Goal: Task Accomplishment & Management: Complete application form

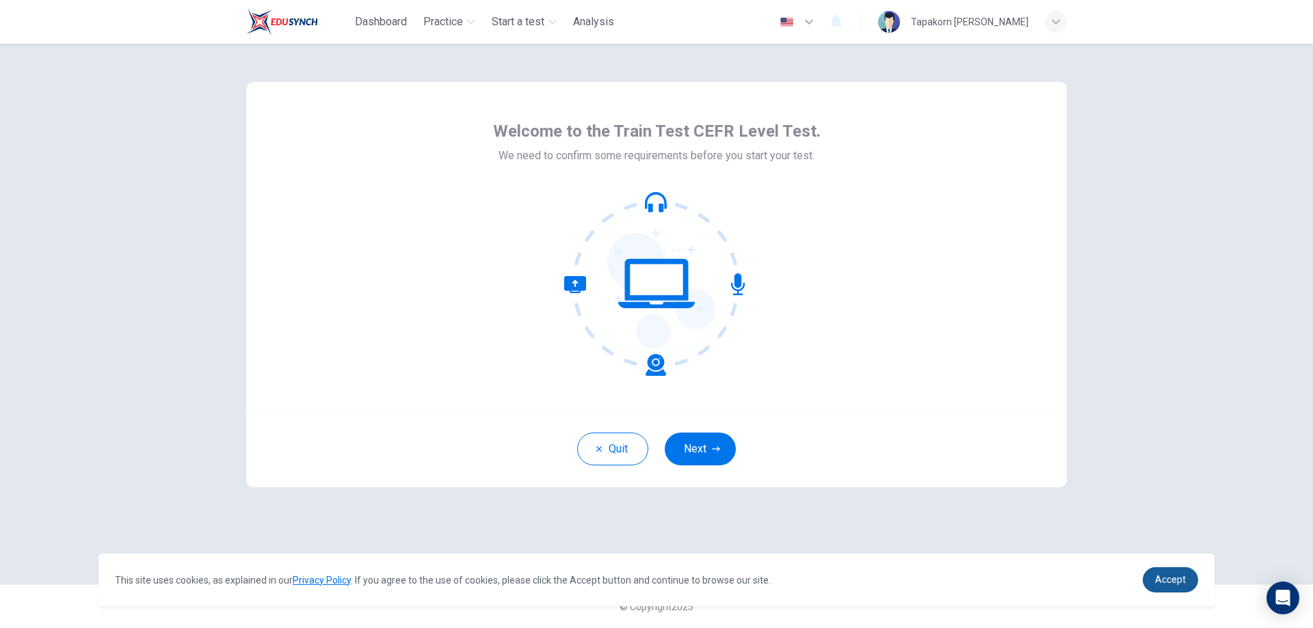
click at [1181, 571] on link "Accept" at bounding box center [1169, 579] width 55 height 25
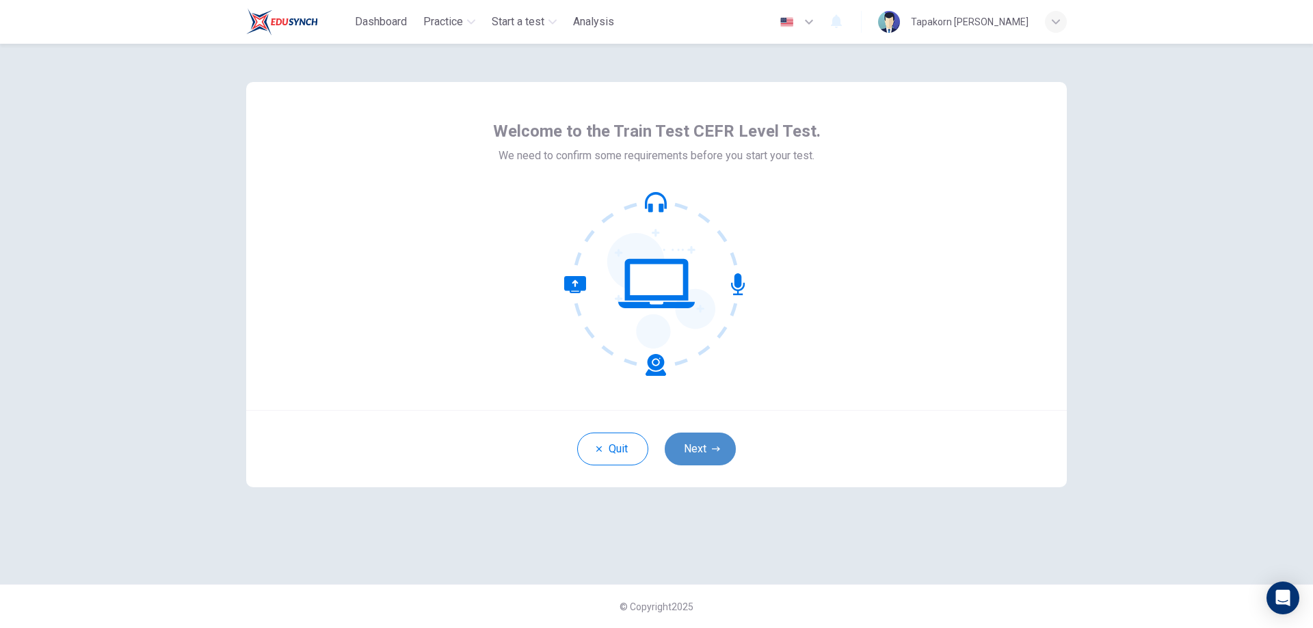
click at [706, 457] on button "Next" at bounding box center [700, 449] width 71 height 33
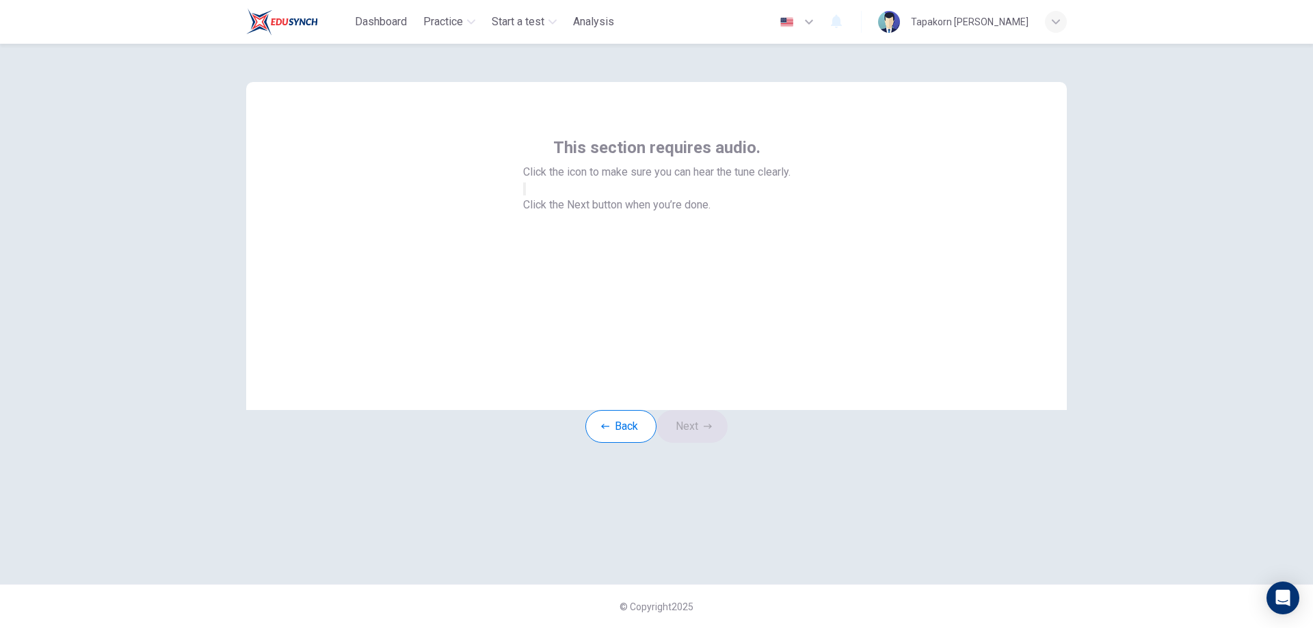
click at [541, 206] on icon "button" at bounding box center [532, 200] width 16 height 12
click at [704, 443] on button "Next" at bounding box center [691, 426] width 71 height 33
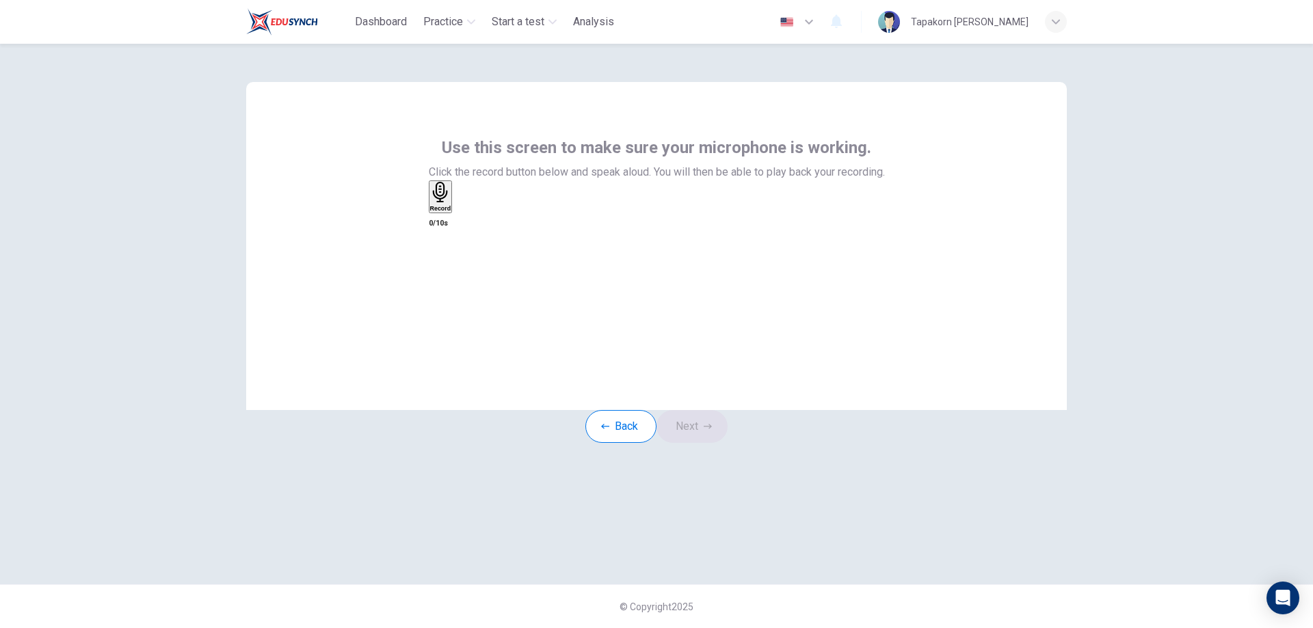
click at [613, 215] on div "Record" at bounding box center [657, 197] width 456 height 35
click at [451, 212] on h6 "Record" at bounding box center [440, 208] width 21 height 7
click at [710, 441] on button "Next" at bounding box center [691, 426] width 71 height 33
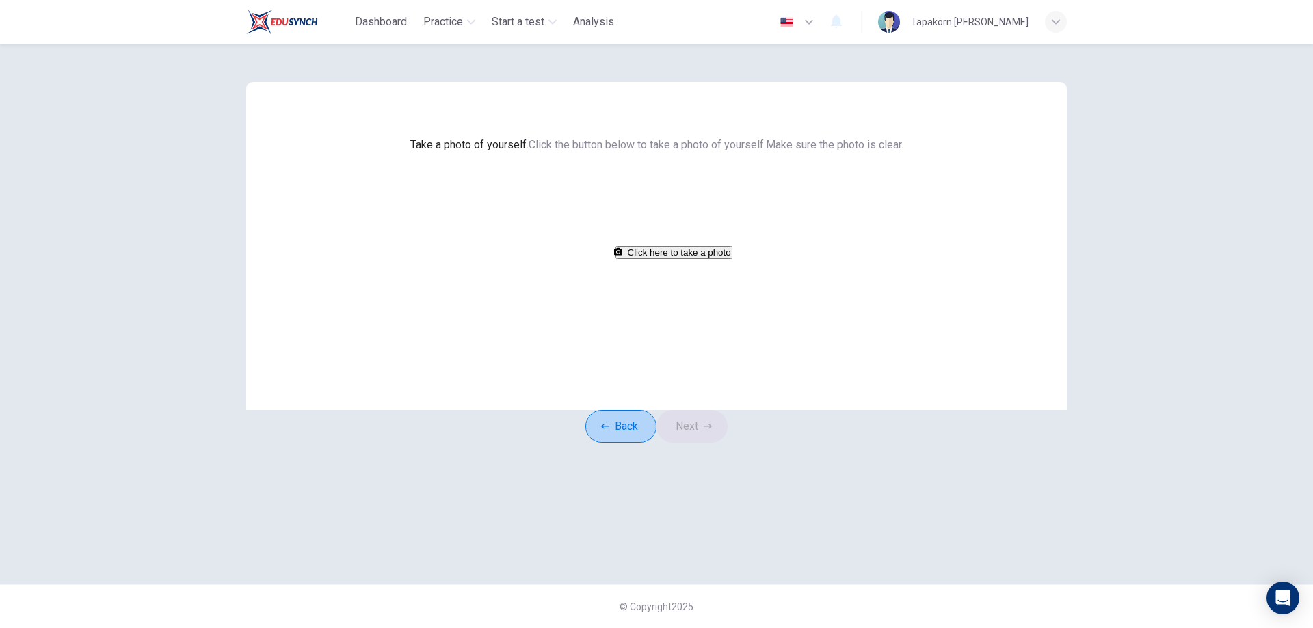
click at [626, 443] on button "Back" at bounding box center [620, 426] width 71 height 33
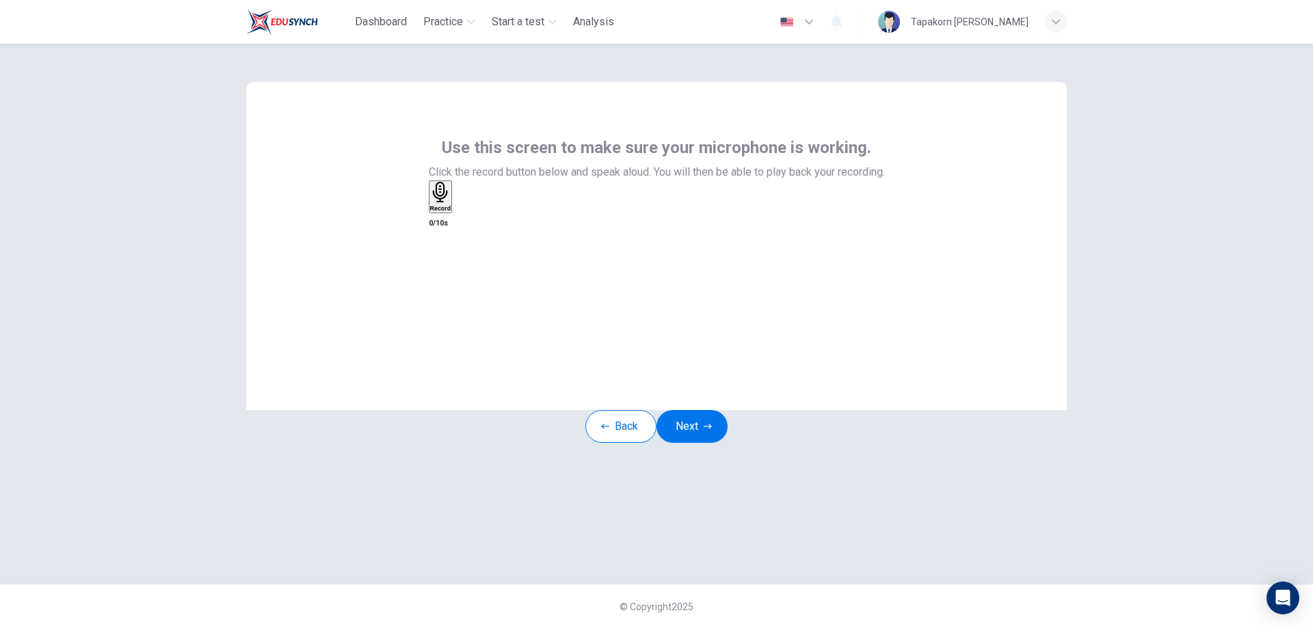
click at [451, 212] on div "Record" at bounding box center [440, 197] width 21 height 30
click at [456, 211] on icon "button" at bounding box center [456, 211] width 0 height 0
click at [712, 431] on icon "button" at bounding box center [708, 427] width 8 height 8
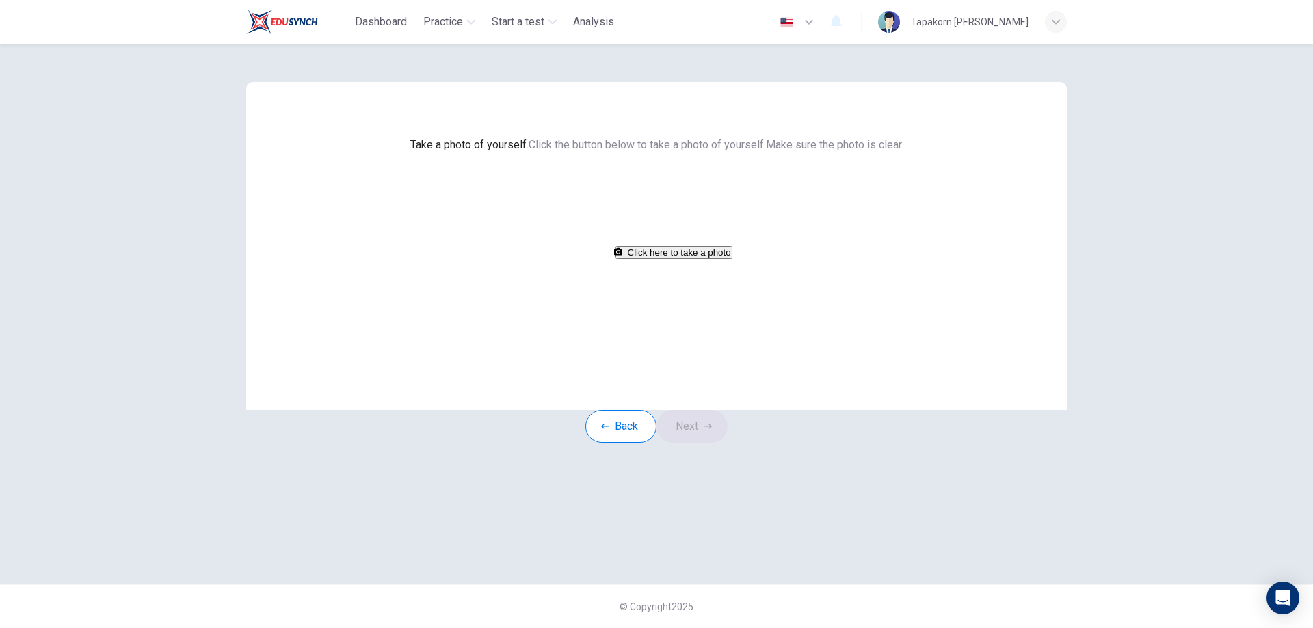
click at [669, 259] on button "Click here to take a photo" at bounding box center [673, 252] width 117 height 13
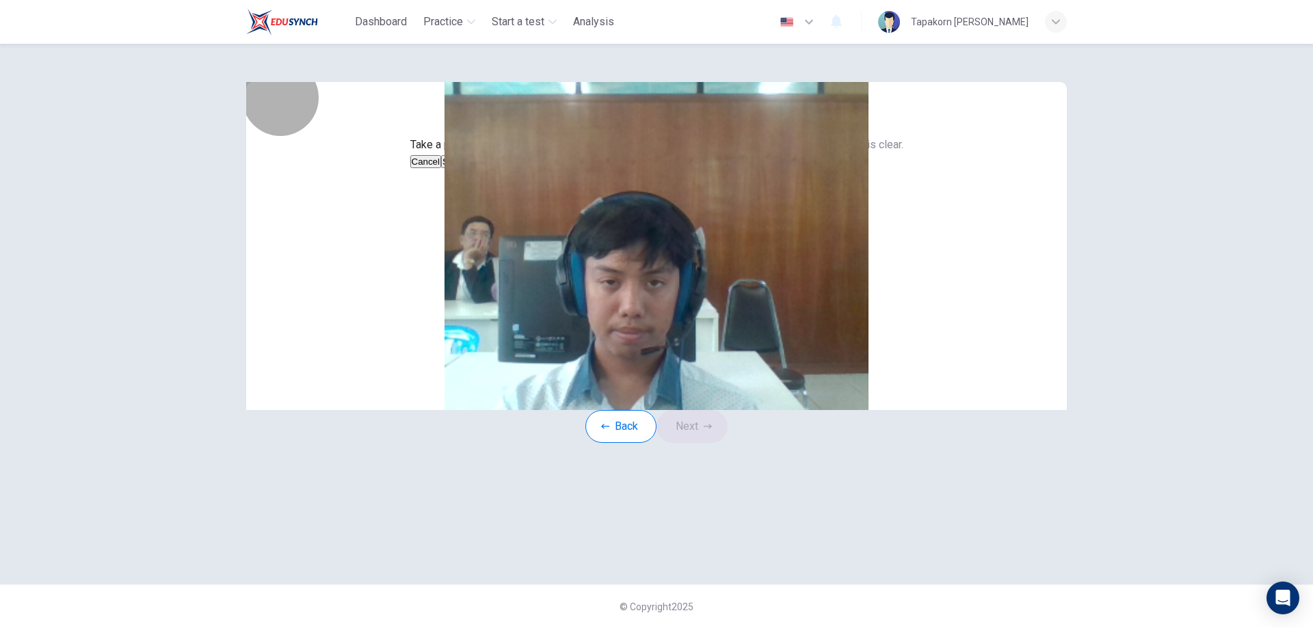
click at [442, 168] on button "Cancel" at bounding box center [425, 161] width 31 height 13
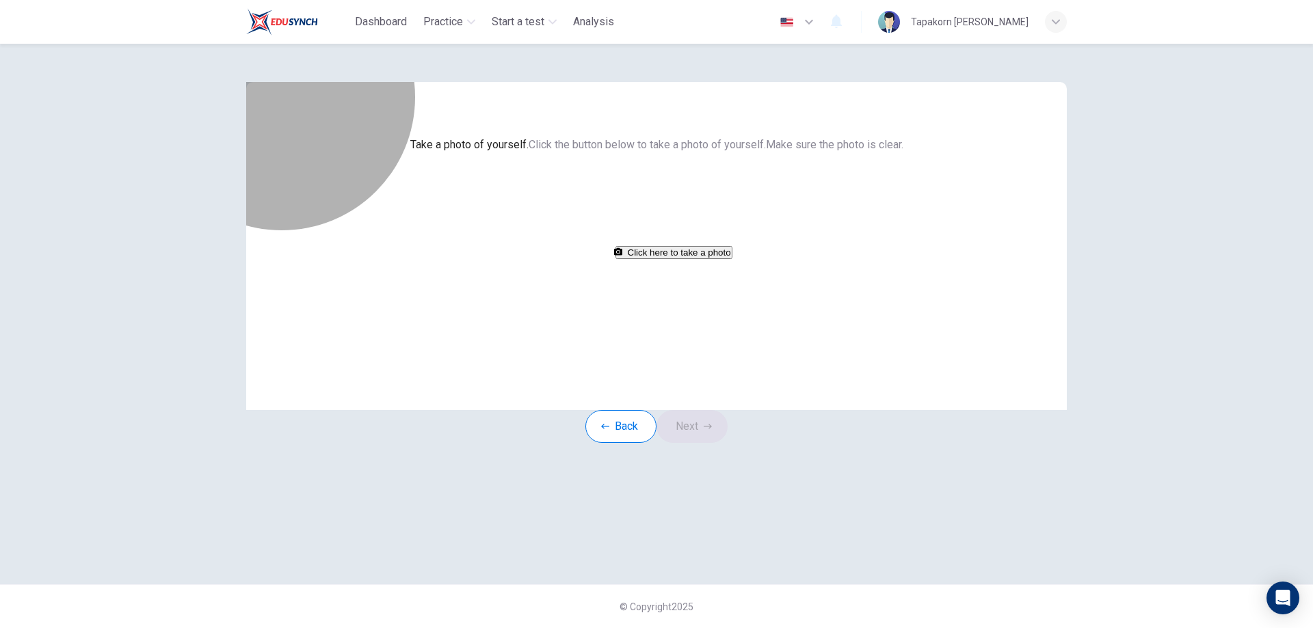
click at [615, 259] on button "Click here to take a photo" at bounding box center [673, 252] width 117 height 13
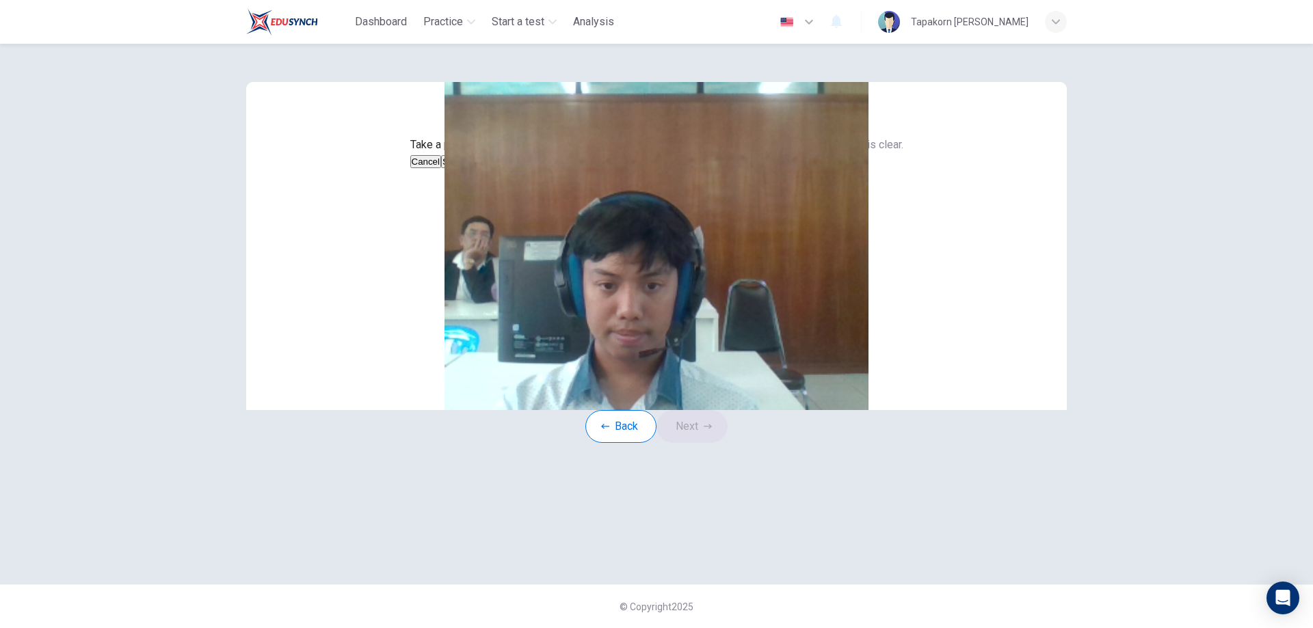
click at [464, 168] on button "Save" at bounding box center [452, 161] width 23 height 13
click at [702, 443] on button "Next" at bounding box center [691, 426] width 71 height 33
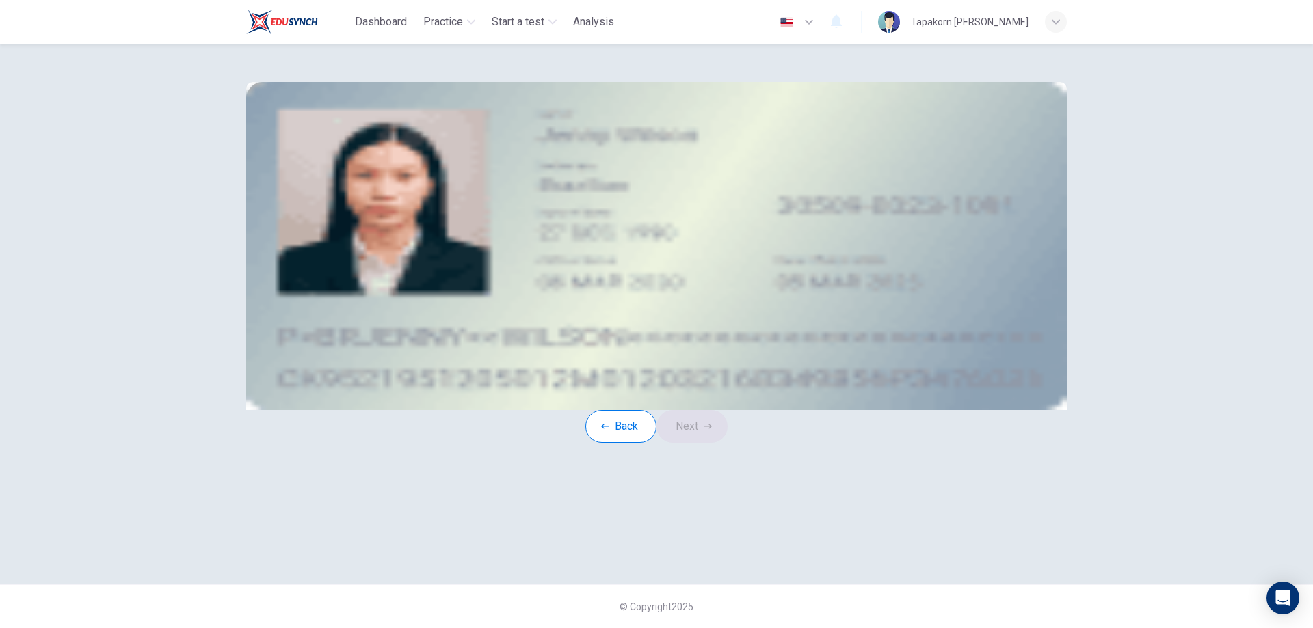
click at [350, 201] on button "take photo" at bounding box center [348, 194] width 3 height 13
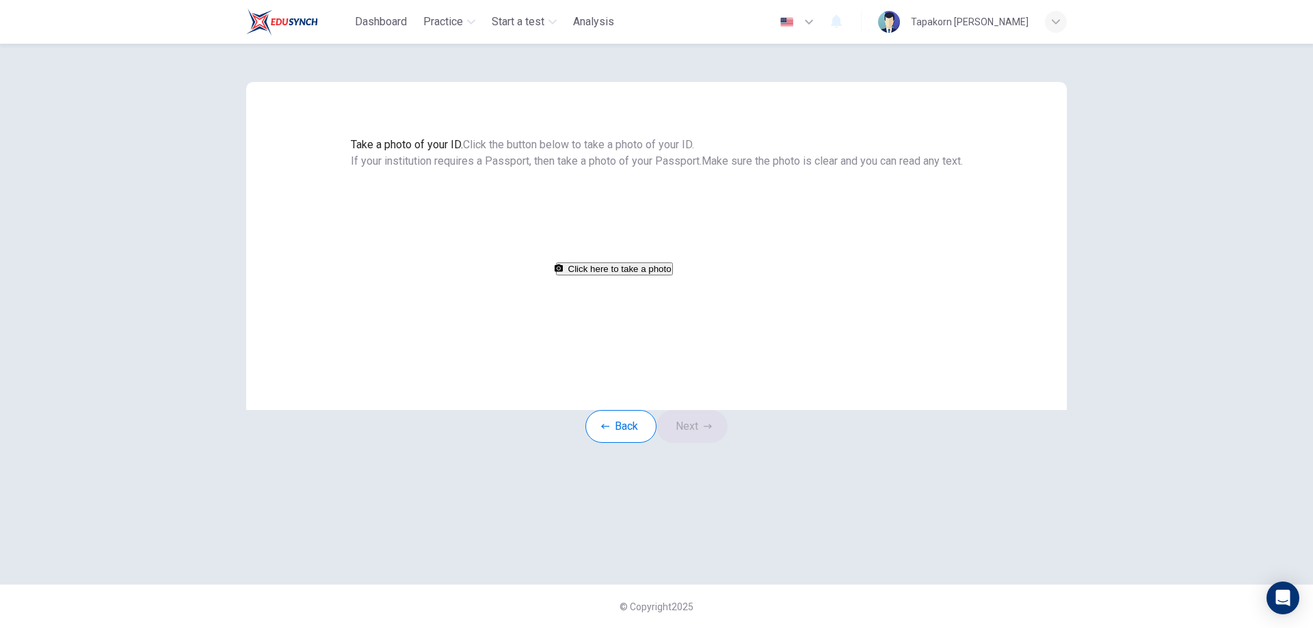
click at [673, 276] on button "Click here to take a photo" at bounding box center [614, 269] width 117 height 13
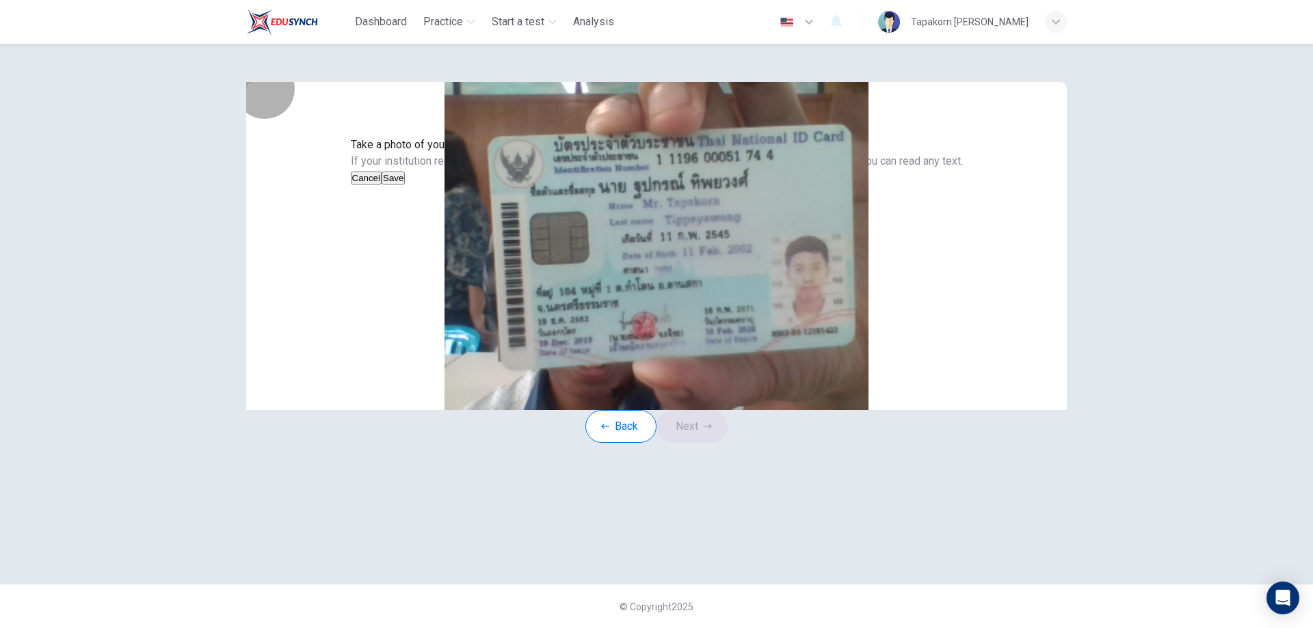
click at [405, 185] on button "Save" at bounding box center [393, 178] width 23 height 13
click at [704, 443] on button "Next" at bounding box center [691, 426] width 71 height 33
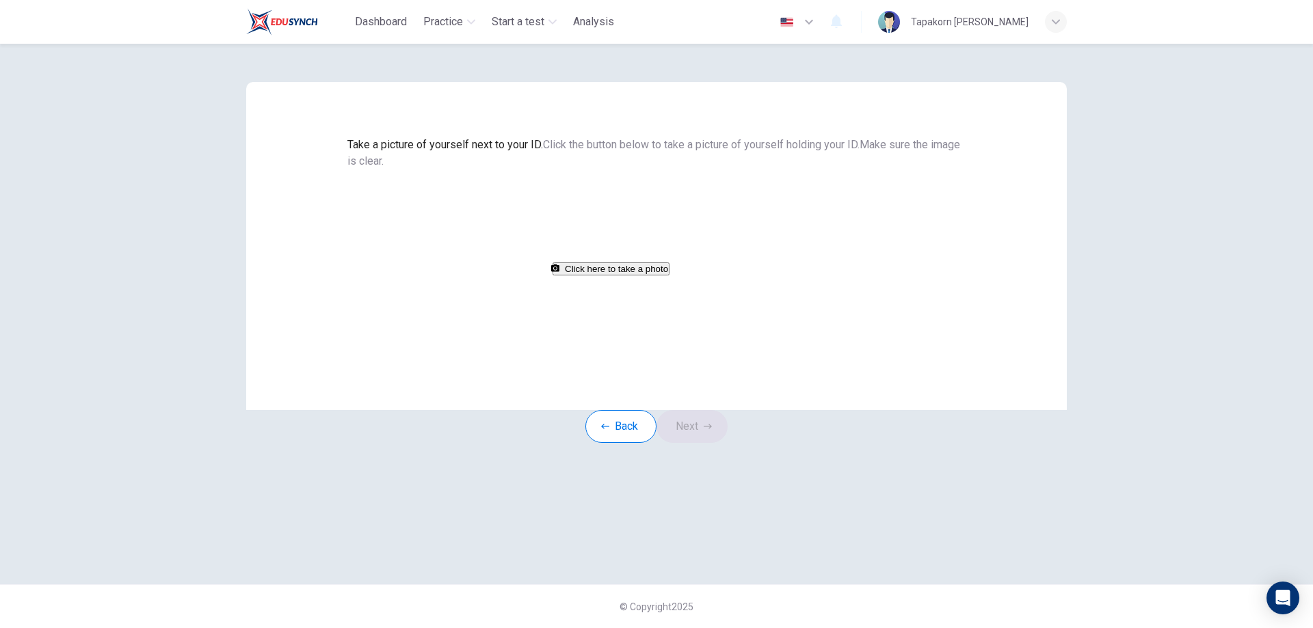
click at [658, 276] on button "Click here to take a photo" at bounding box center [610, 269] width 117 height 13
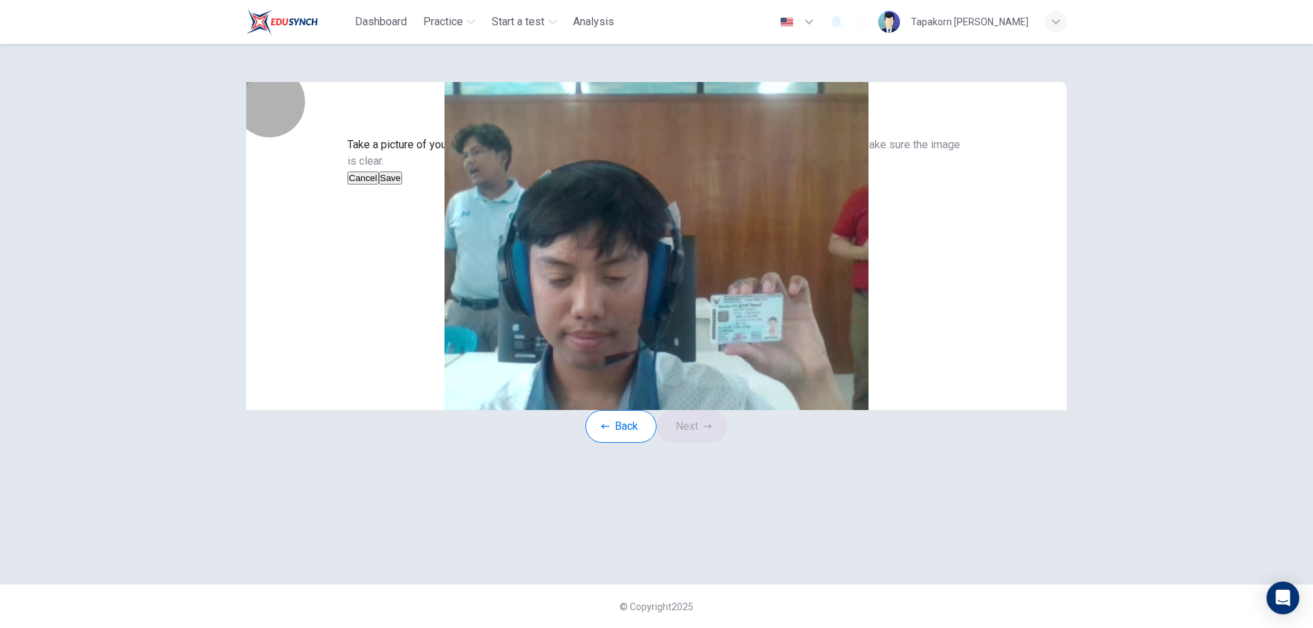
click at [379, 185] on button "Cancel" at bounding box center [362, 178] width 31 height 13
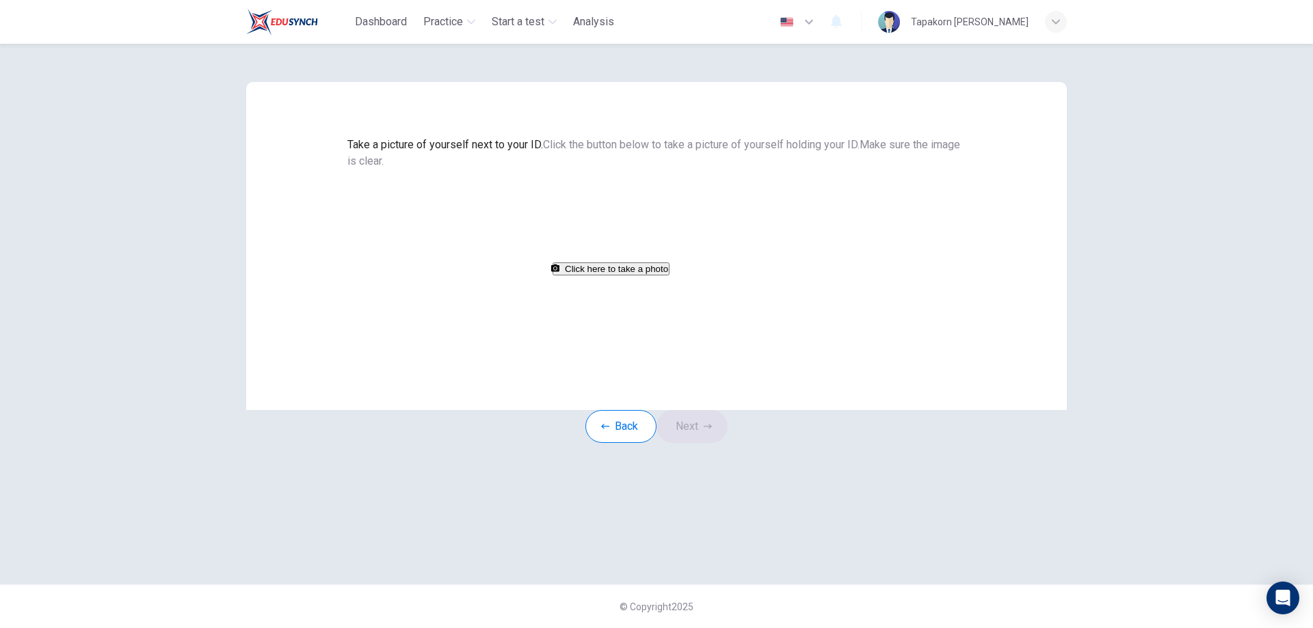
click at [626, 276] on button "Click here to take a photo" at bounding box center [610, 269] width 117 height 13
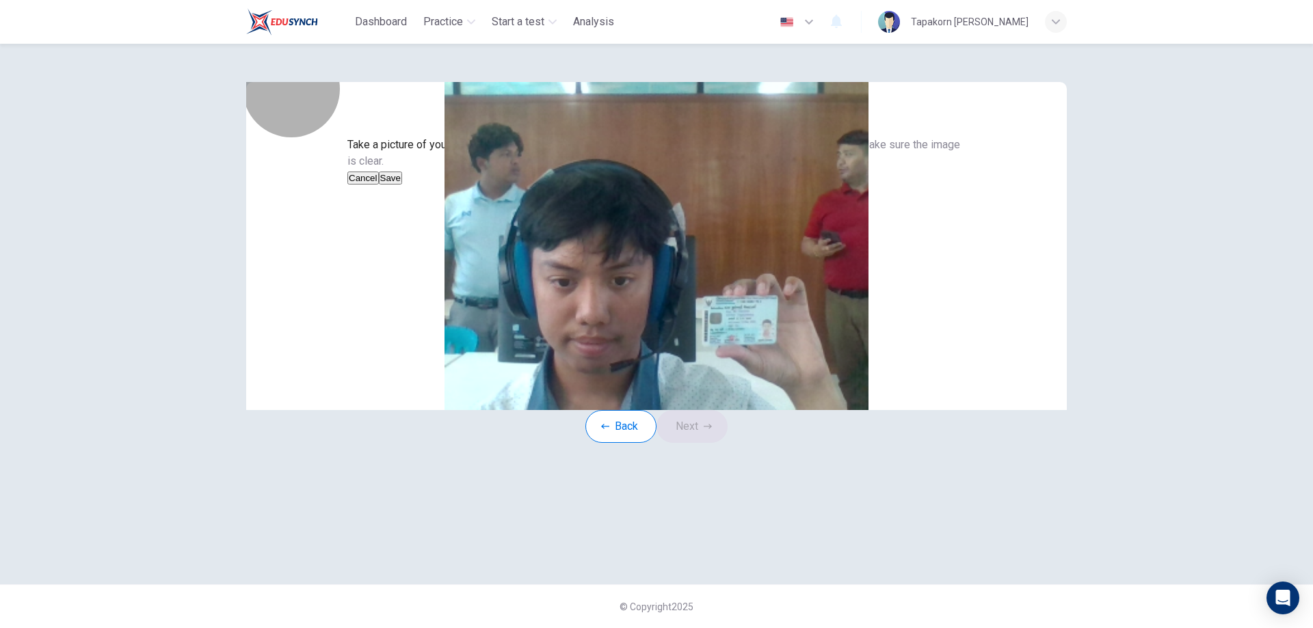
click at [379, 185] on button "Cancel" at bounding box center [362, 178] width 31 height 13
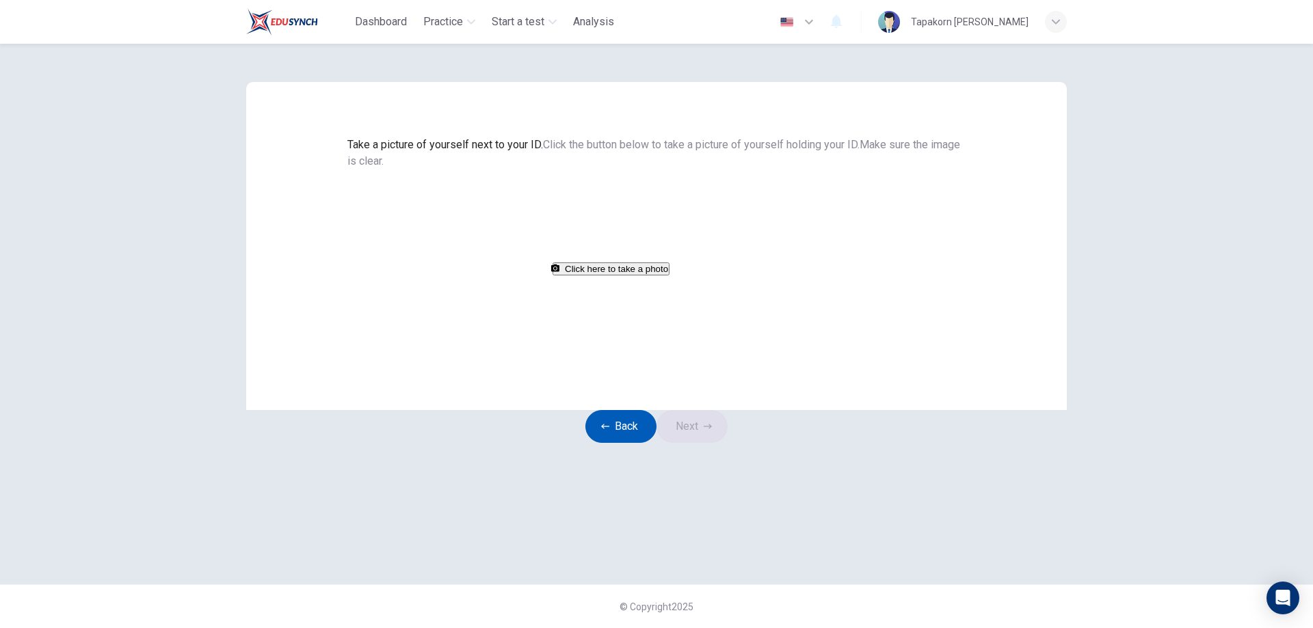
click at [611, 443] on button "Back" at bounding box center [620, 426] width 71 height 33
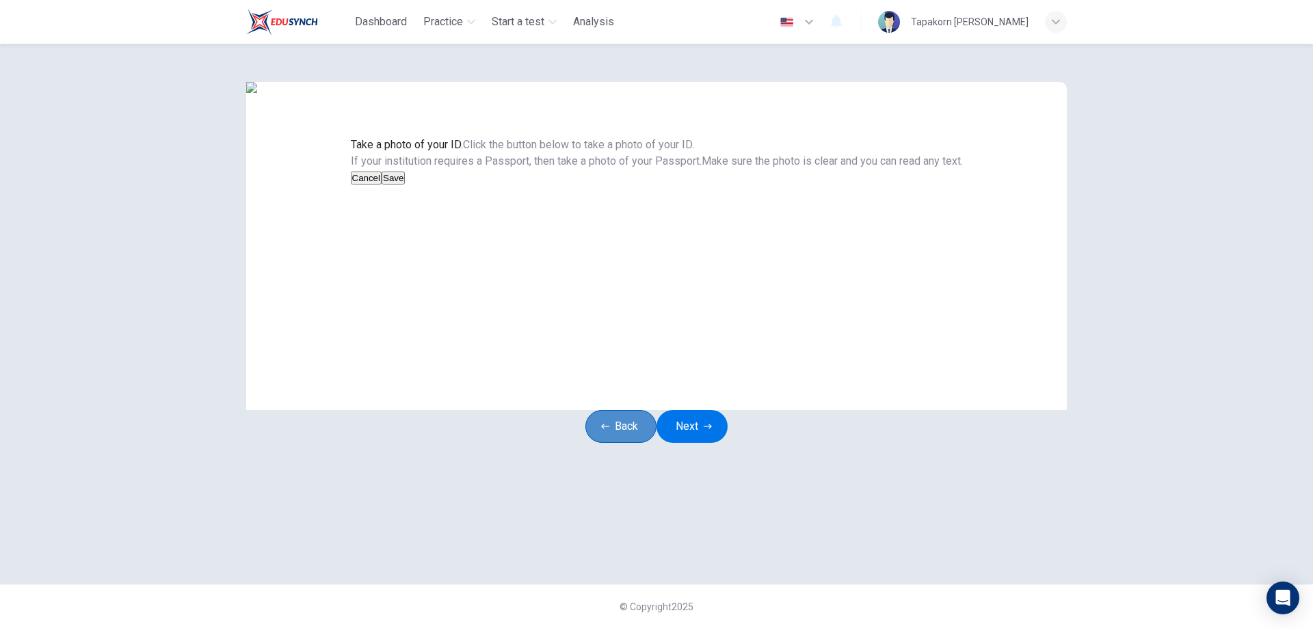
click at [600, 443] on button "Back" at bounding box center [620, 426] width 71 height 33
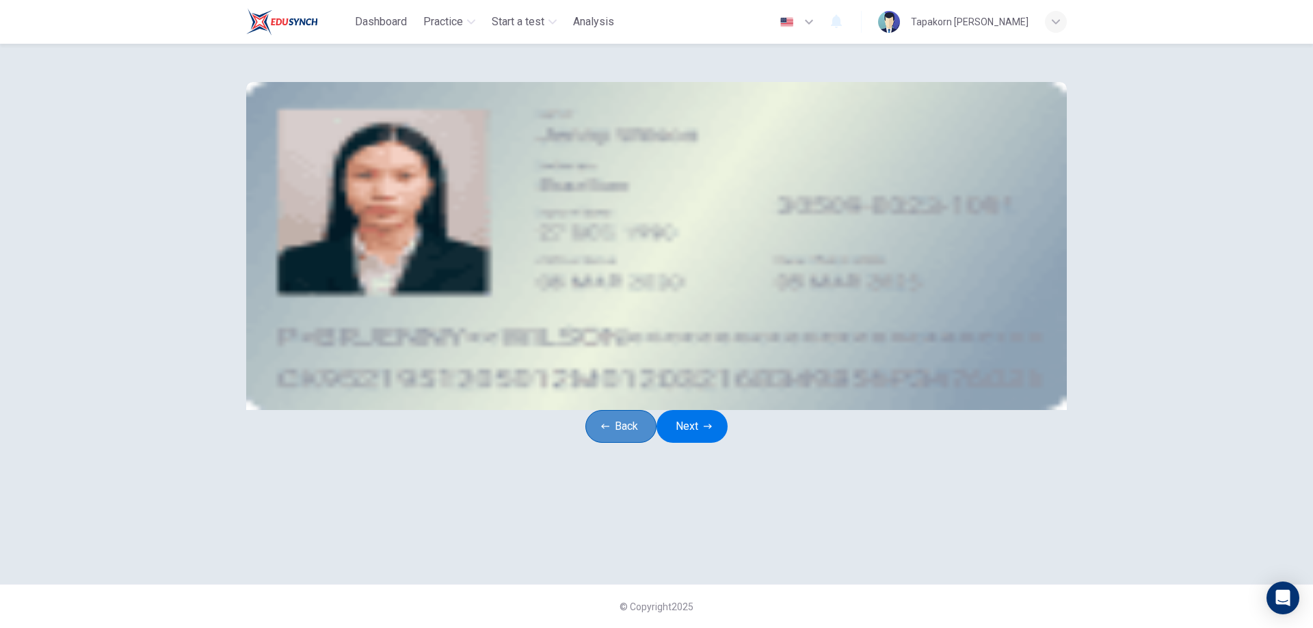
click at [597, 443] on button "Back" at bounding box center [620, 426] width 71 height 33
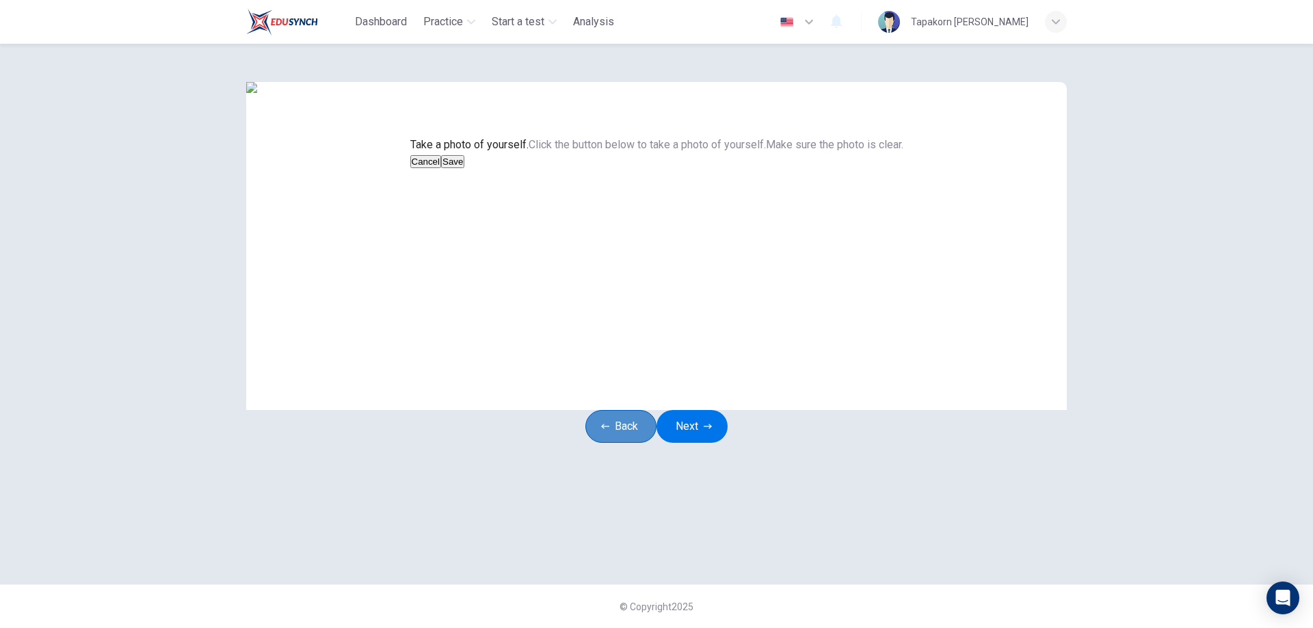
click at [601, 431] on icon "button" at bounding box center [605, 427] width 8 height 8
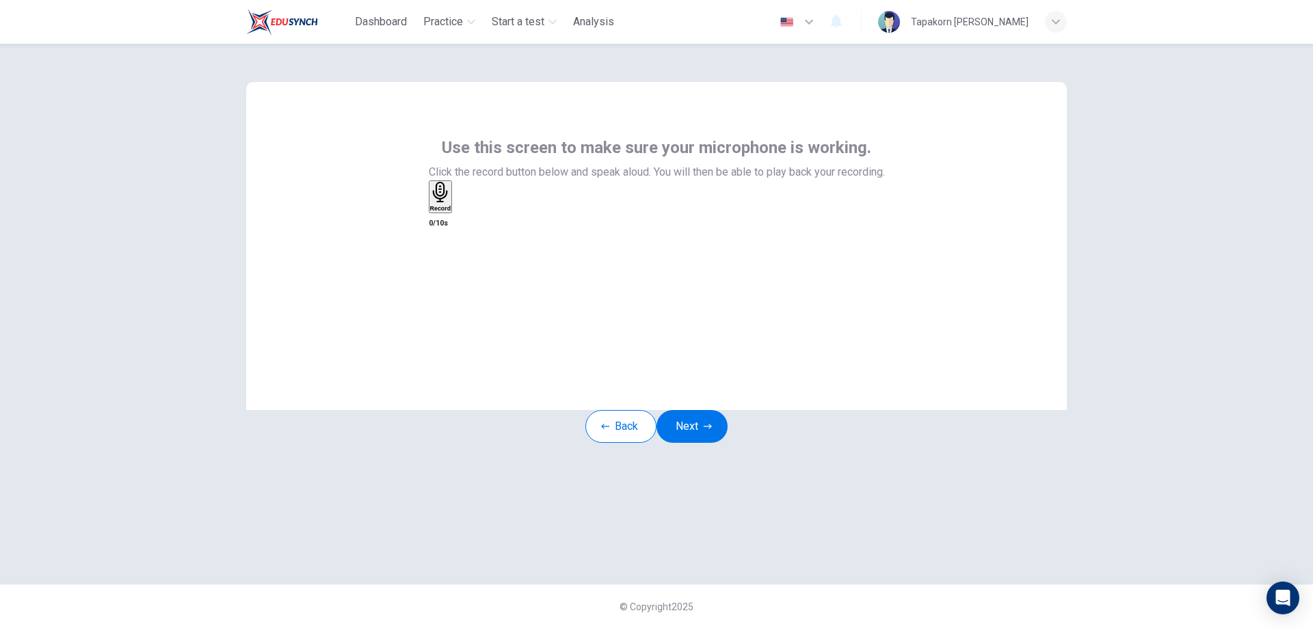
click at [677, 215] on div "Record" at bounding box center [657, 197] width 456 height 35
click at [451, 212] on div "Record" at bounding box center [440, 197] width 21 height 30
click at [456, 213] on div "button" at bounding box center [456, 207] width 0 height 10
click at [699, 442] on button "Next" at bounding box center [691, 426] width 71 height 33
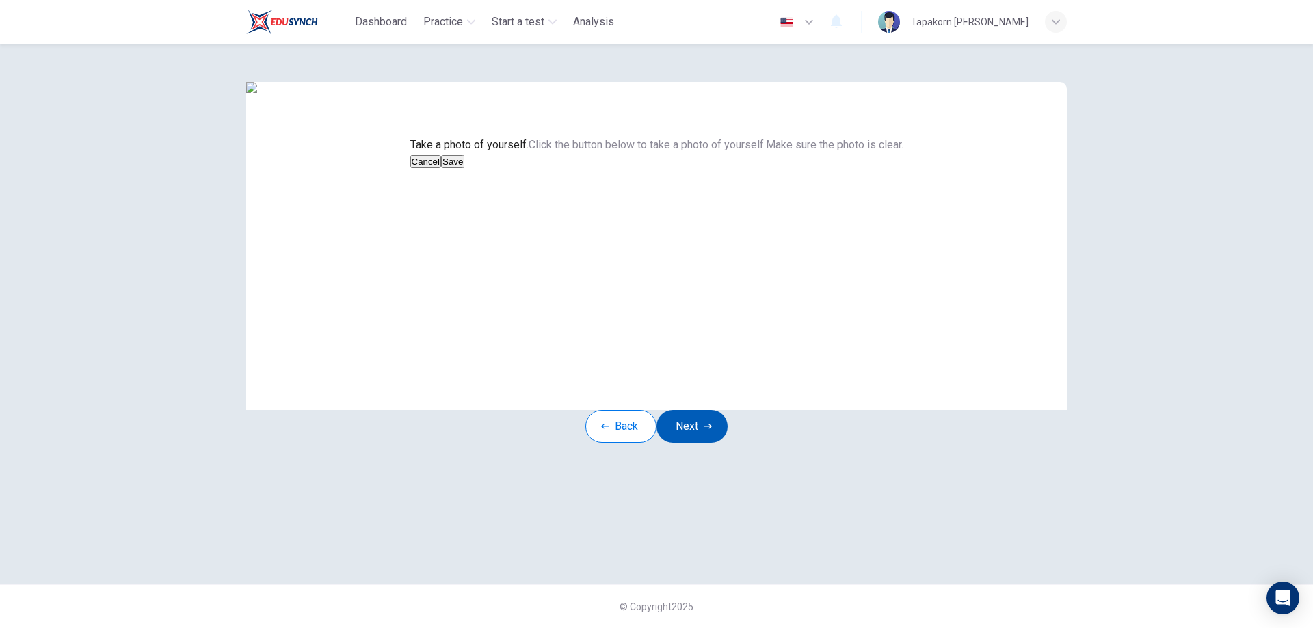
click at [686, 443] on button "Next" at bounding box center [691, 426] width 71 height 33
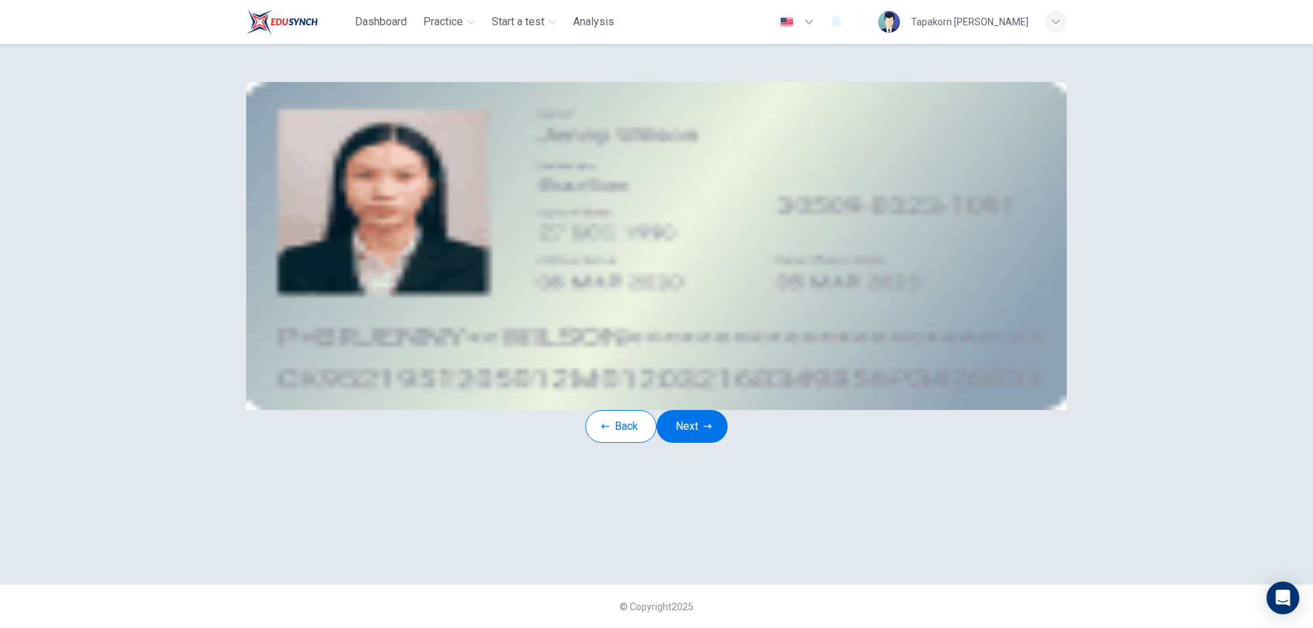
click at [725, 202] on div "Take a photo" at bounding box center [656, 194] width 618 height 16
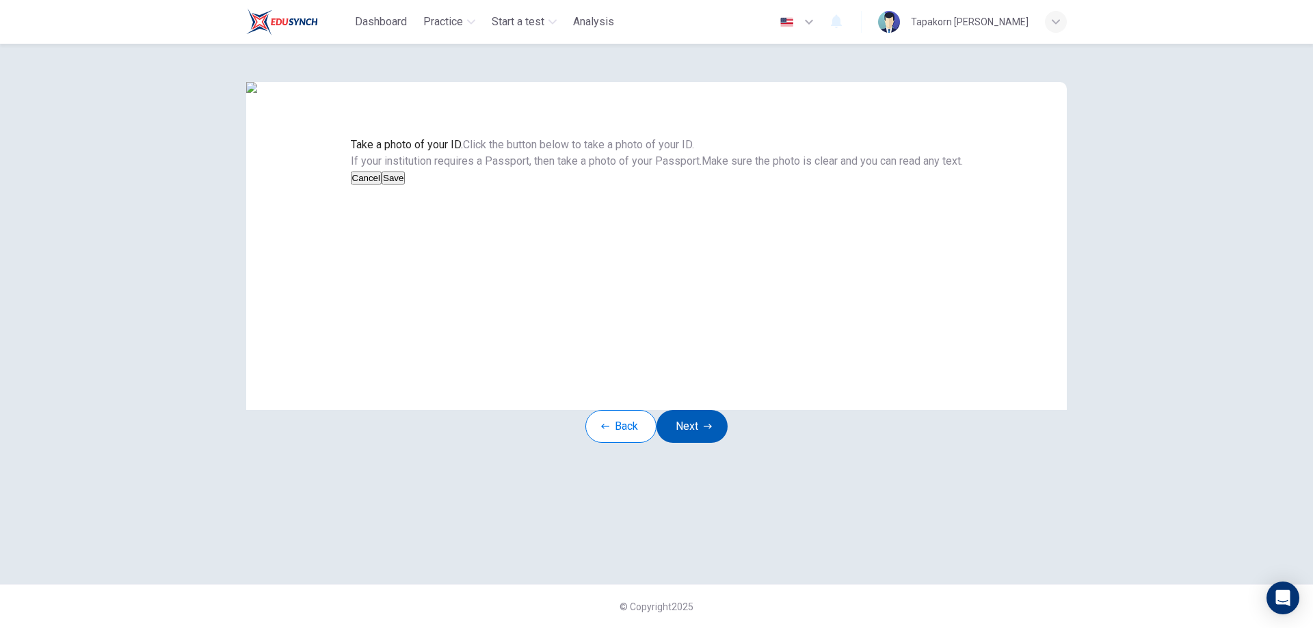
click at [684, 443] on button "Next" at bounding box center [691, 426] width 71 height 33
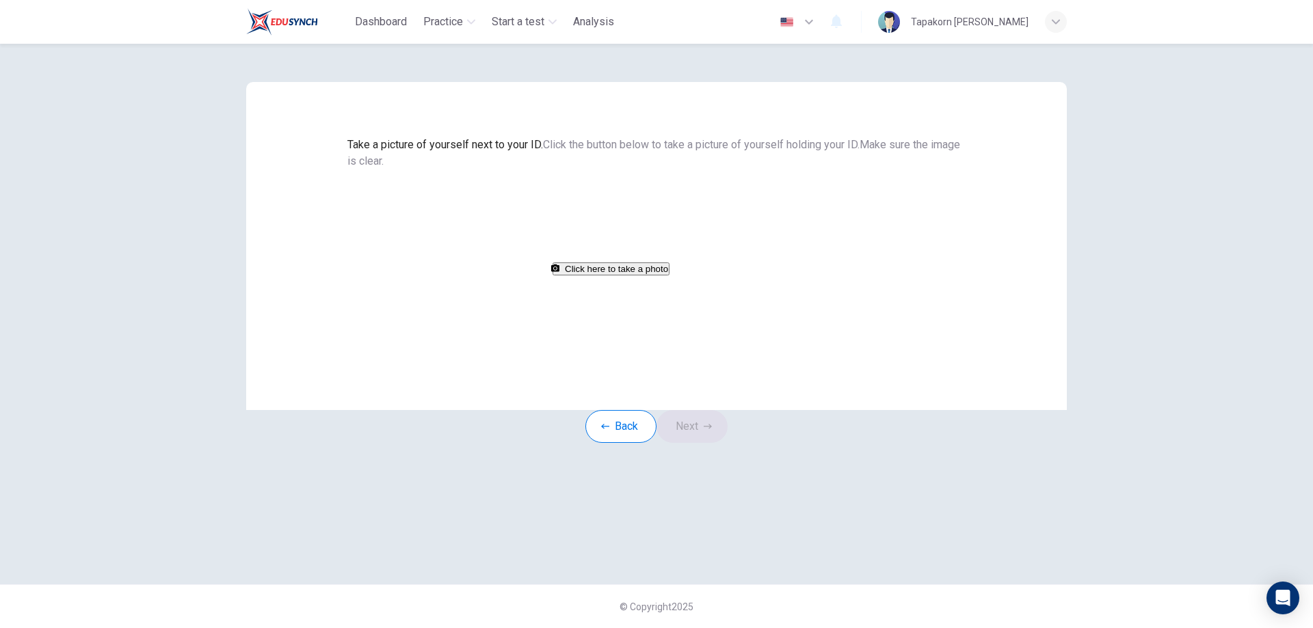
click at [650, 276] on button "Click here to take a photo" at bounding box center [610, 269] width 117 height 13
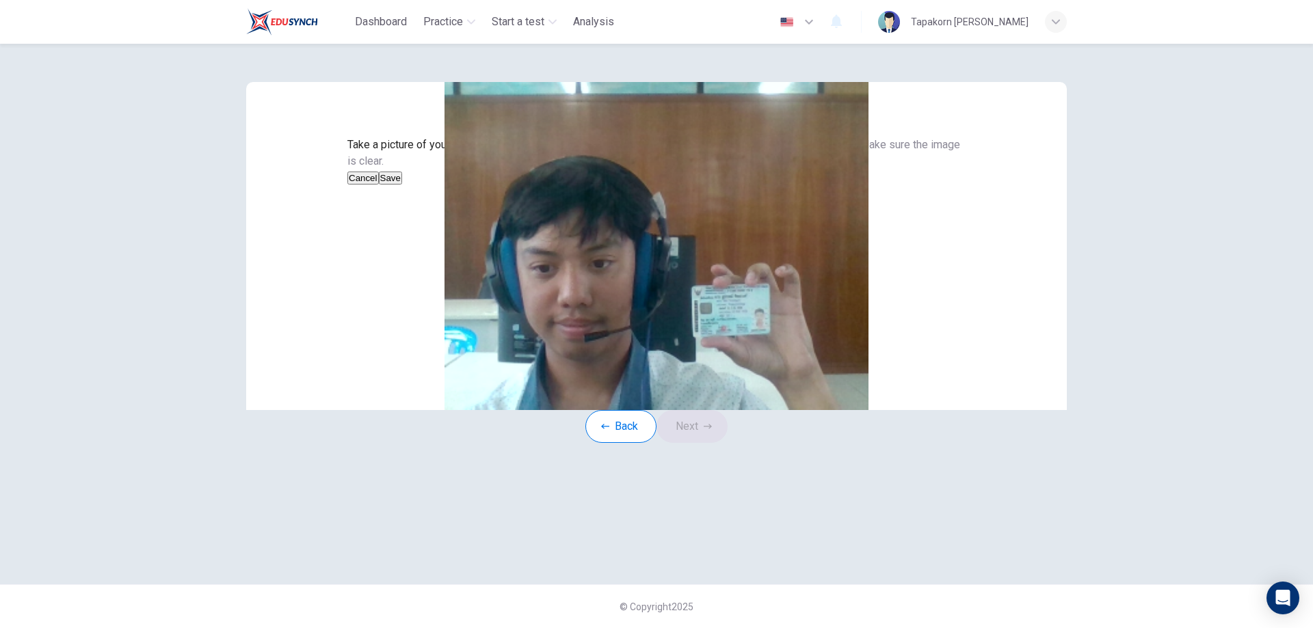
click at [379, 185] on button "Cancel" at bounding box center [362, 178] width 31 height 13
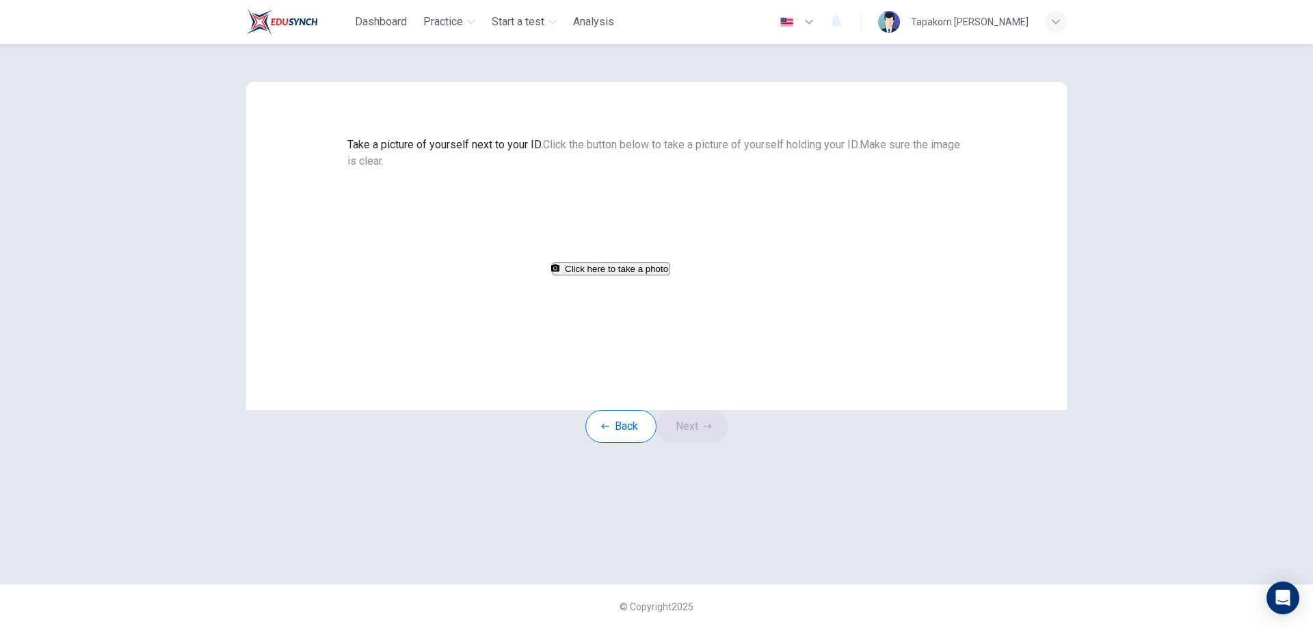
click at [606, 276] on button "Click here to take a photo" at bounding box center [610, 269] width 117 height 13
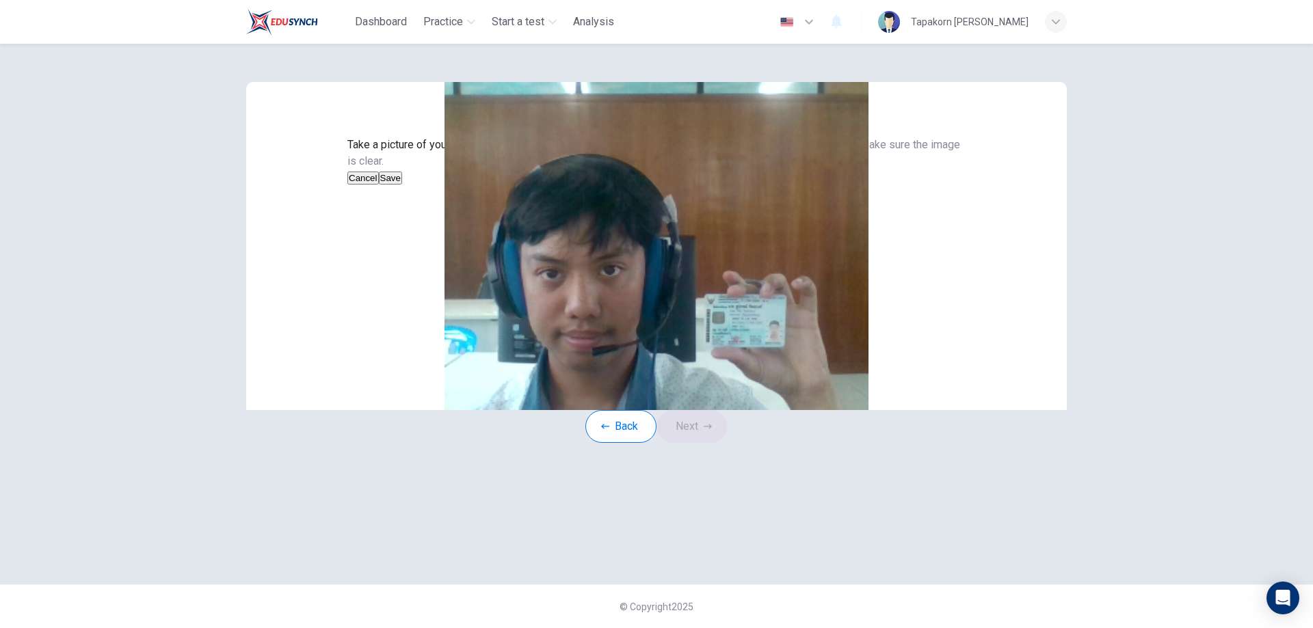
click at [379, 185] on button "Cancel" at bounding box center [362, 178] width 31 height 13
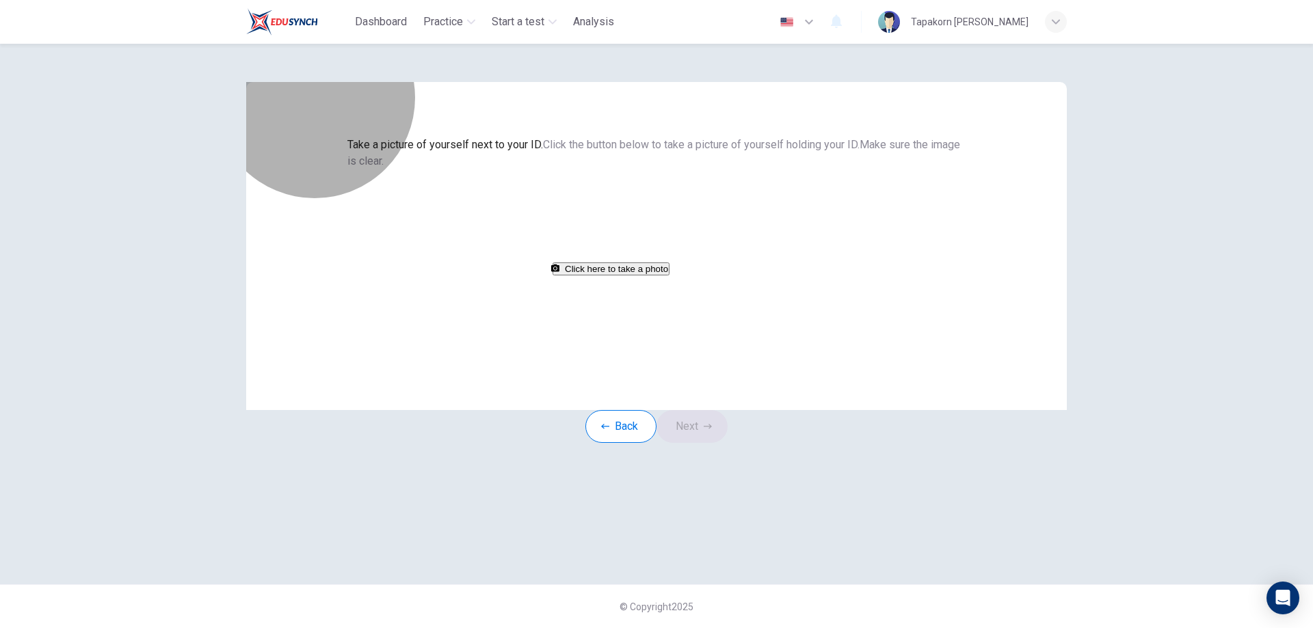
click at [641, 276] on button "Click here to take a photo" at bounding box center [610, 269] width 117 height 13
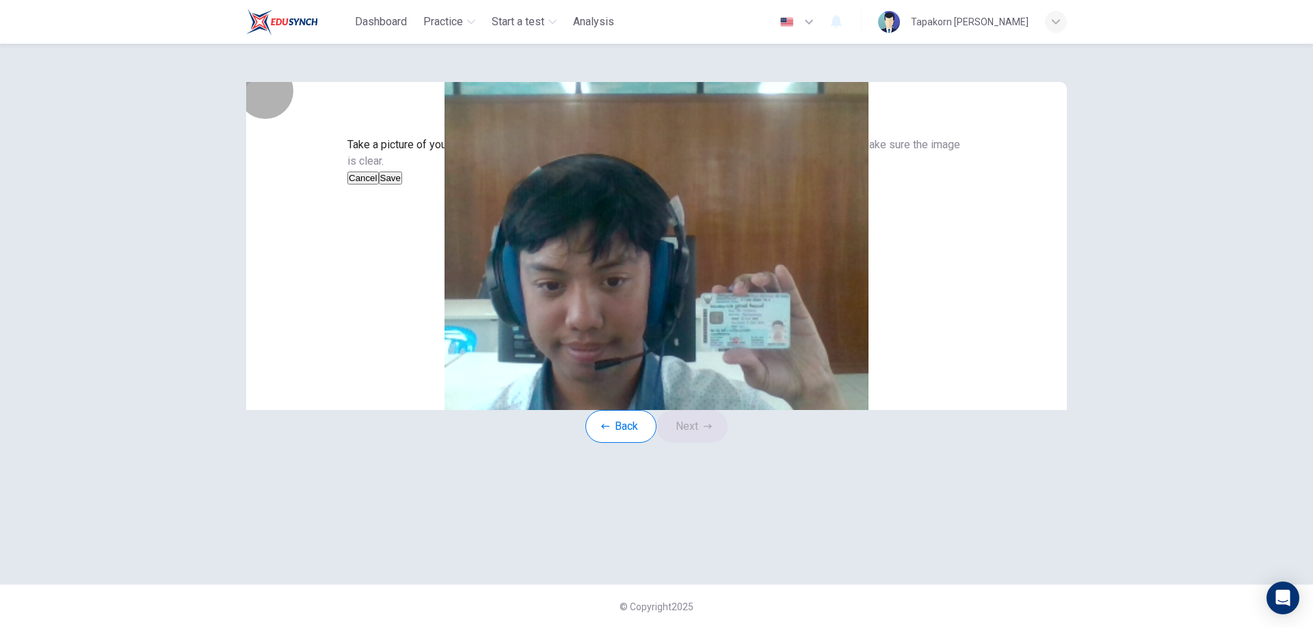
click at [402, 185] on button "Save" at bounding box center [390, 178] width 23 height 13
click at [708, 443] on div "Back Next" at bounding box center [656, 426] width 142 height 33
click at [699, 443] on button "Next" at bounding box center [691, 426] width 71 height 33
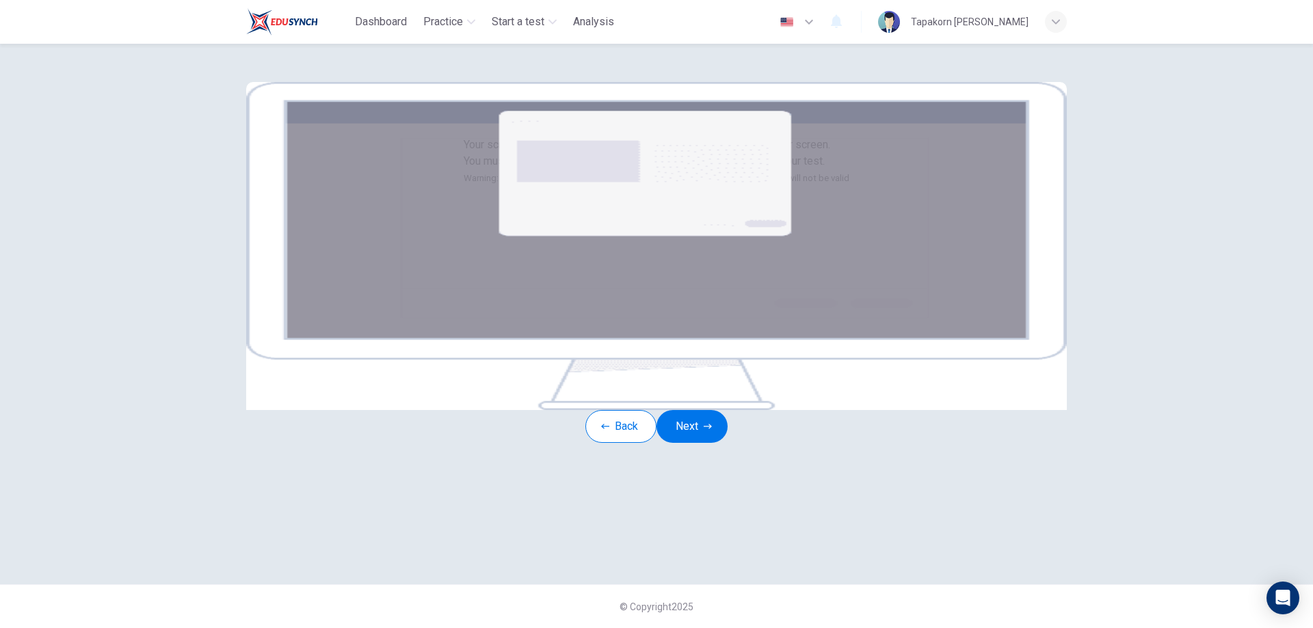
scroll to position [68, 0]
click at [686, 443] on button "Next" at bounding box center [691, 426] width 71 height 33
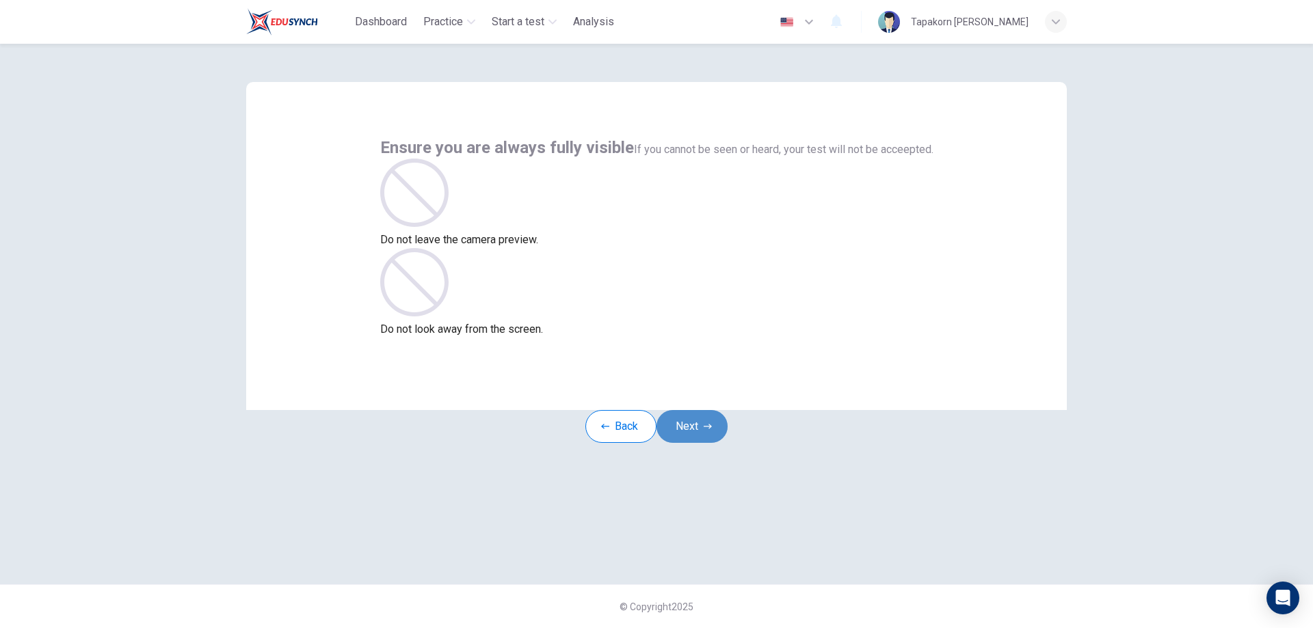
click at [682, 443] on button "Next" at bounding box center [691, 426] width 71 height 33
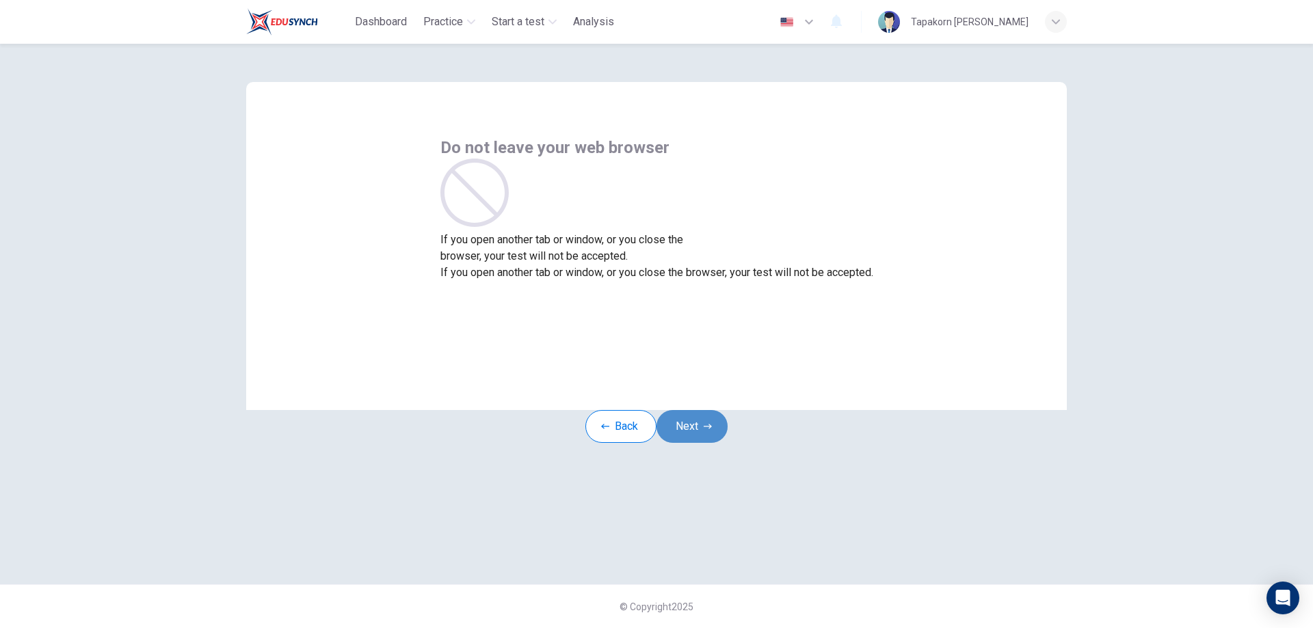
click at [680, 443] on button "Next" at bounding box center [691, 426] width 71 height 33
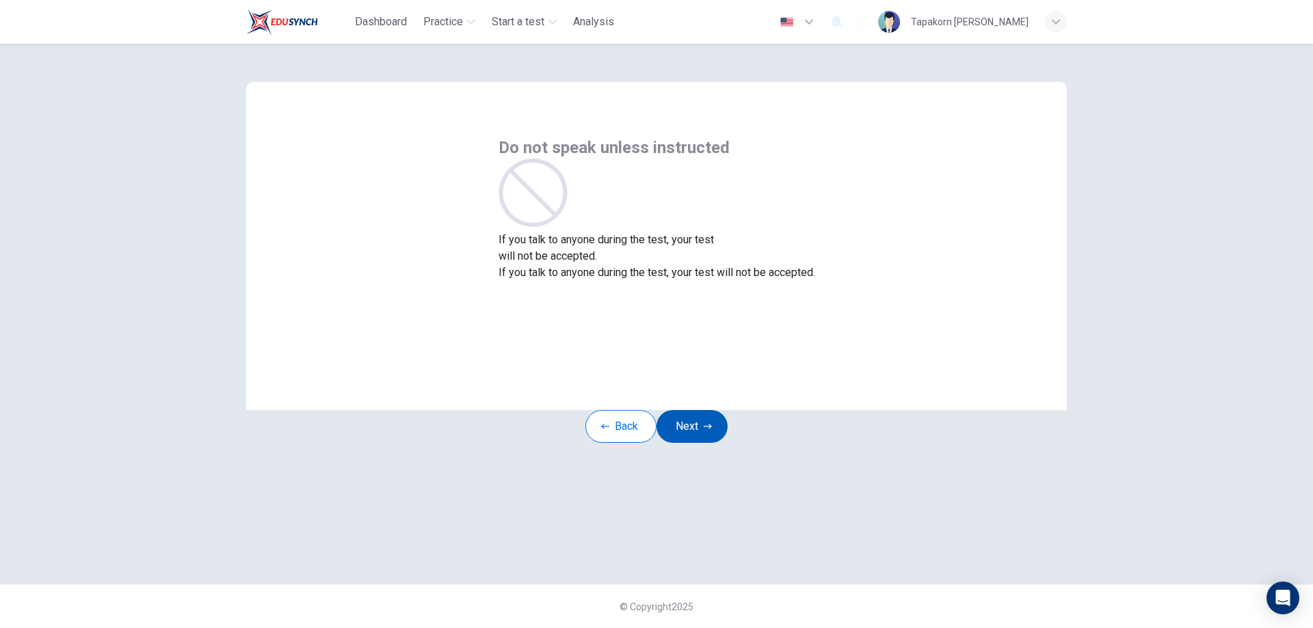
click at [680, 443] on button "Next" at bounding box center [691, 426] width 71 height 33
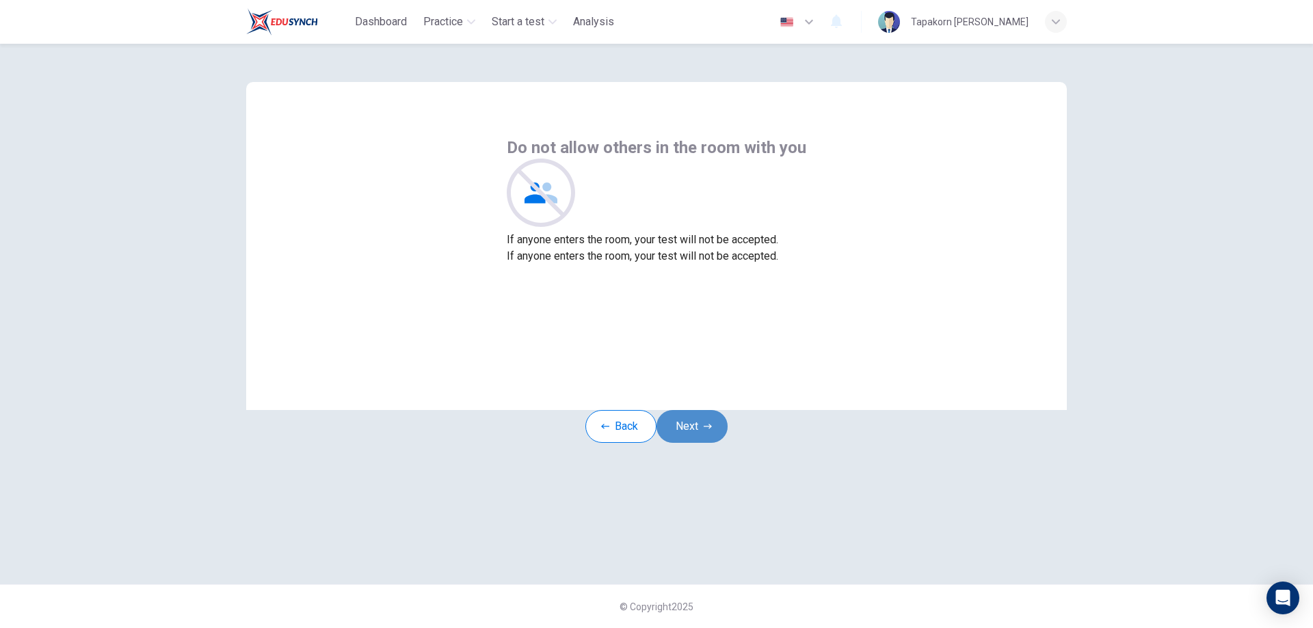
click at [683, 443] on button "Next" at bounding box center [691, 426] width 71 height 33
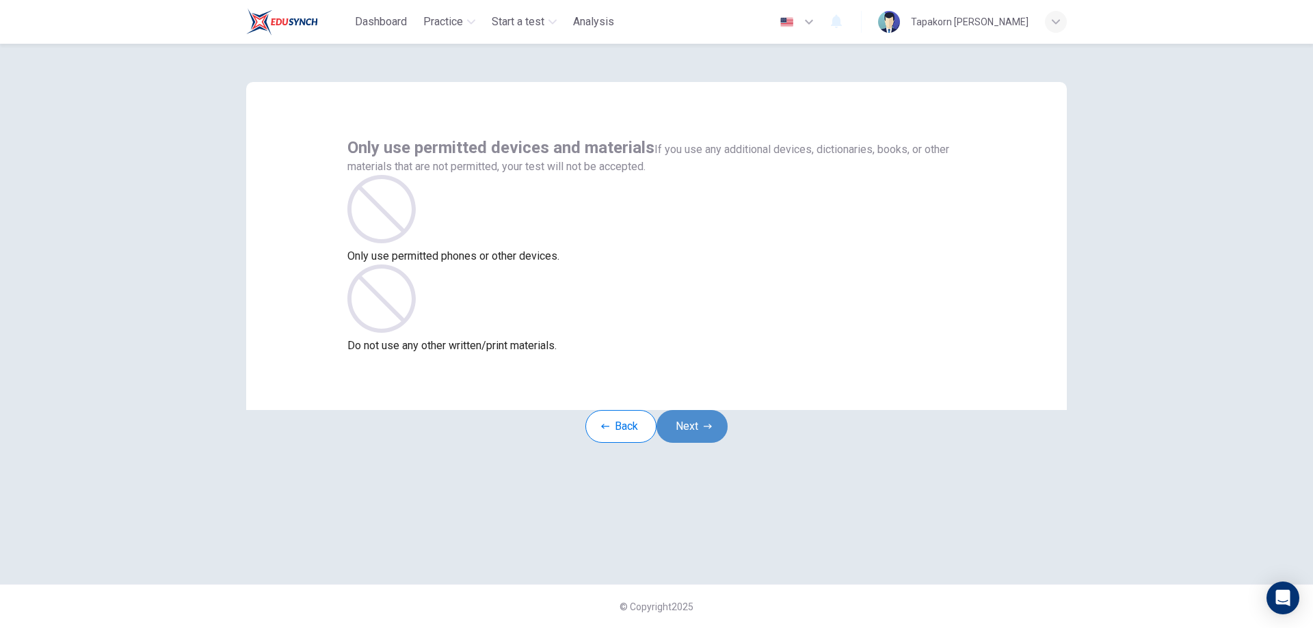
click at [701, 436] on button "Next" at bounding box center [691, 426] width 71 height 33
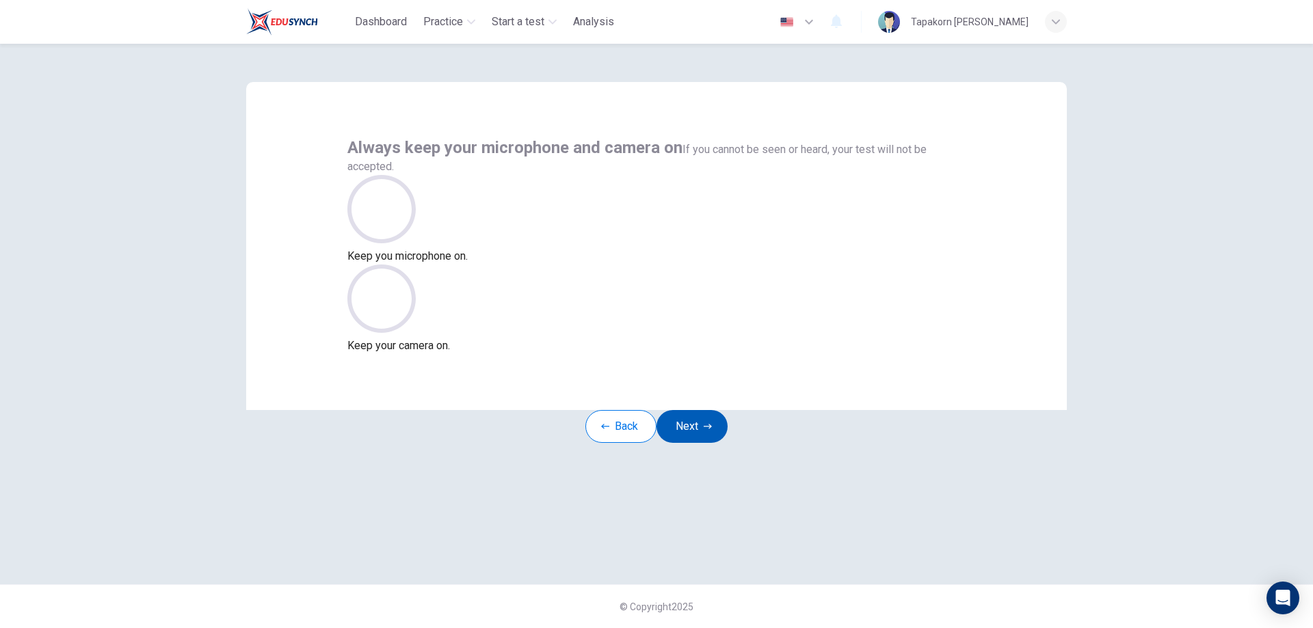
click at [701, 436] on button "Next" at bounding box center [691, 426] width 71 height 33
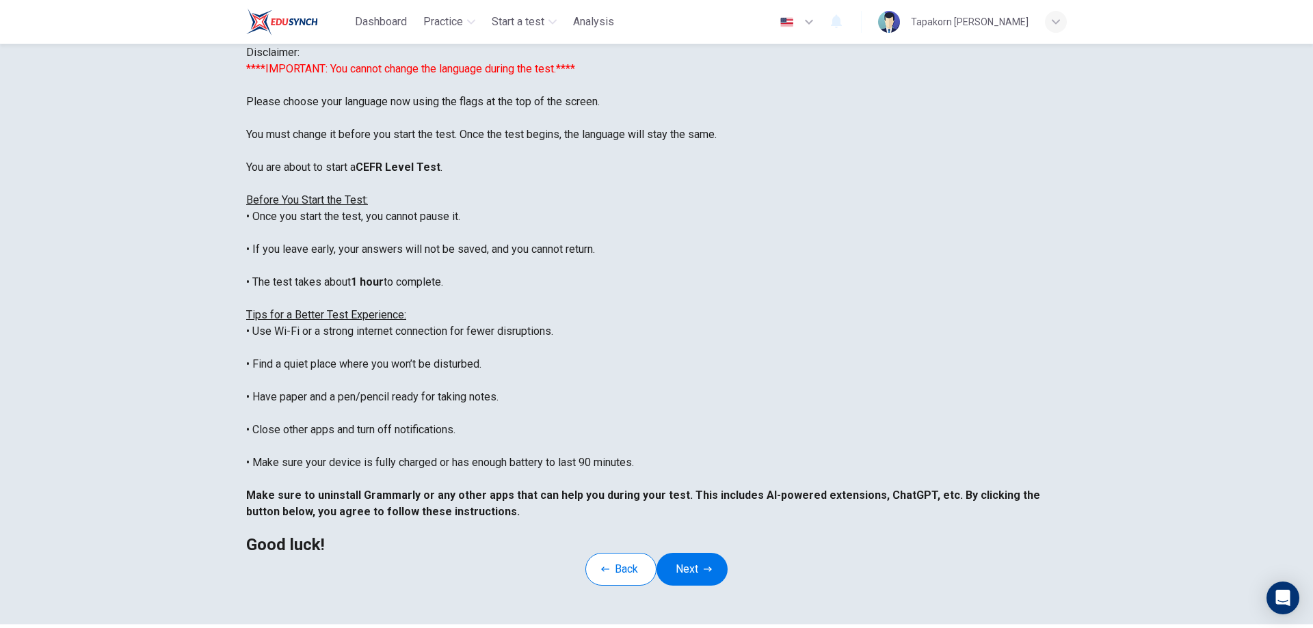
scroll to position [68, 0]
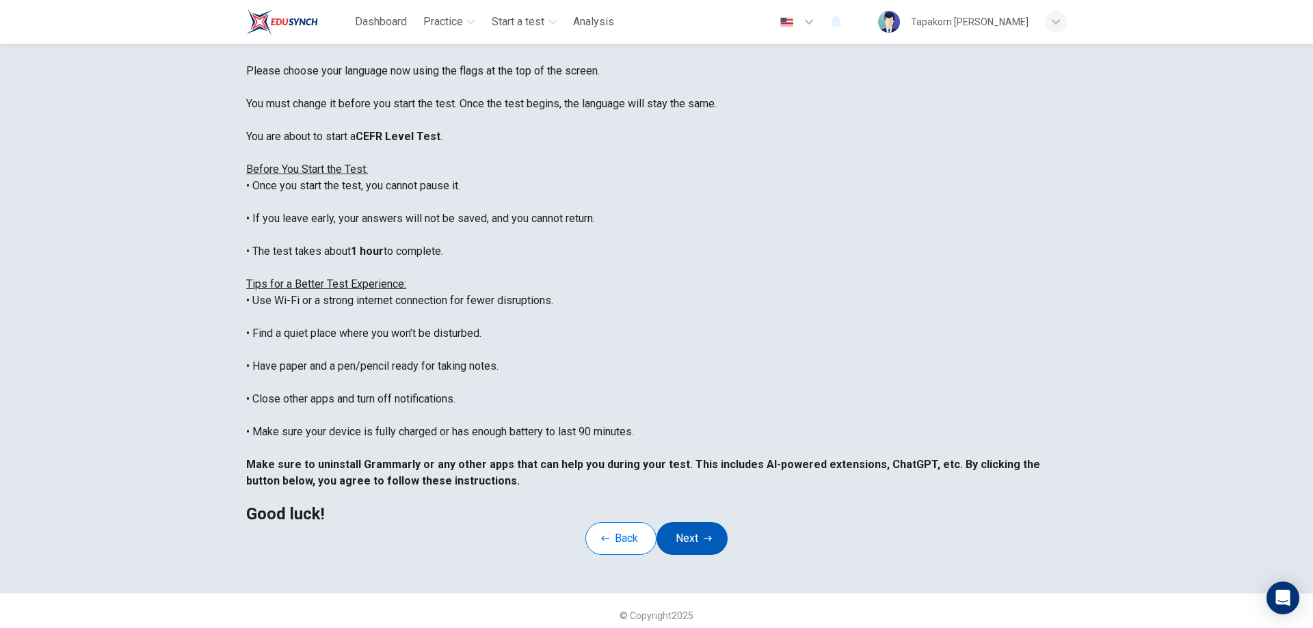
click at [685, 555] on button "Next" at bounding box center [691, 538] width 71 height 33
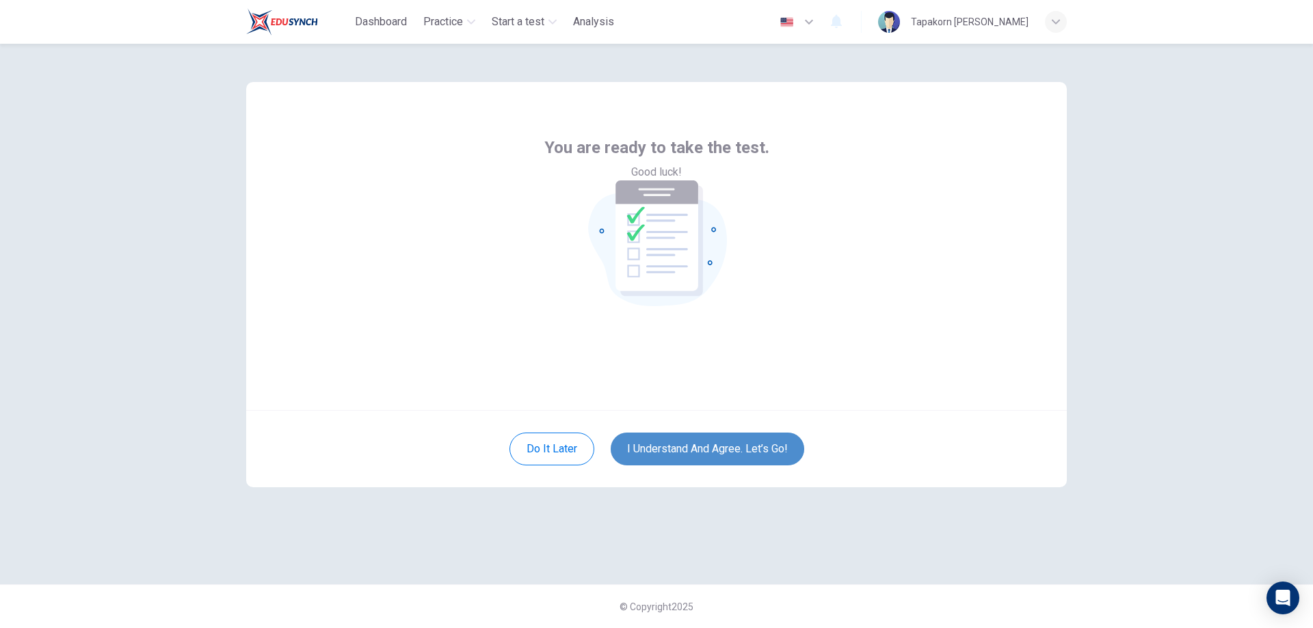
click at [669, 457] on button "I understand and agree. Let’s go!" at bounding box center [707, 449] width 193 height 33
click at [669, 459] on button "I understand and agree. Let’s go!" at bounding box center [707, 449] width 193 height 33
click at [666, 446] on button "I understand and agree. Let’s go!" at bounding box center [707, 449] width 193 height 33
click at [656, 443] on button "I understand and agree. Let’s go!" at bounding box center [707, 449] width 193 height 33
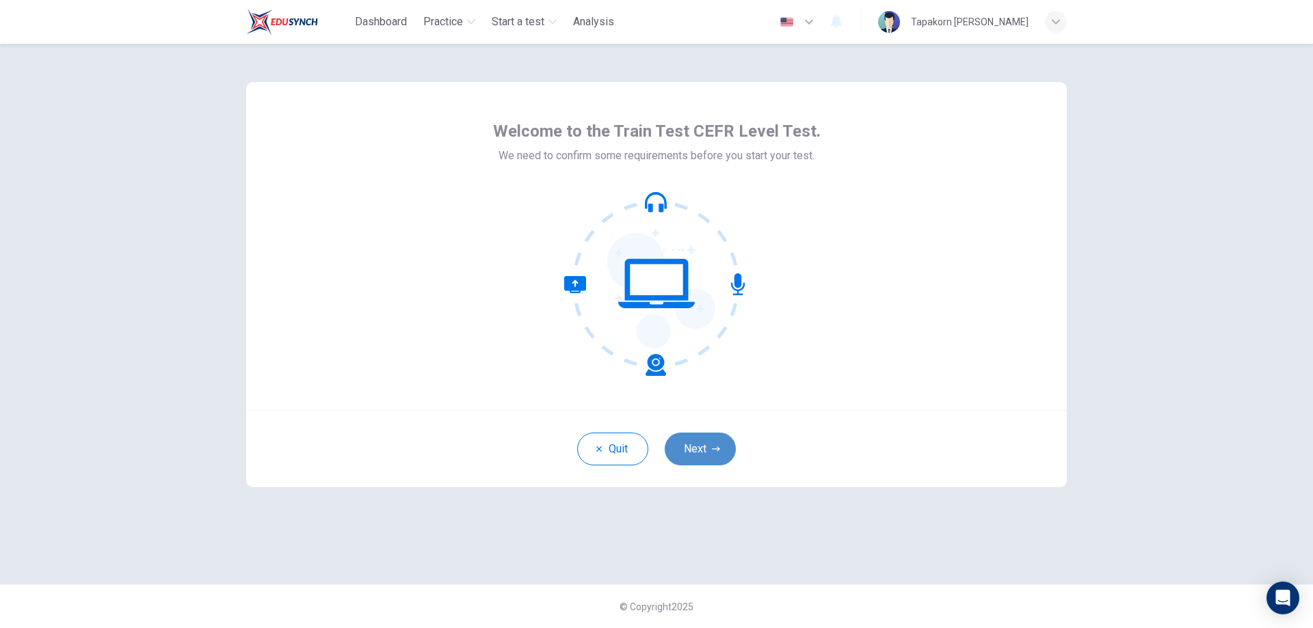
click at [723, 438] on button "Next" at bounding box center [700, 449] width 71 height 33
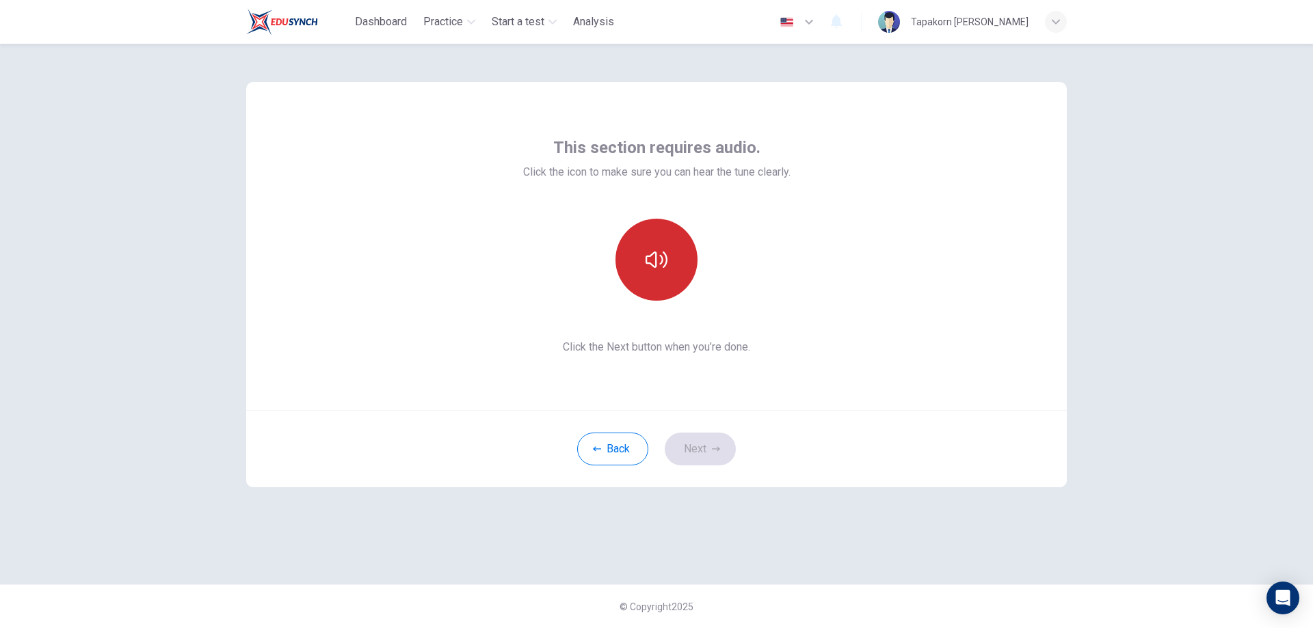
click at [658, 285] on button "button" at bounding box center [656, 260] width 82 height 82
click at [707, 449] on button "Next" at bounding box center [700, 449] width 71 height 33
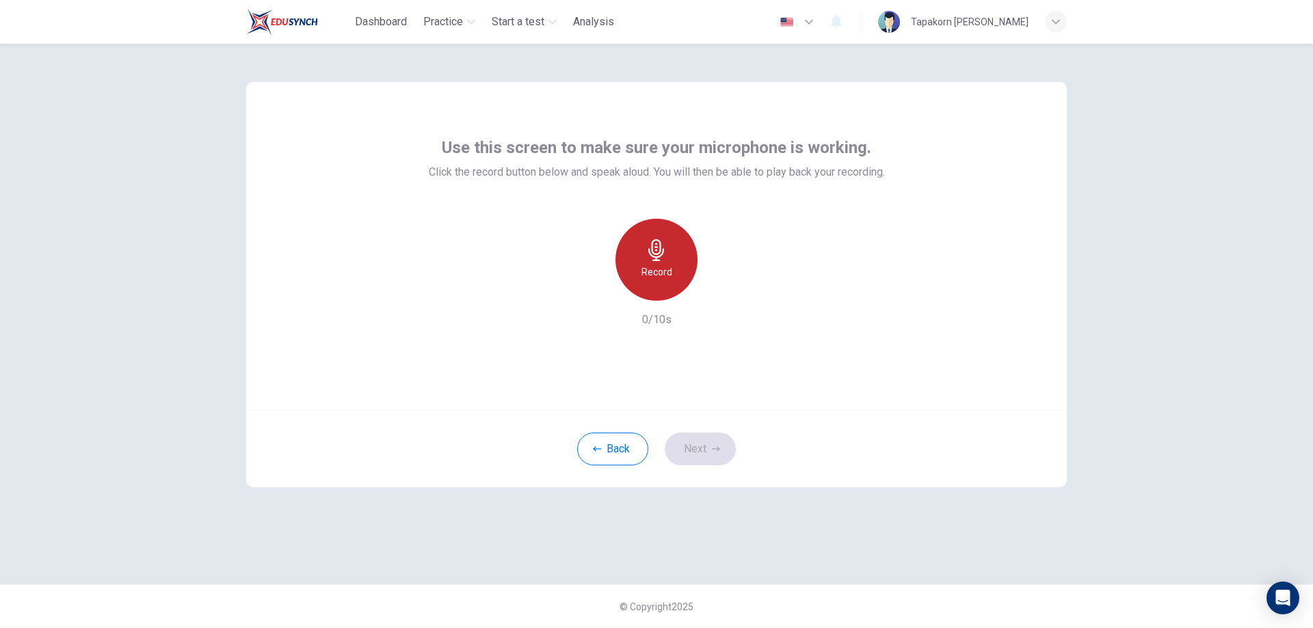
click at [629, 271] on div "Record" at bounding box center [656, 260] width 82 height 82
click at [656, 284] on div "Stop" at bounding box center [656, 260] width 82 height 82
click at [721, 299] on div "button" at bounding box center [719, 290] width 22 height 22
click at [704, 437] on button "Next" at bounding box center [700, 449] width 71 height 33
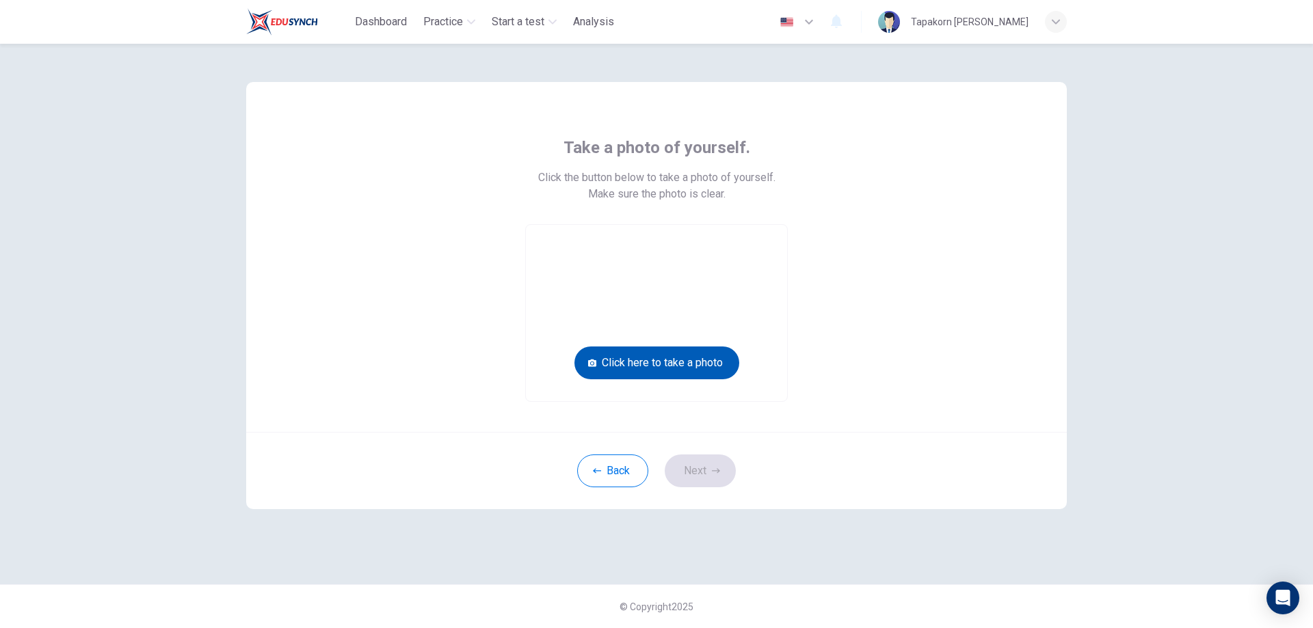
click at [691, 365] on button "Click here to take a photo" at bounding box center [656, 363] width 165 height 33
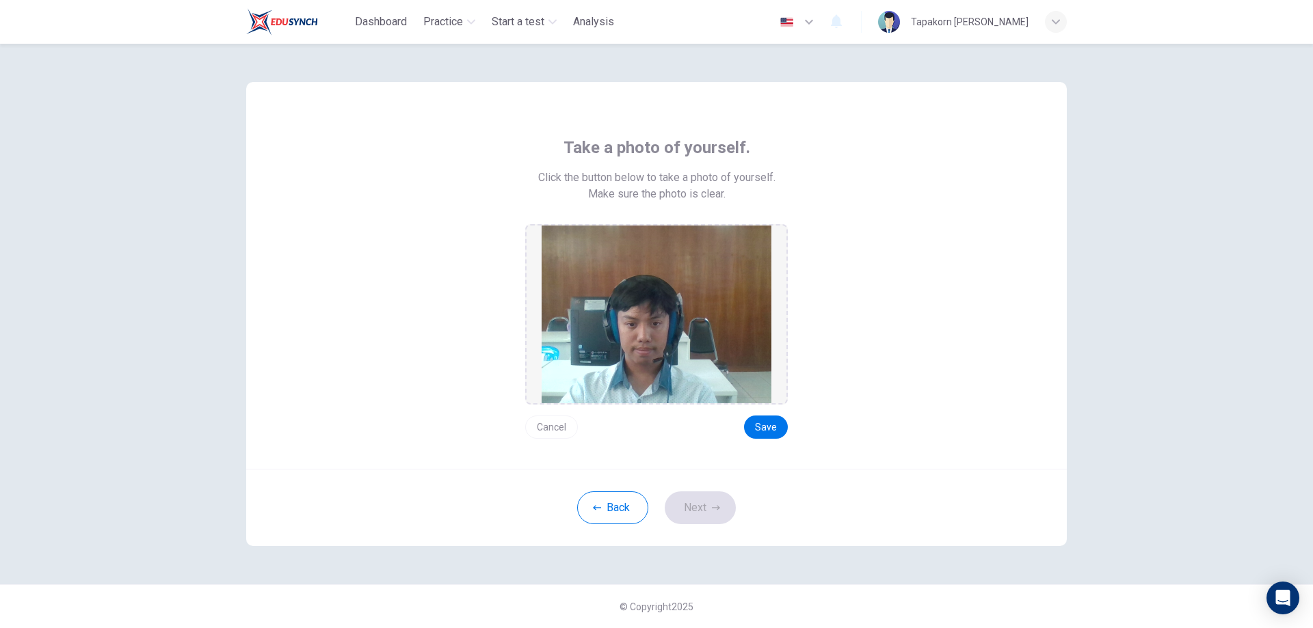
click at [768, 414] on div "Cancel Save" at bounding box center [656, 422] width 263 height 34
click at [768, 415] on div "Cancel Save" at bounding box center [656, 422] width 263 height 34
click at [779, 426] on button "Save" at bounding box center [766, 427] width 44 height 23
click at [703, 502] on button "Next" at bounding box center [700, 508] width 71 height 33
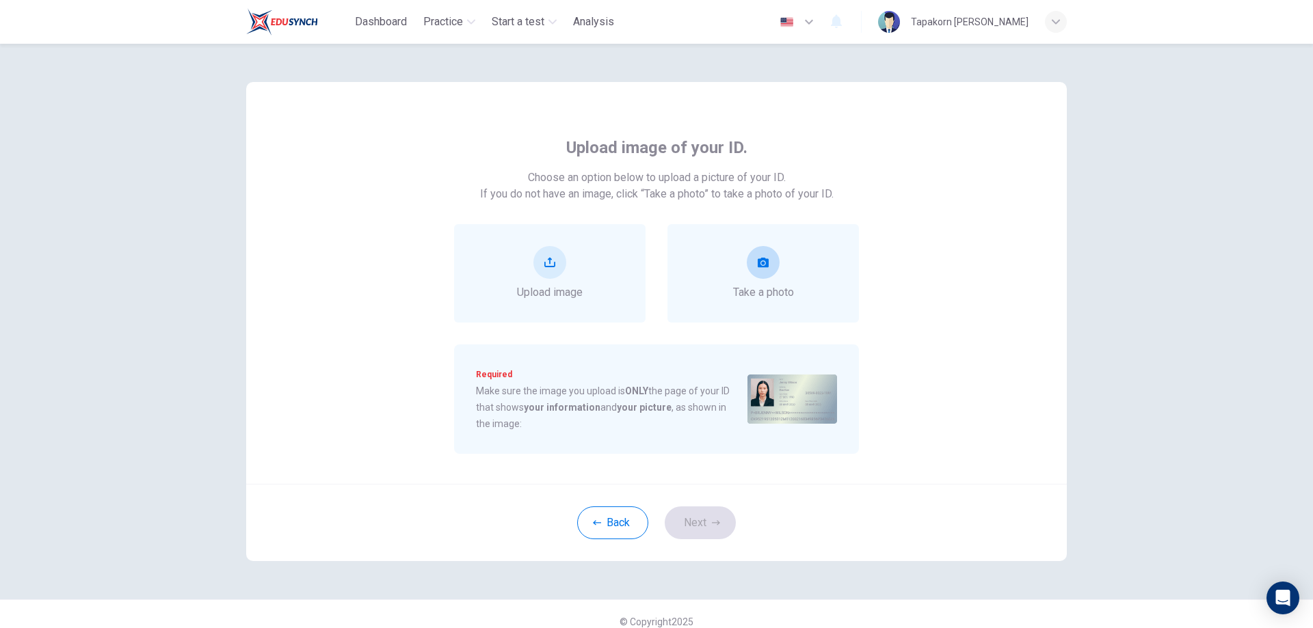
click at [763, 280] on div "Take a photo" at bounding box center [763, 273] width 61 height 55
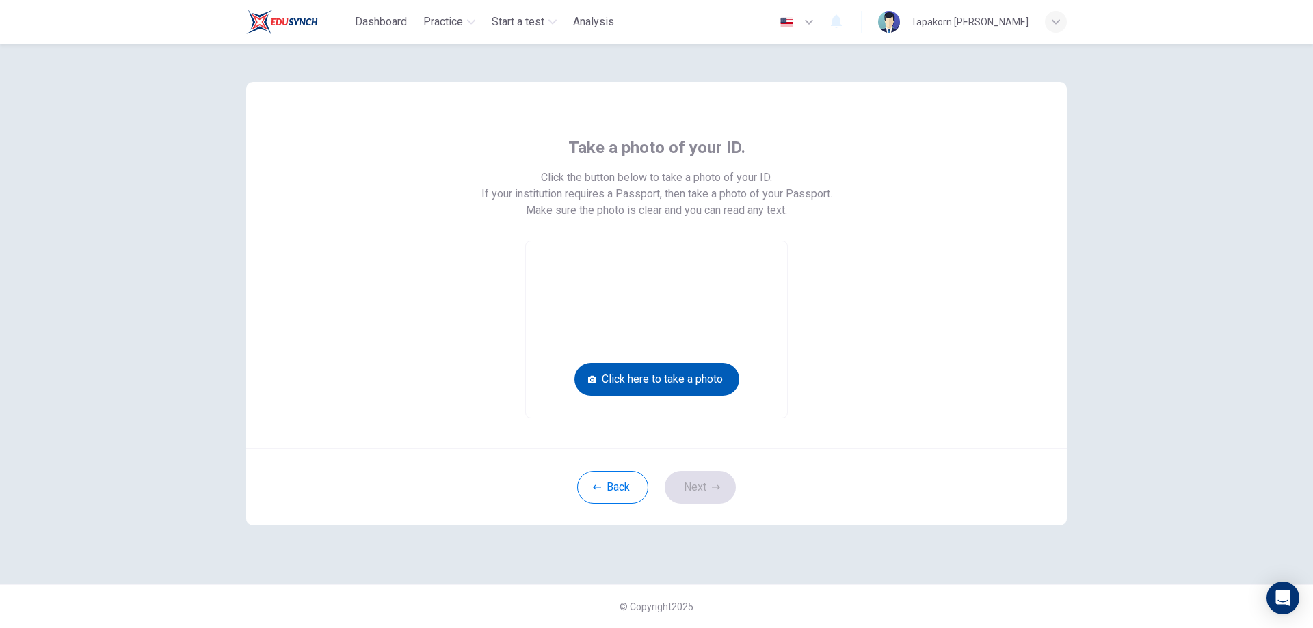
click at [706, 390] on button "Click here to take a photo" at bounding box center [656, 379] width 165 height 33
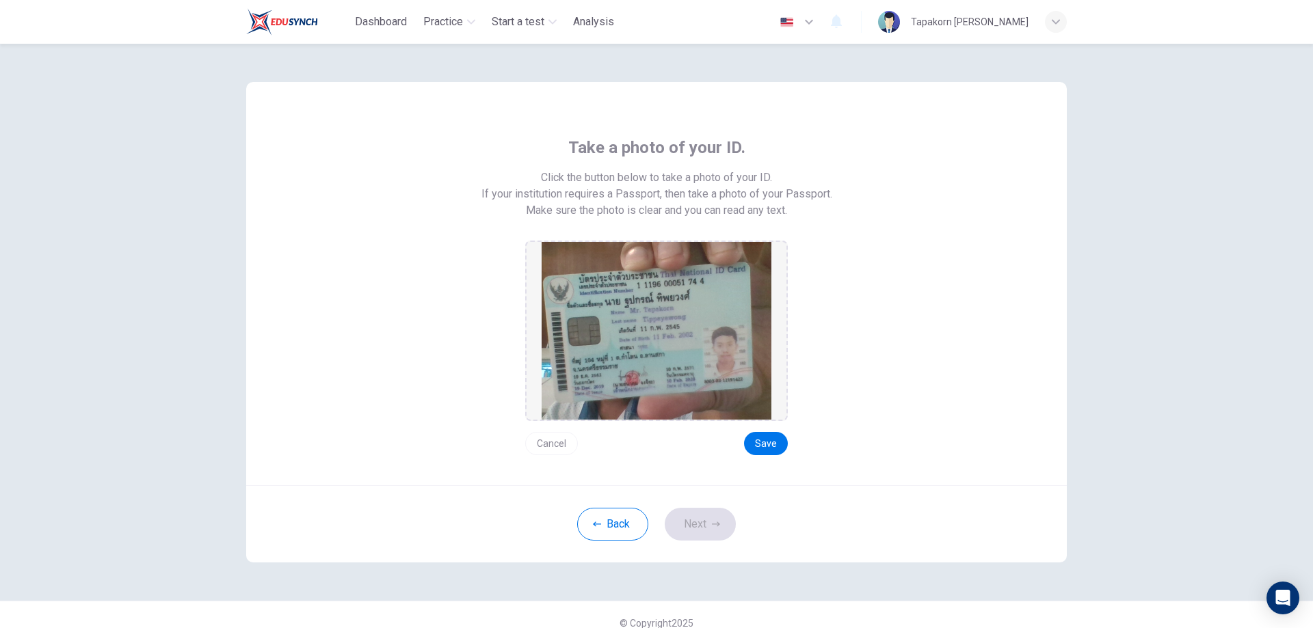
click at [778, 429] on div "Cancel Save" at bounding box center [656, 438] width 263 height 34
click at [777, 433] on div "Cancel Save" at bounding box center [656, 438] width 263 height 34
click at [775, 433] on button "Save" at bounding box center [766, 443] width 44 height 23
click at [722, 513] on button "Next" at bounding box center [700, 524] width 71 height 33
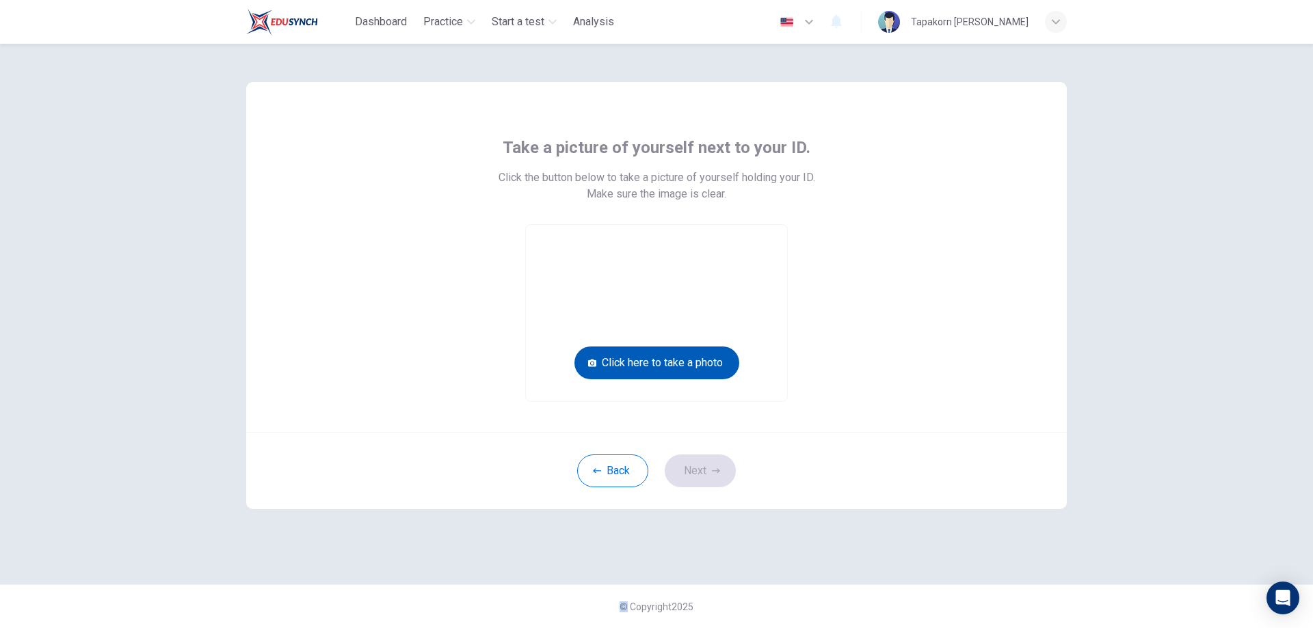
click at [708, 371] on button "Click here to take a photo" at bounding box center [656, 363] width 165 height 33
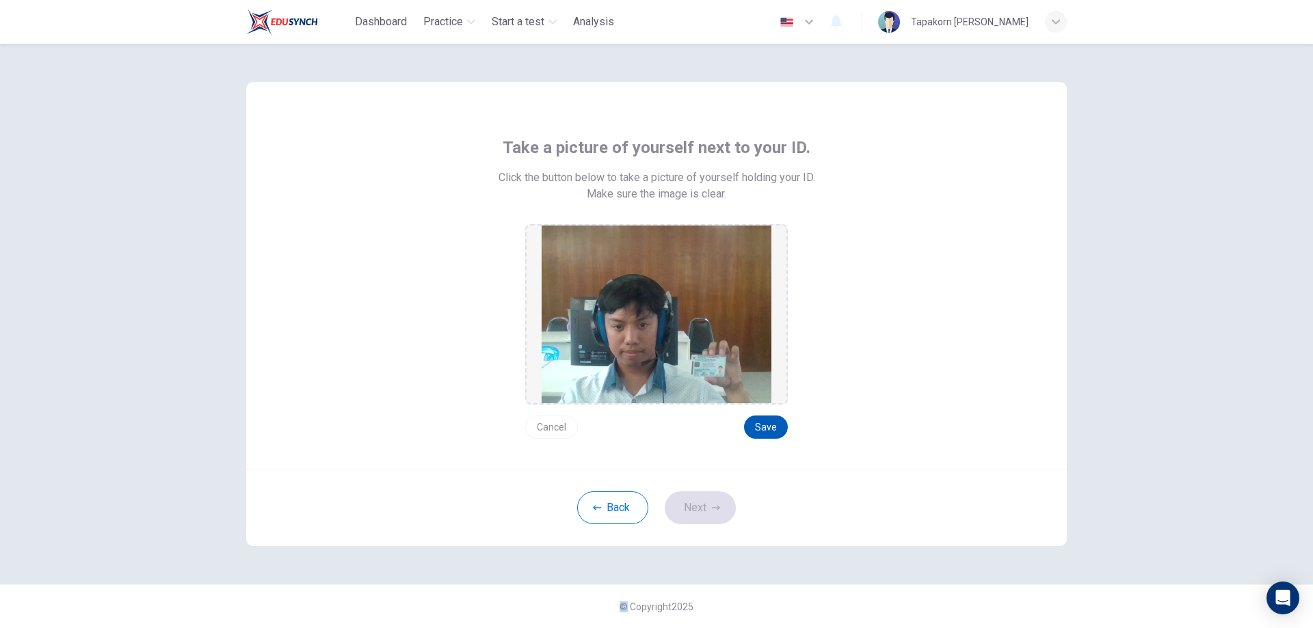
click at [779, 422] on button "Save" at bounding box center [766, 427] width 44 height 23
click at [716, 500] on button "Next" at bounding box center [700, 508] width 71 height 33
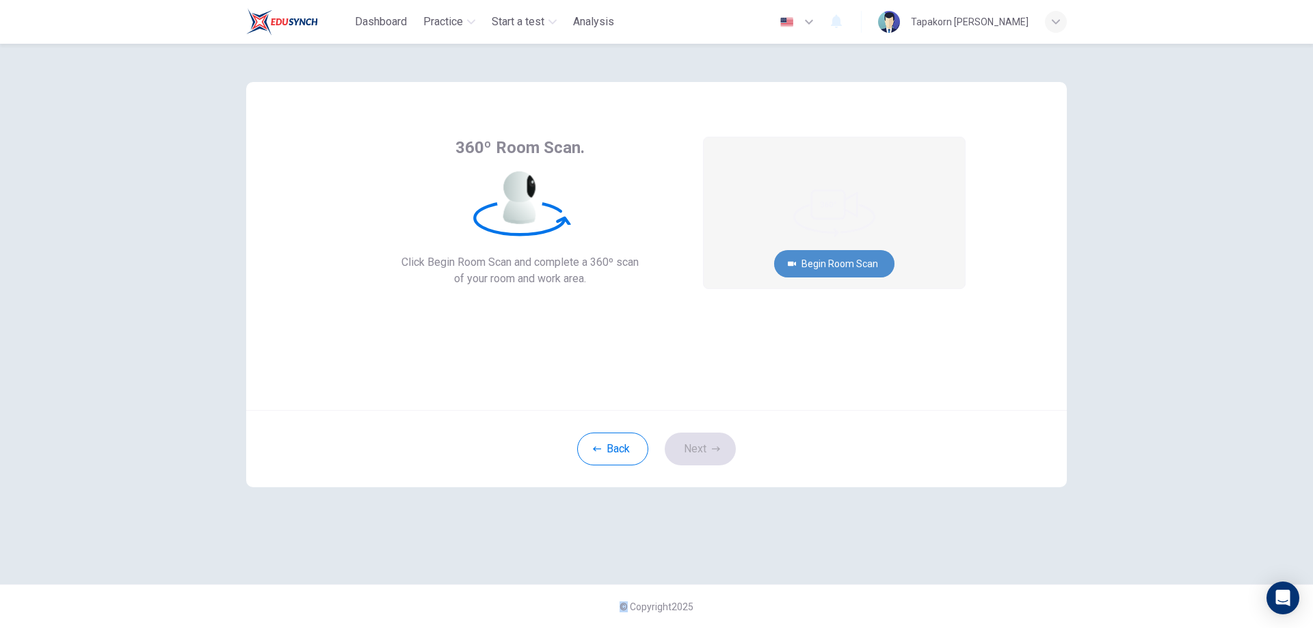
click at [835, 256] on button "Begin Room Scan" at bounding box center [834, 263] width 120 height 27
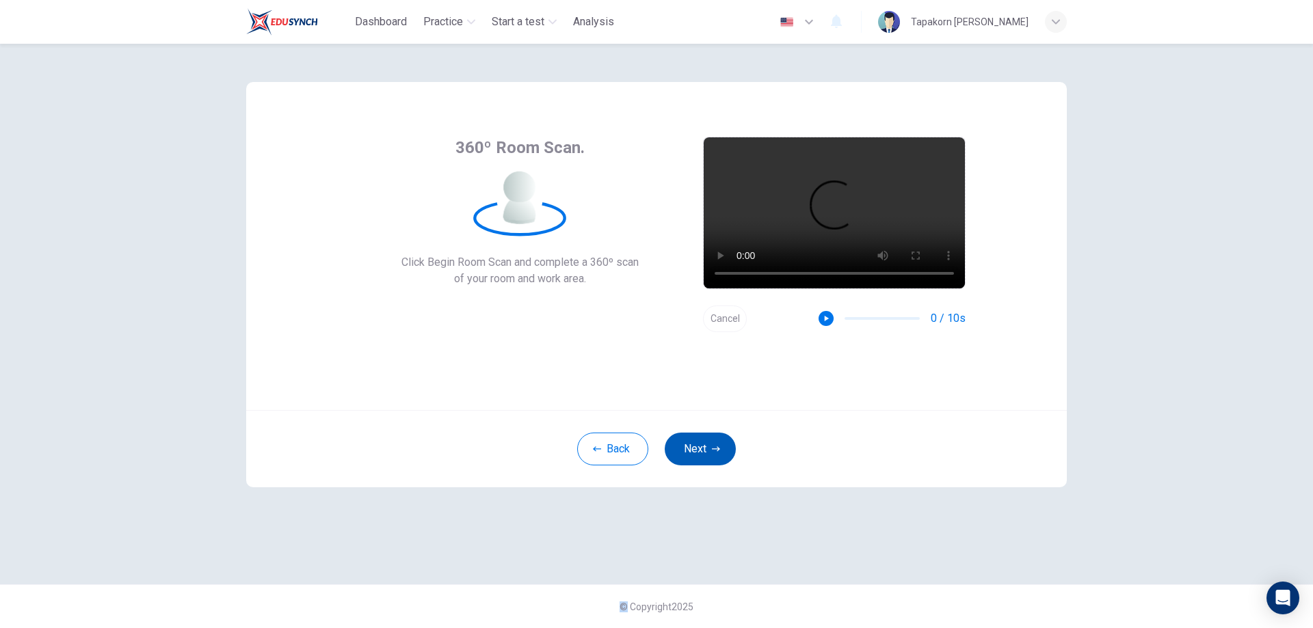
click at [682, 440] on button "Next" at bounding box center [700, 449] width 71 height 33
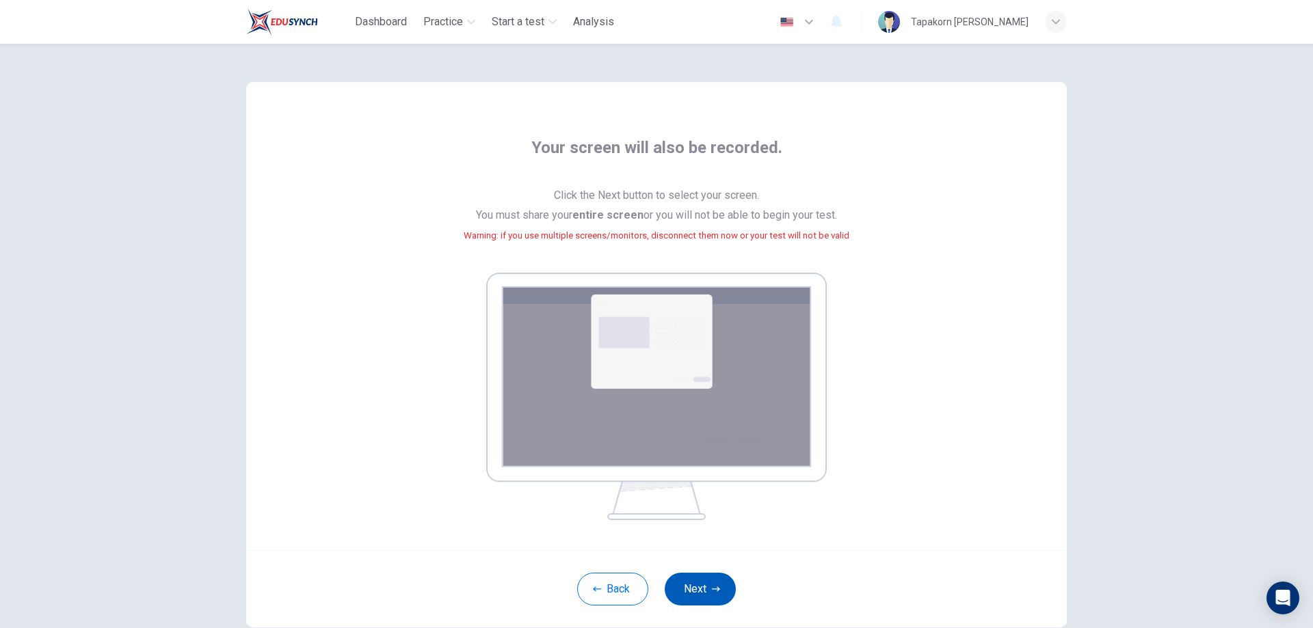
click at [710, 576] on button "Next" at bounding box center [700, 589] width 71 height 33
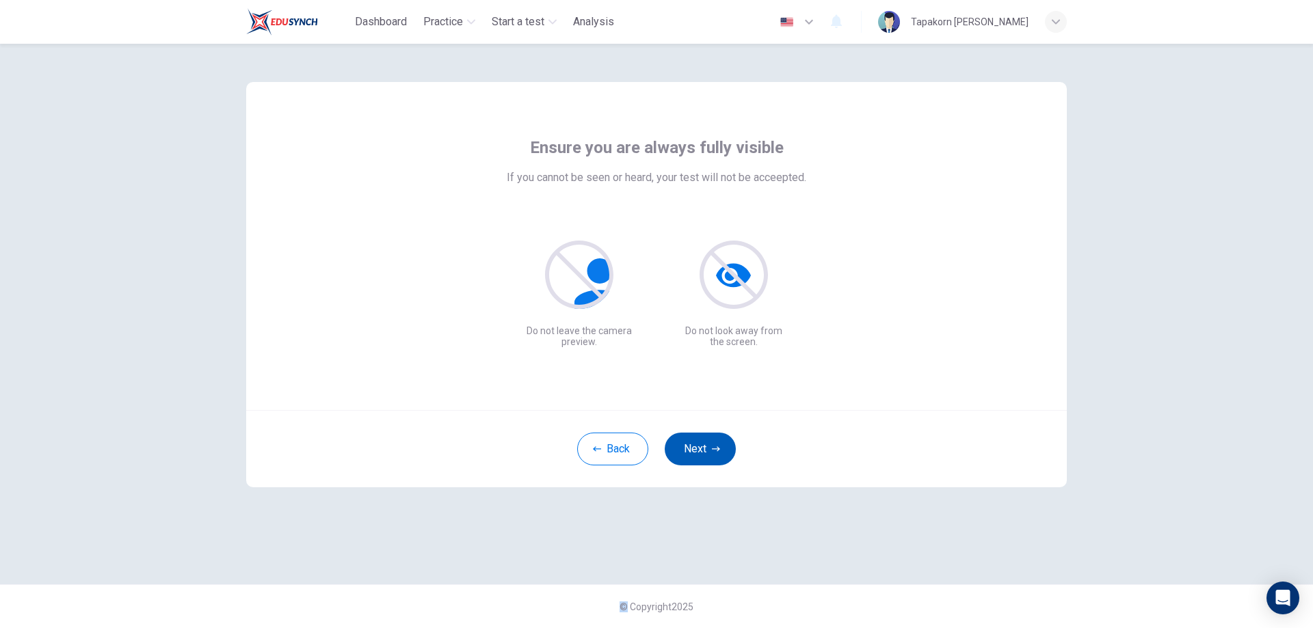
click at [721, 444] on button "Next" at bounding box center [700, 449] width 71 height 33
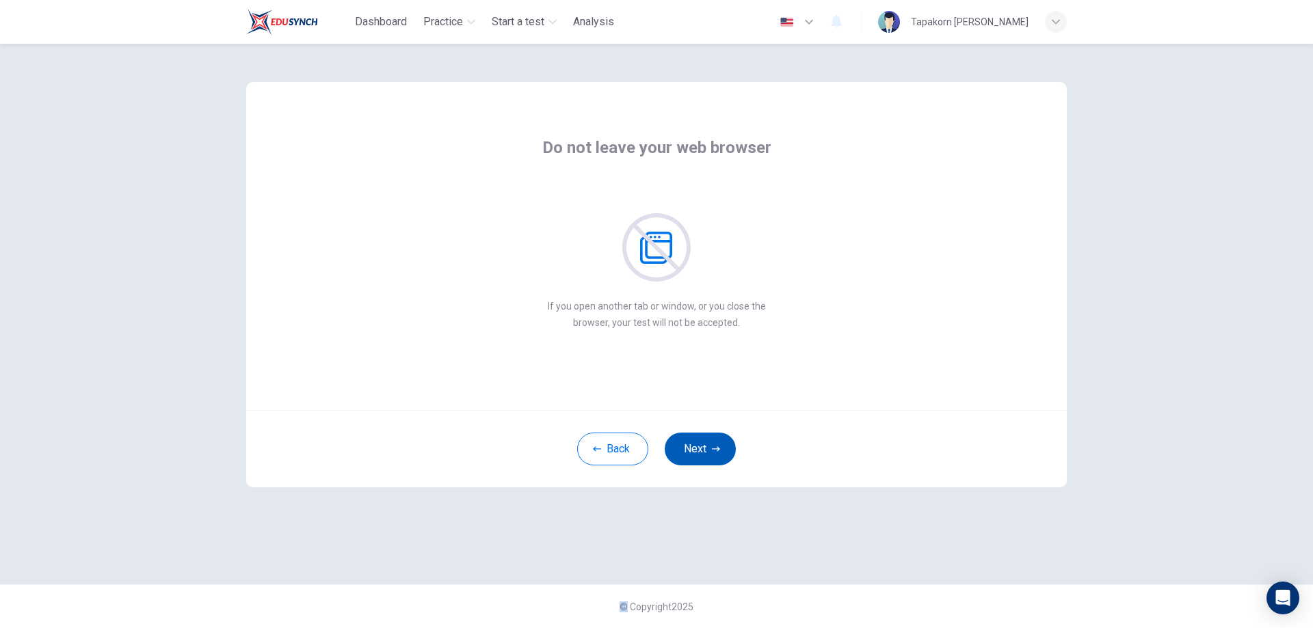
click at [721, 444] on button "Next" at bounding box center [700, 449] width 71 height 33
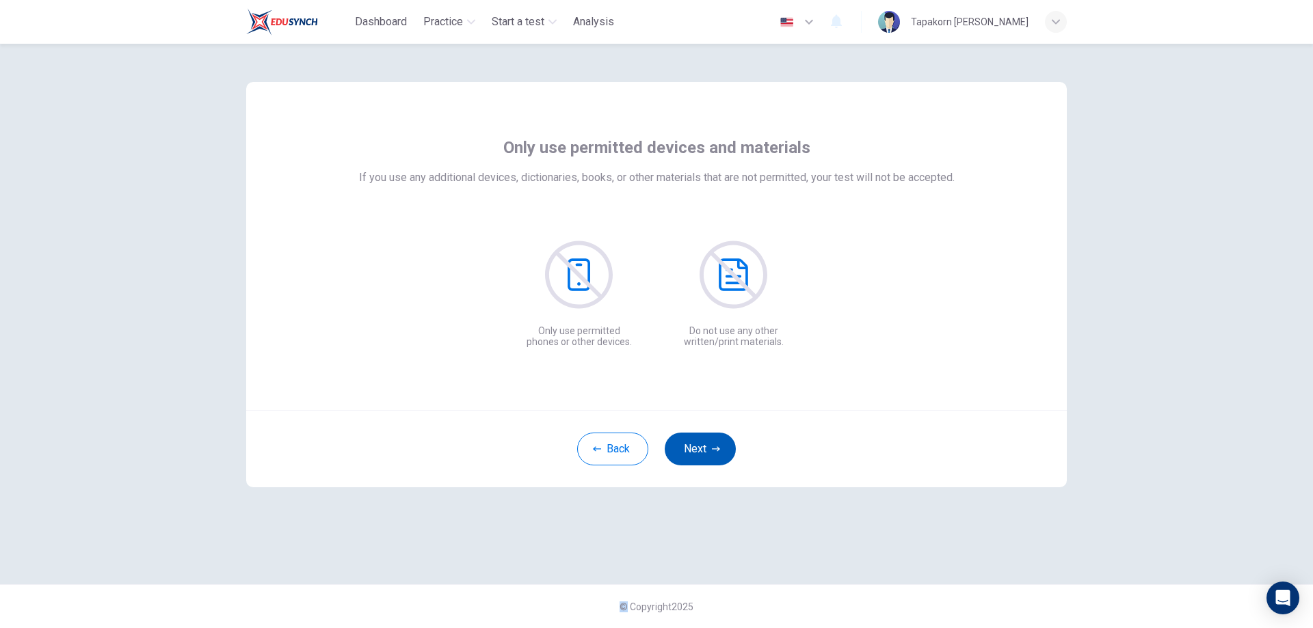
click at [721, 444] on button "Next" at bounding box center [700, 449] width 71 height 33
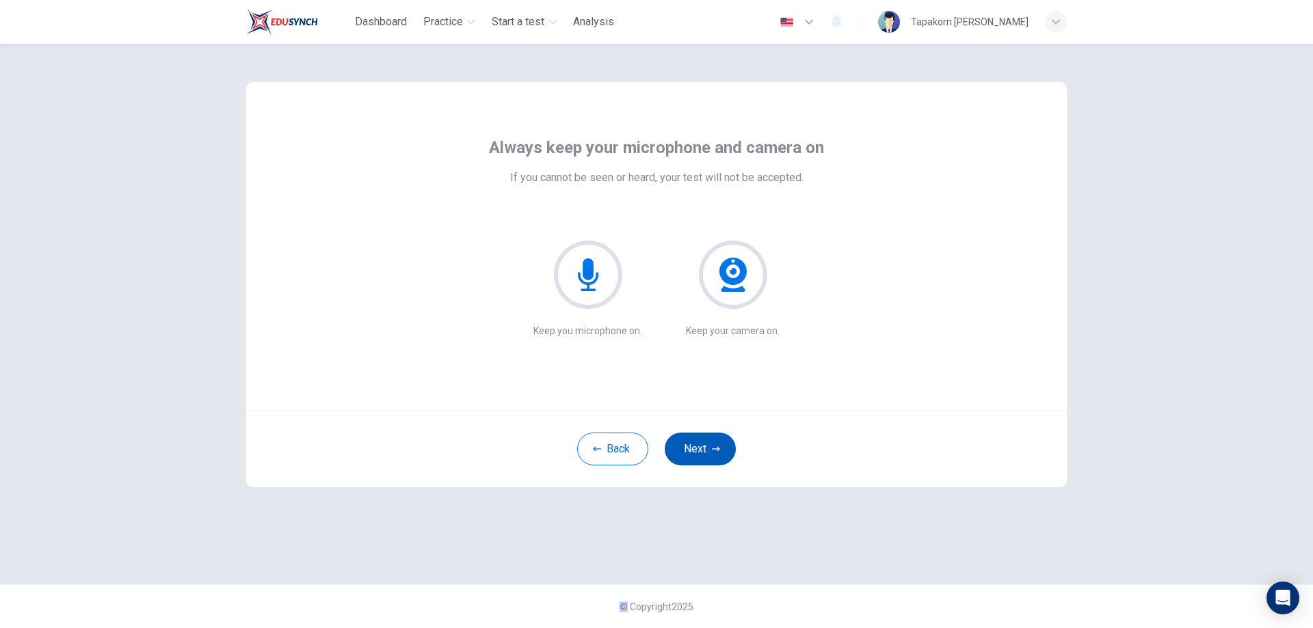
click at [721, 444] on button "Next" at bounding box center [700, 449] width 71 height 33
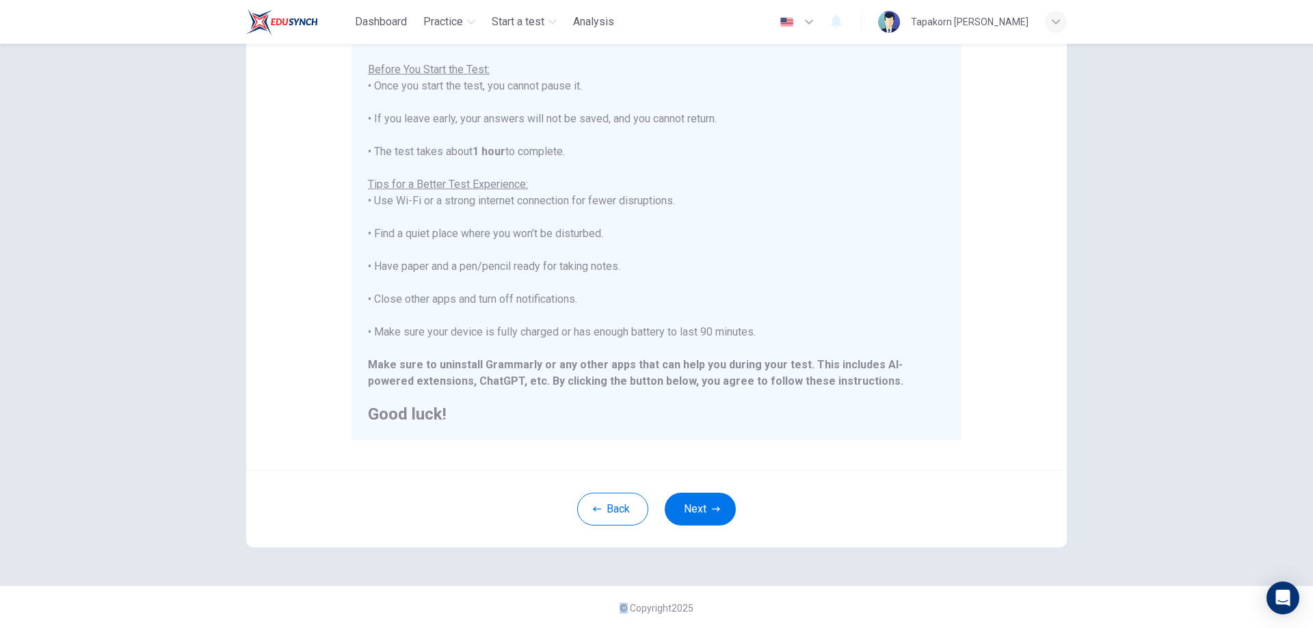
scroll to position [132, 0]
click at [706, 519] on button "Next" at bounding box center [700, 508] width 71 height 33
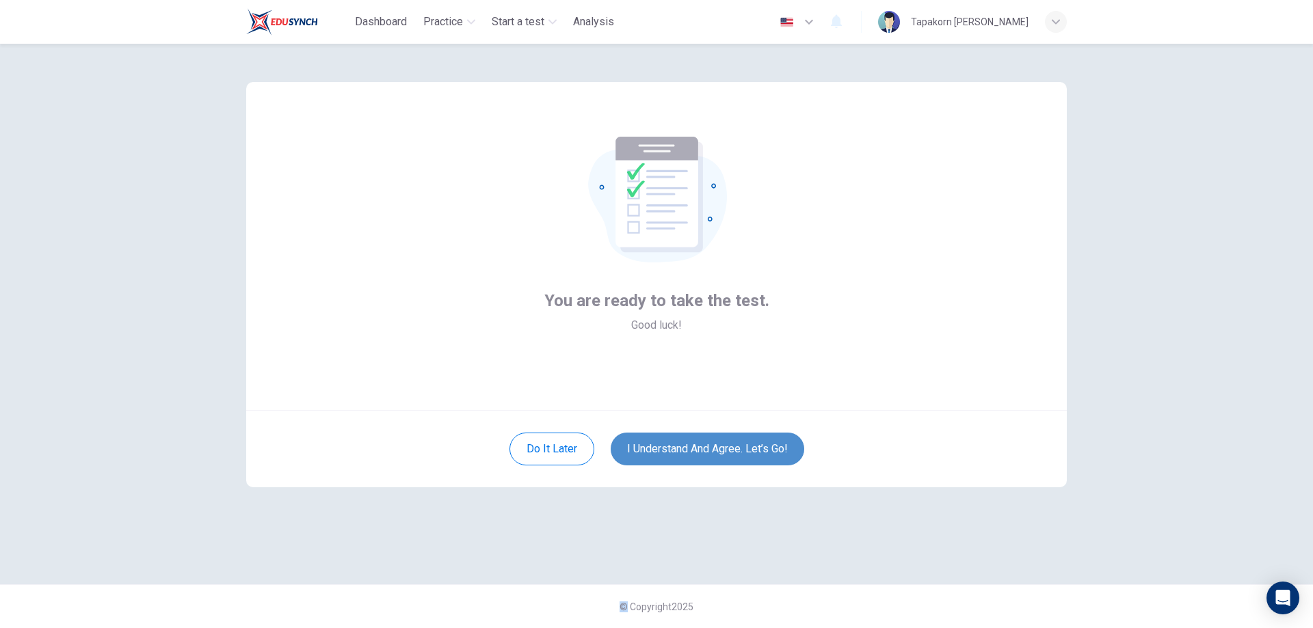
click at [680, 449] on button "I understand and agree. Let’s go!" at bounding box center [707, 449] width 193 height 33
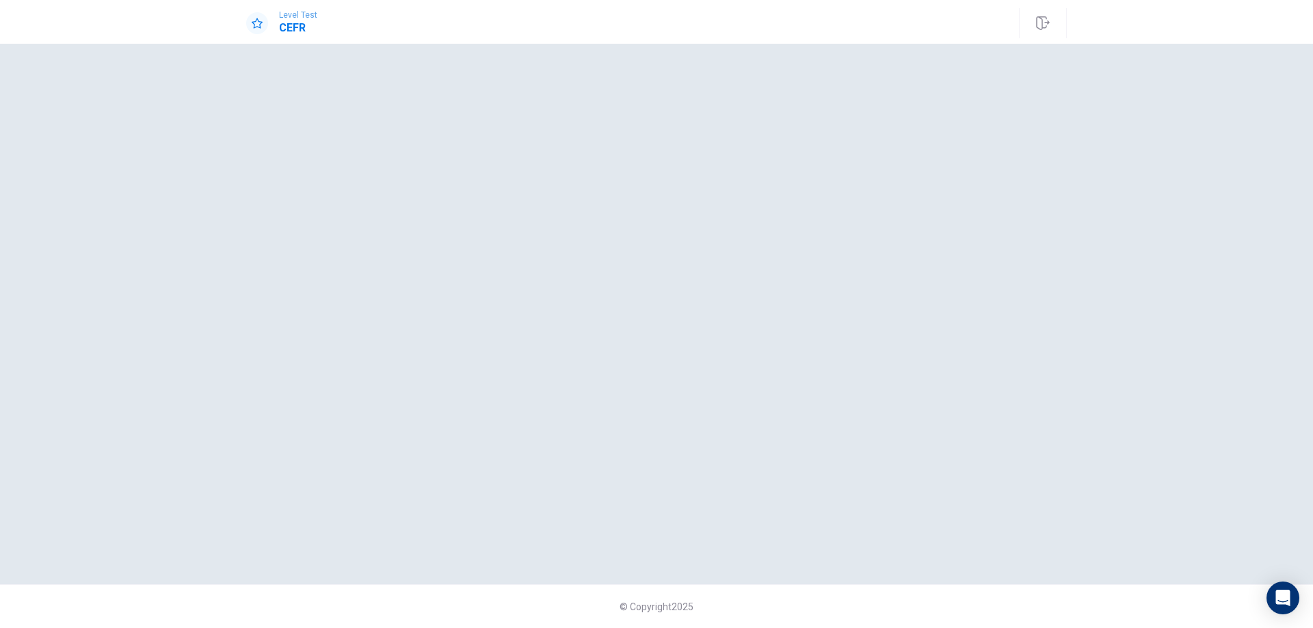
click at [481, 147] on div at bounding box center [656, 314] width 820 height 486
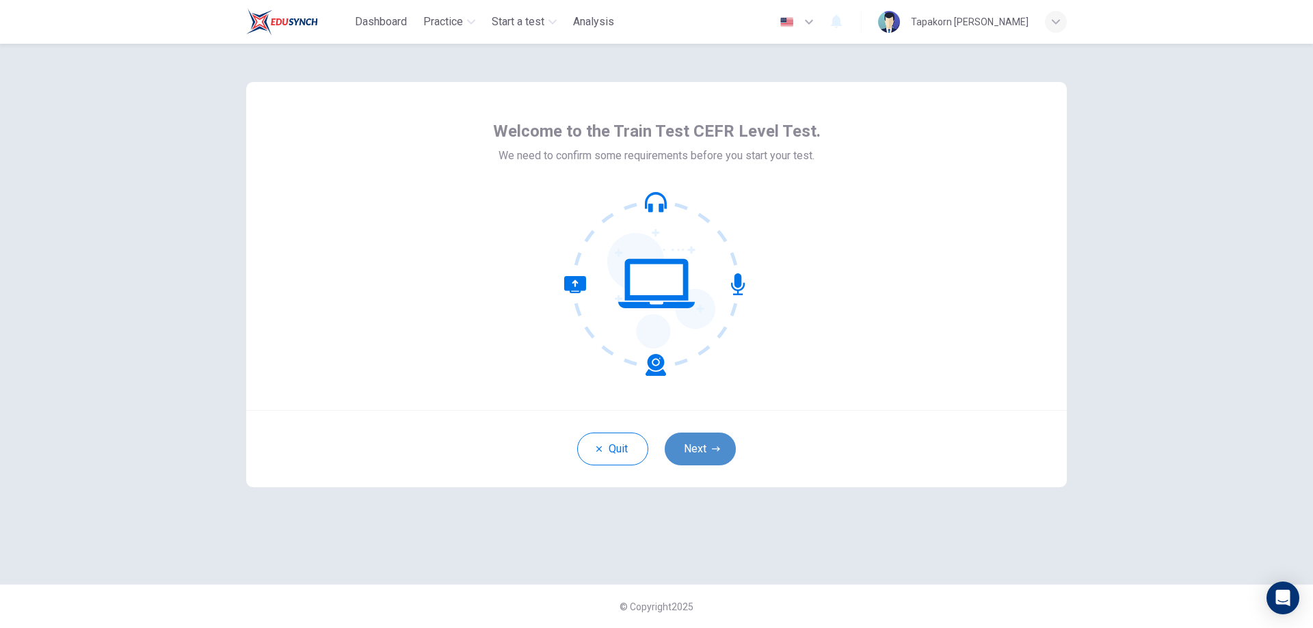
click at [695, 436] on button "Next" at bounding box center [700, 449] width 71 height 33
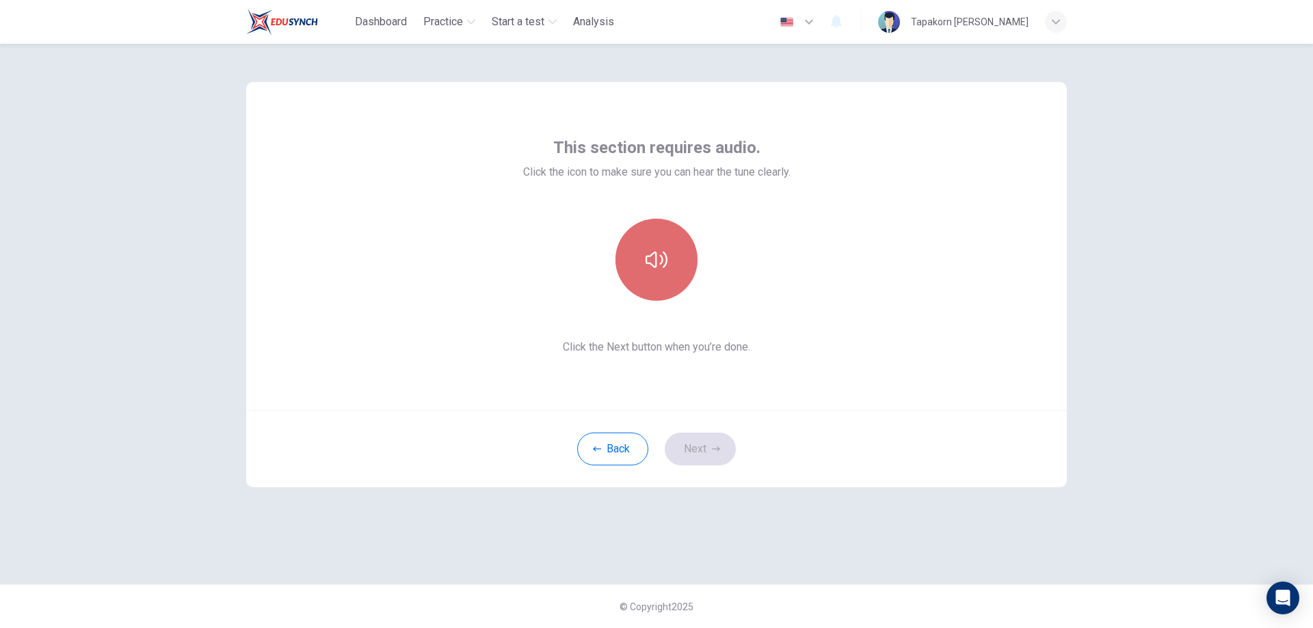
click at [641, 263] on button "button" at bounding box center [656, 260] width 82 height 82
click at [699, 446] on button "Next" at bounding box center [700, 449] width 71 height 33
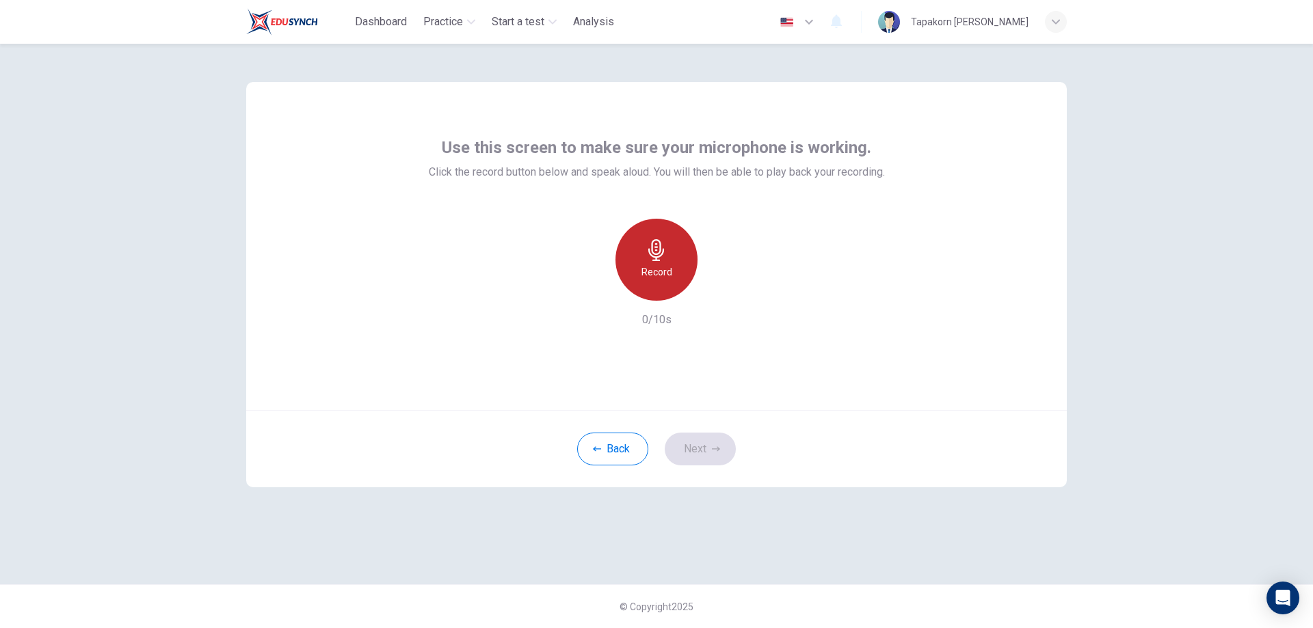
click at [655, 288] on div "Record" at bounding box center [656, 260] width 82 height 82
click at [656, 288] on div "Stop" at bounding box center [656, 260] width 82 height 82
click at [723, 291] on icon "button" at bounding box center [719, 290] width 14 height 14
click at [699, 440] on button "Next" at bounding box center [700, 449] width 71 height 33
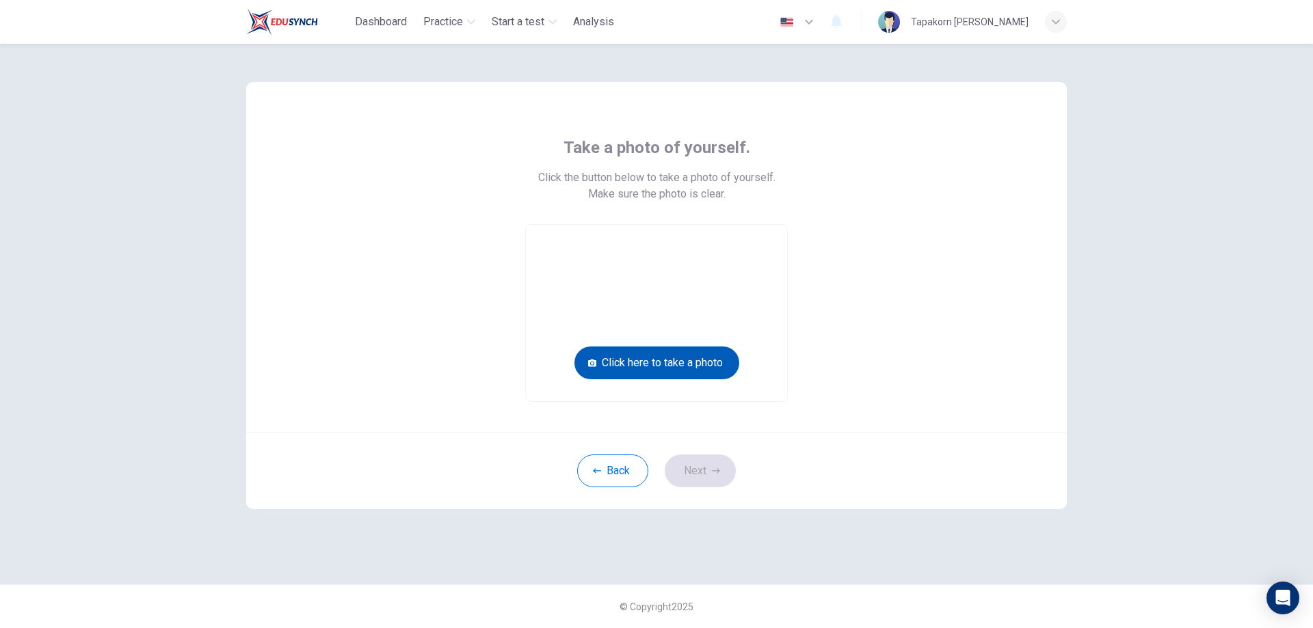
click at [694, 353] on button "Click here to take a photo" at bounding box center [656, 363] width 165 height 33
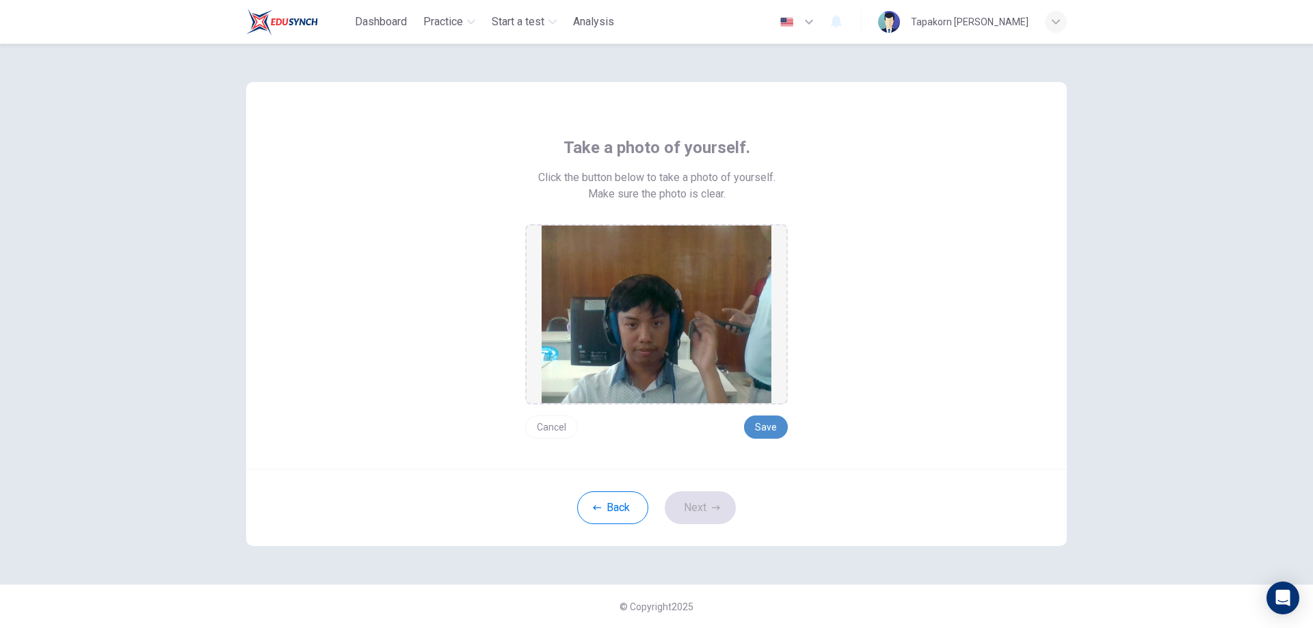
click at [749, 421] on button "Save" at bounding box center [766, 427] width 44 height 23
click at [712, 498] on button "Next" at bounding box center [700, 508] width 71 height 33
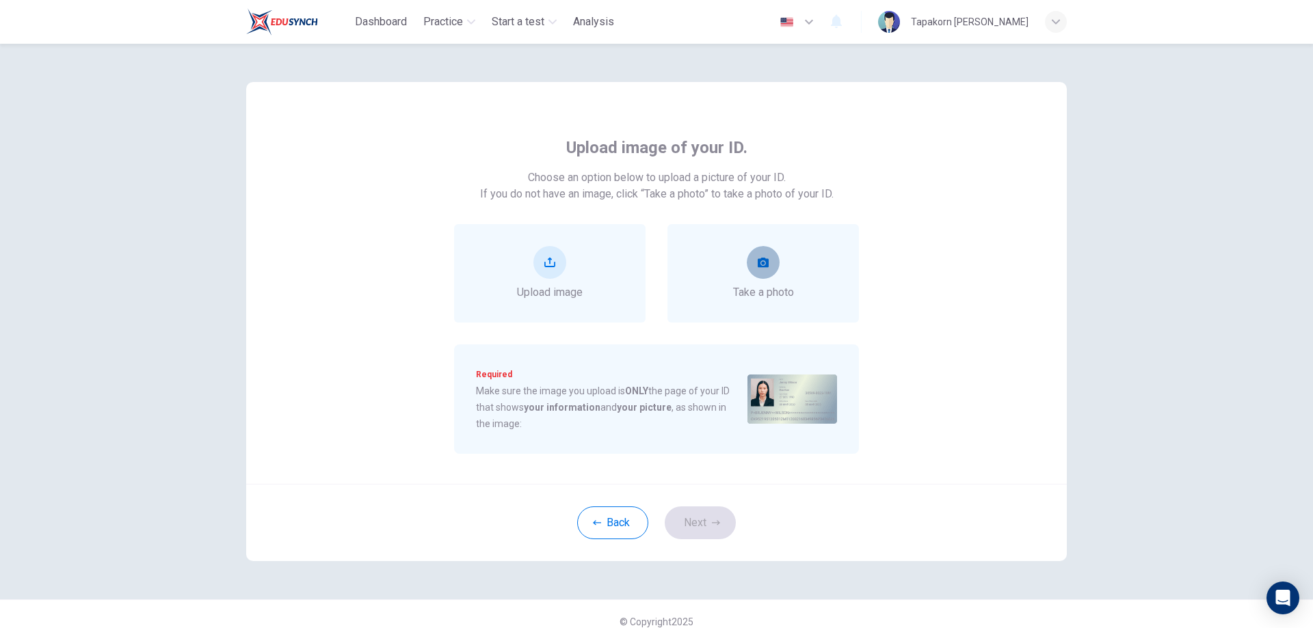
click at [750, 270] on button "take photo" at bounding box center [763, 262] width 33 height 33
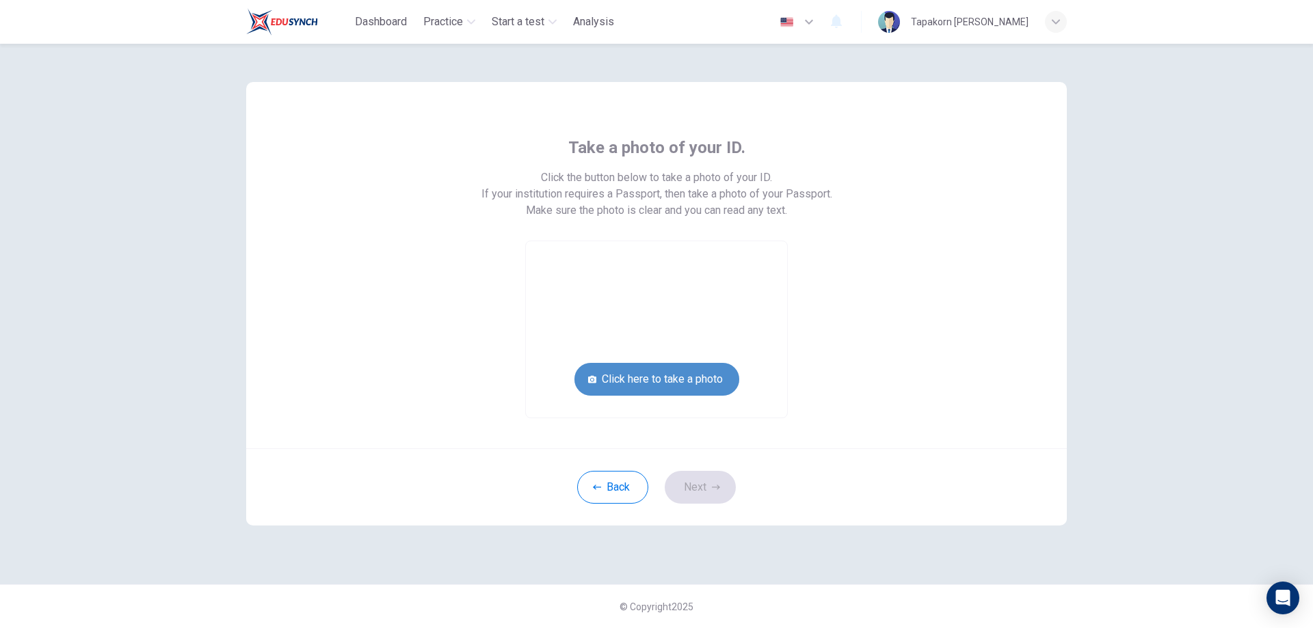
click at [686, 375] on button "Click here to take a photo" at bounding box center [656, 379] width 165 height 33
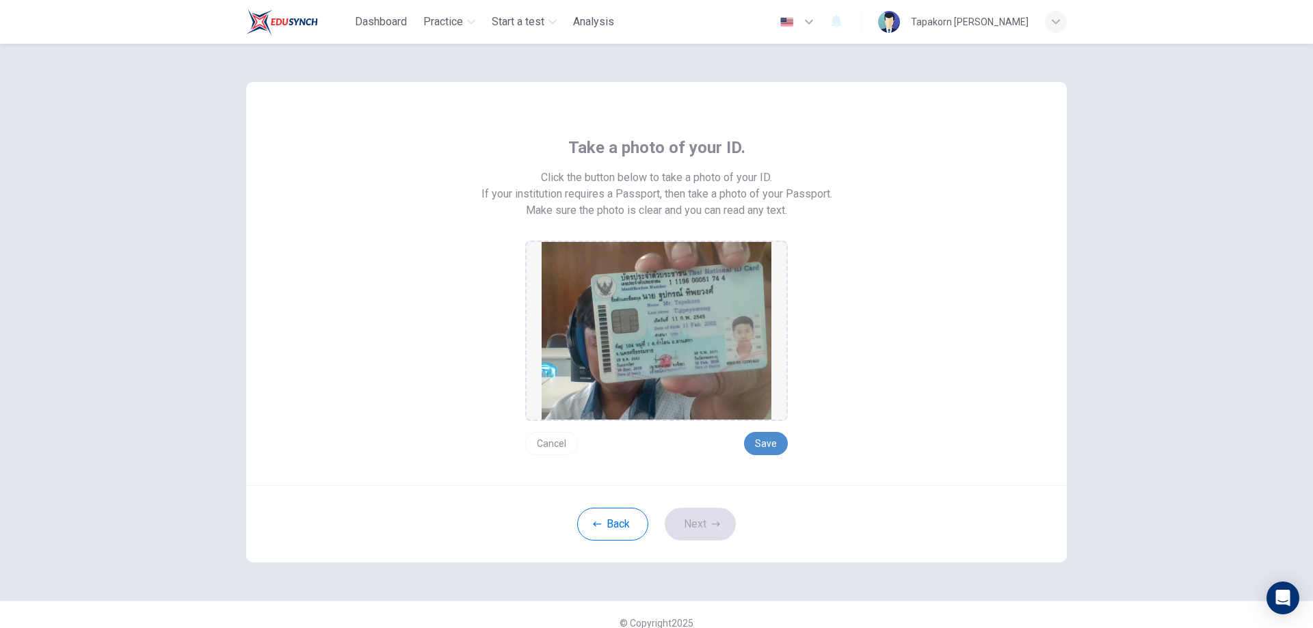
click at [756, 444] on button "Save" at bounding box center [766, 443] width 44 height 23
click at [708, 515] on button "Next" at bounding box center [700, 524] width 71 height 33
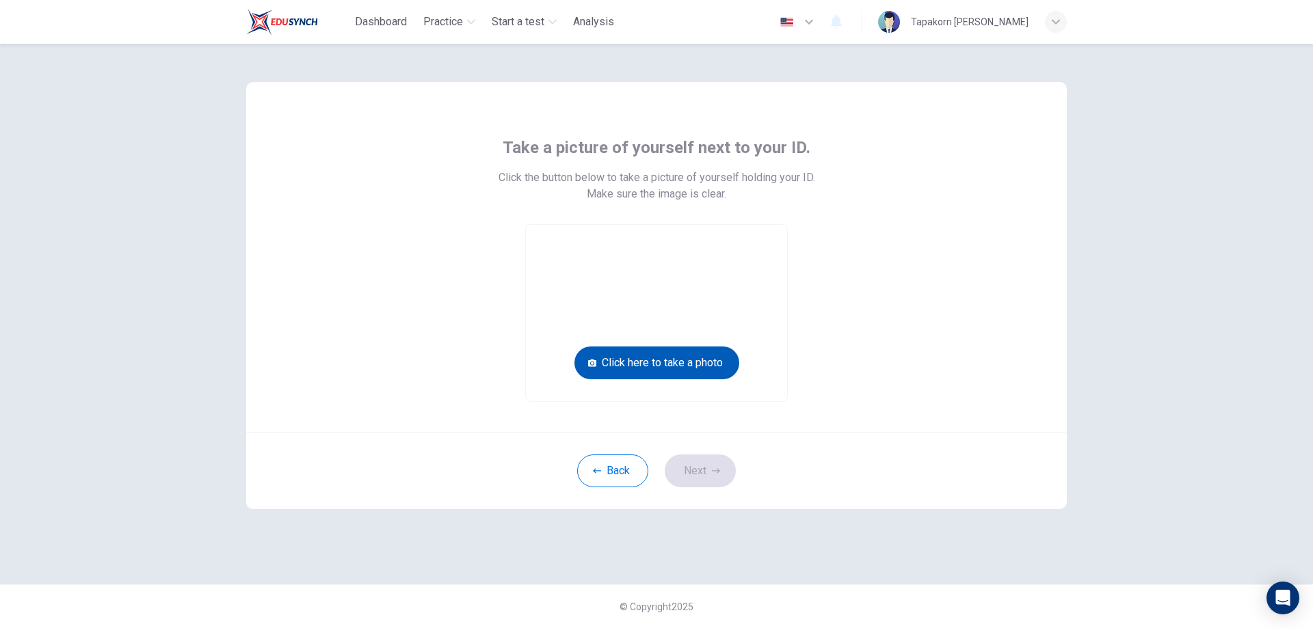
click at [708, 362] on button "Click here to take a photo" at bounding box center [656, 363] width 165 height 33
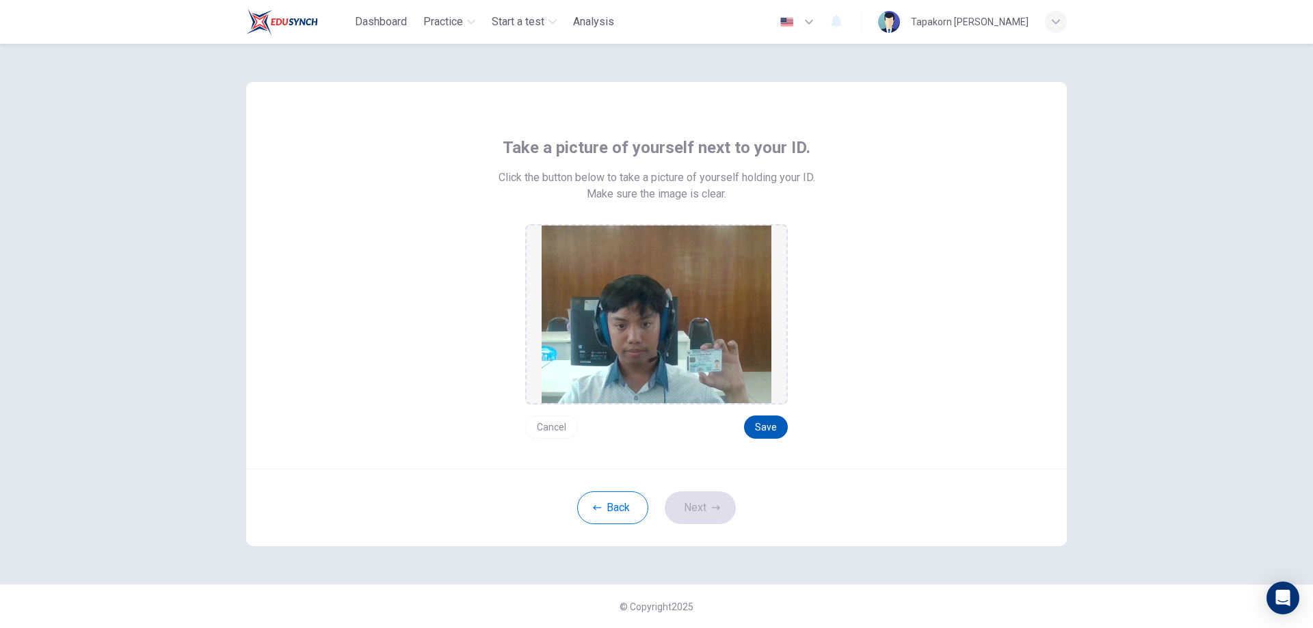
click at [755, 433] on button "Save" at bounding box center [766, 427] width 44 height 23
click at [696, 503] on button "Next" at bounding box center [700, 508] width 71 height 33
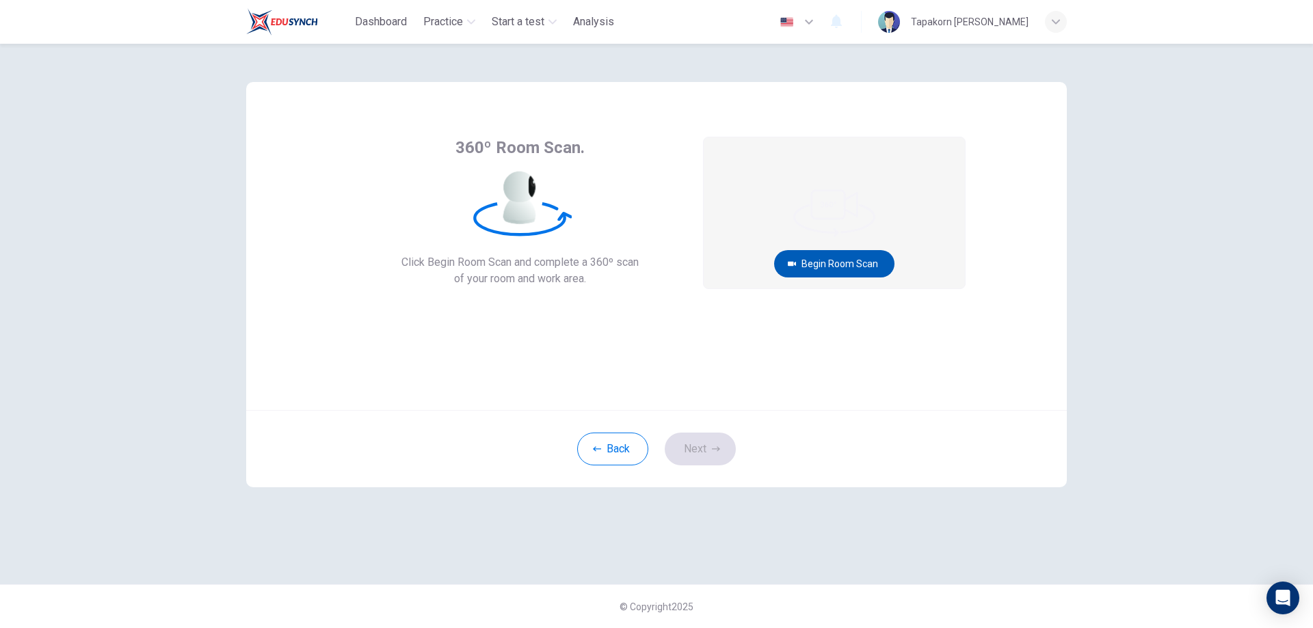
click at [851, 267] on button "Begin Room Scan" at bounding box center [834, 263] width 120 height 27
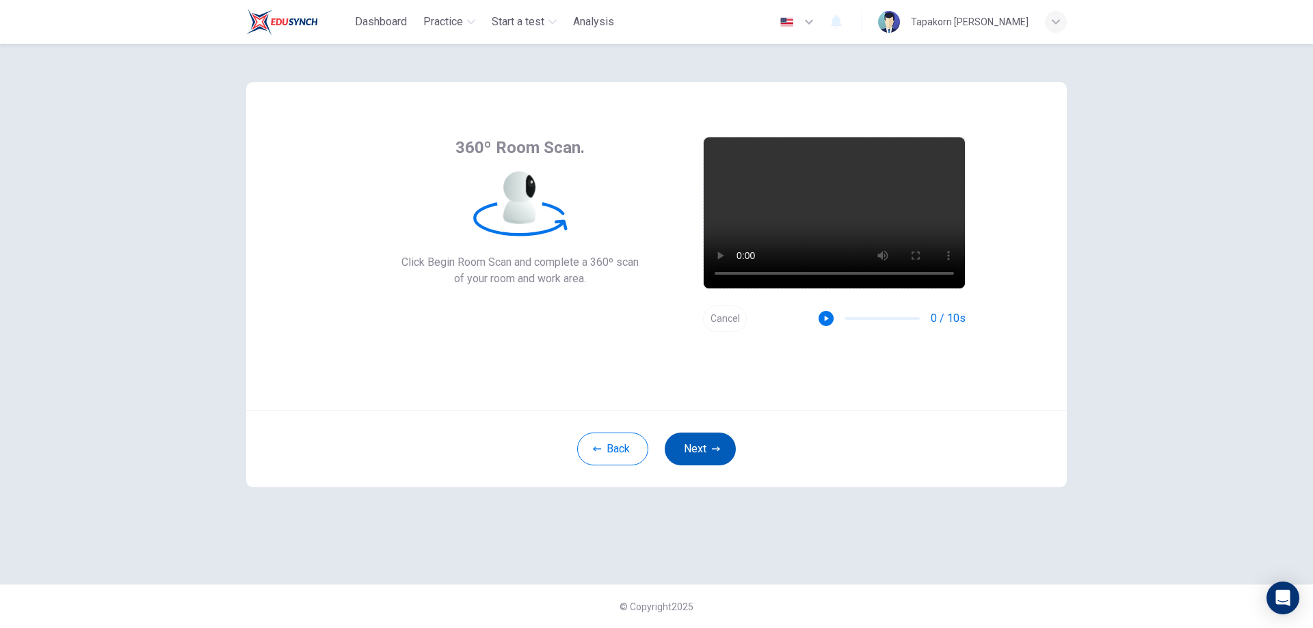
click at [712, 451] on icon "button" at bounding box center [716, 449] width 8 height 8
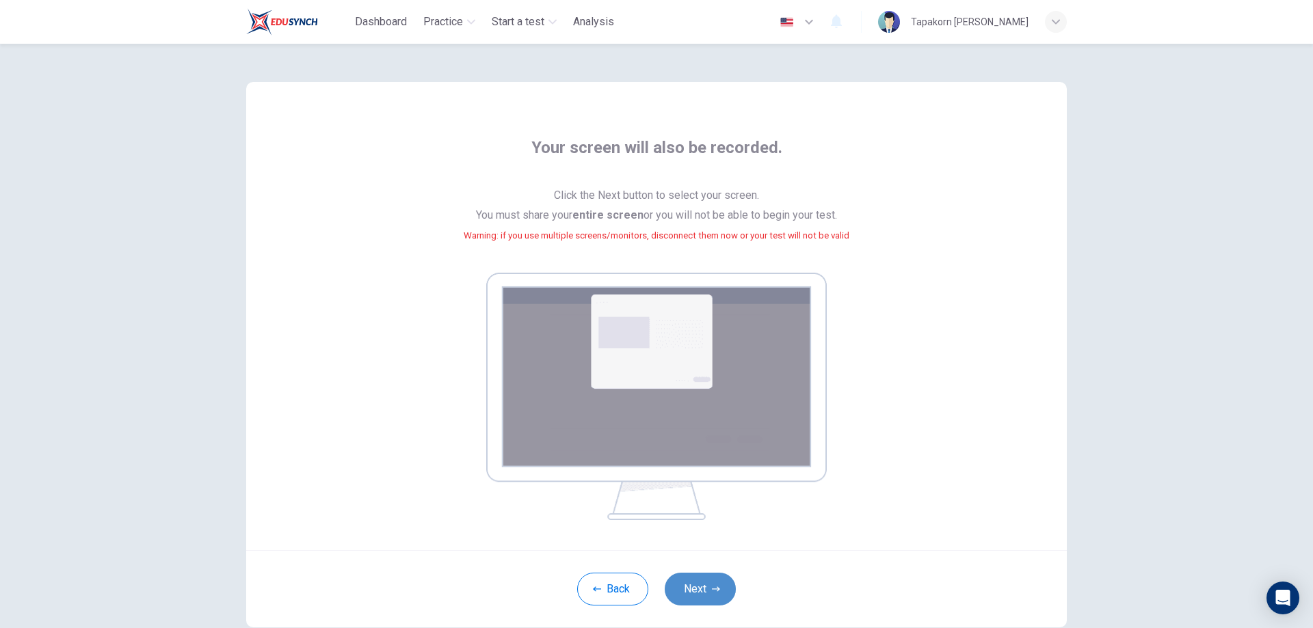
click at [704, 605] on button "Next" at bounding box center [700, 589] width 71 height 33
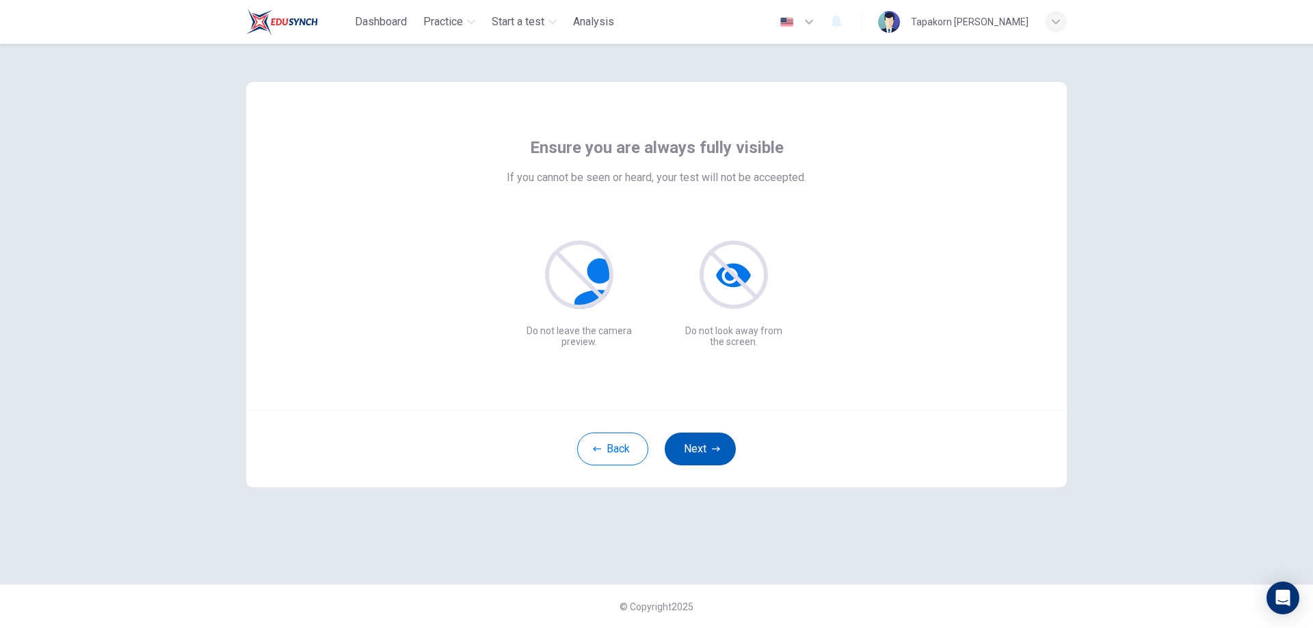
click at [728, 442] on button "Next" at bounding box center [700, 449] width 71 height 33
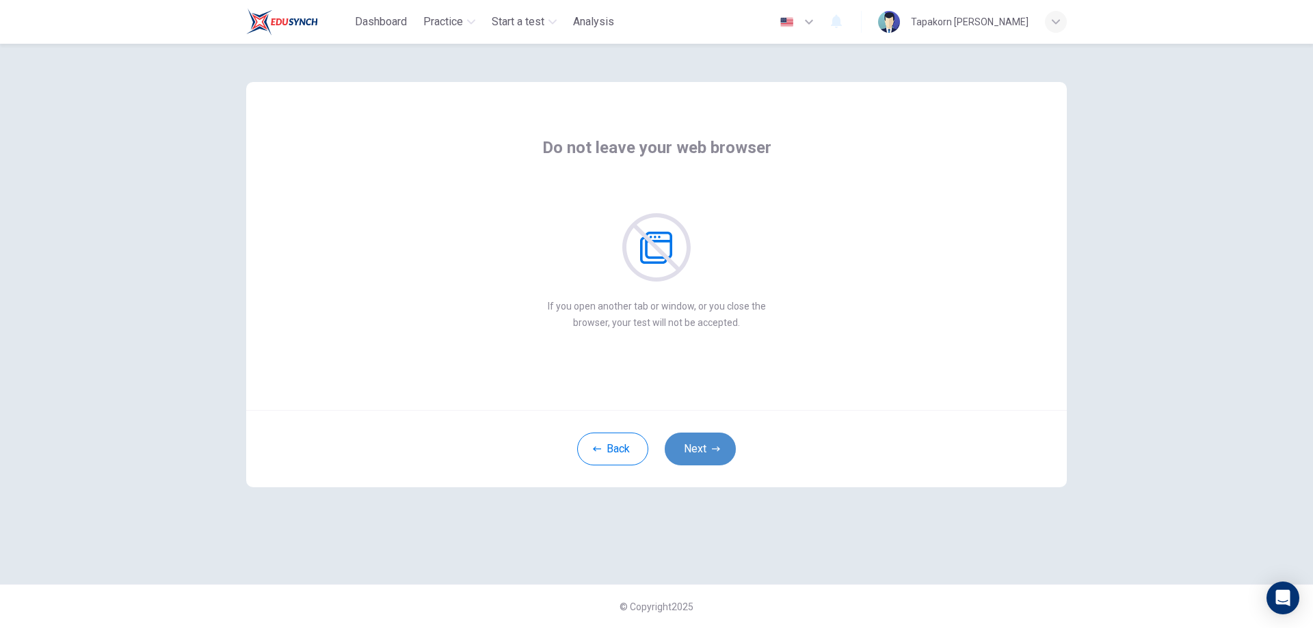
click at [727, 442] on button "Next" at bounding box center [700, 449] width 71 height 33
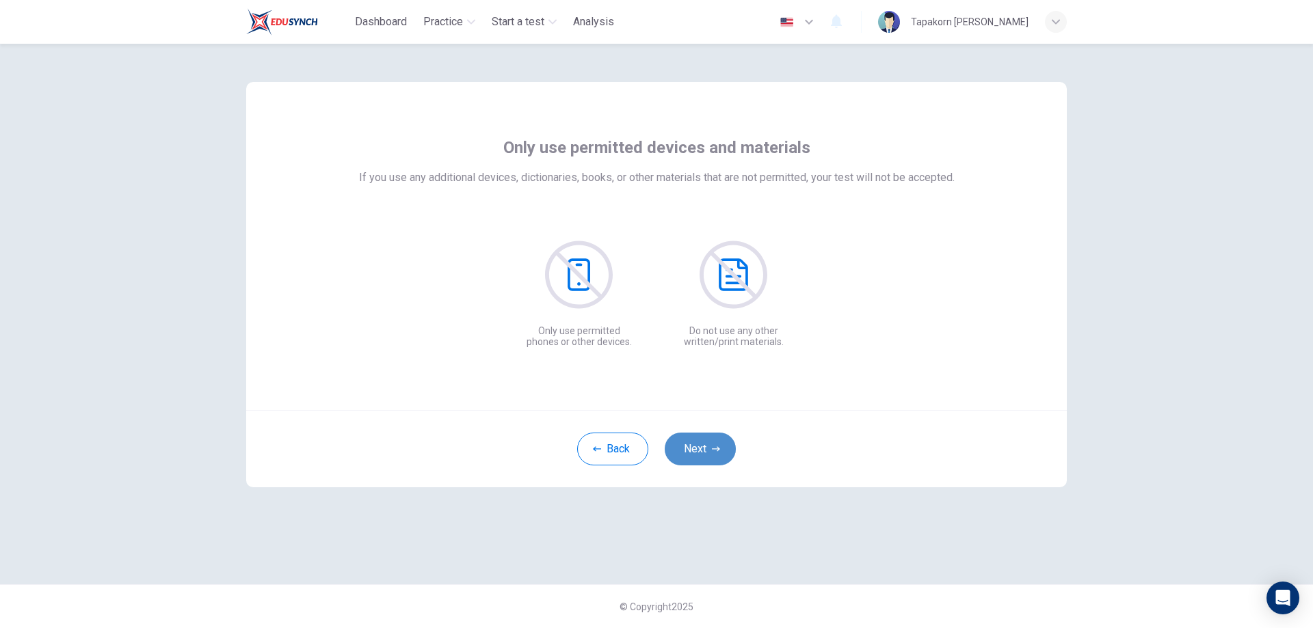
click at [727, 442] on button "Next" at bounding box center [700, 449] width 71 height 33
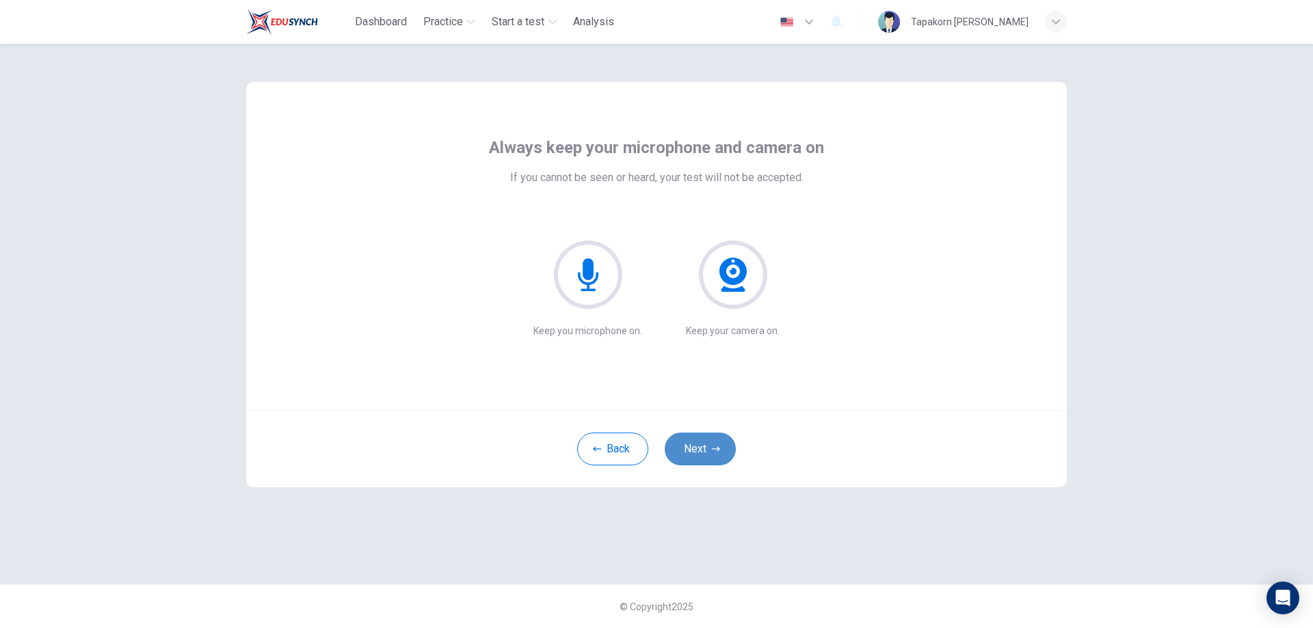
click at [727, 442] on button "Next" at bounding box center [700, 449] width 71 height 33
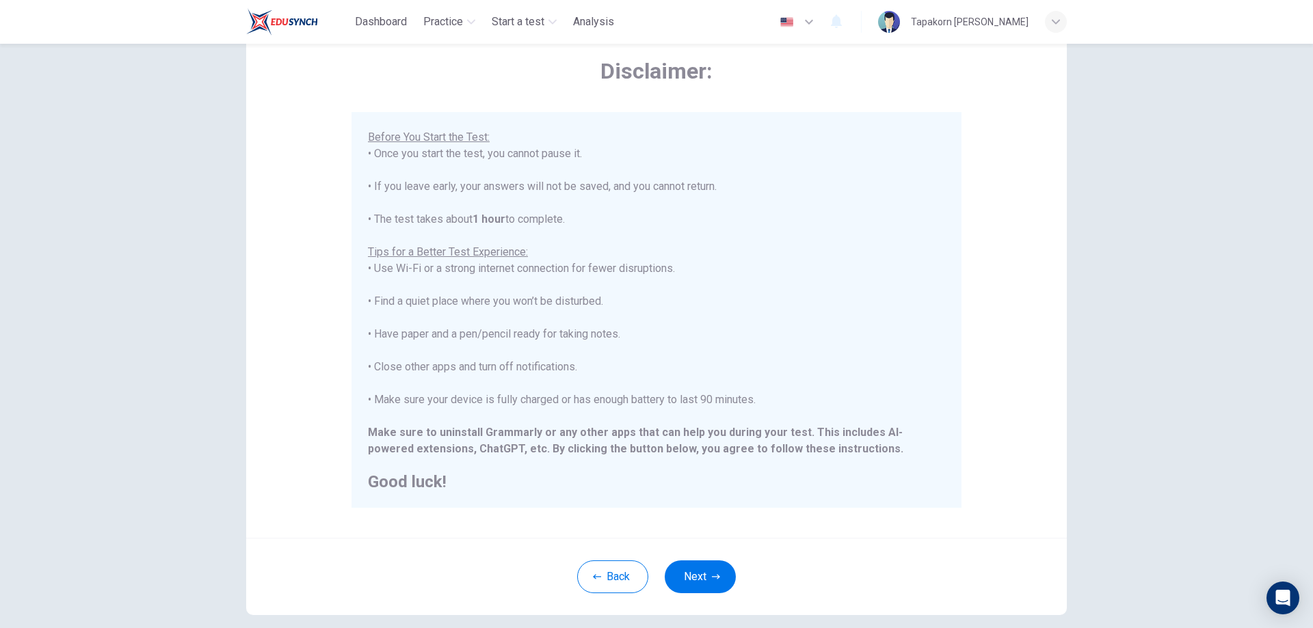
scroll to position [132, 0]
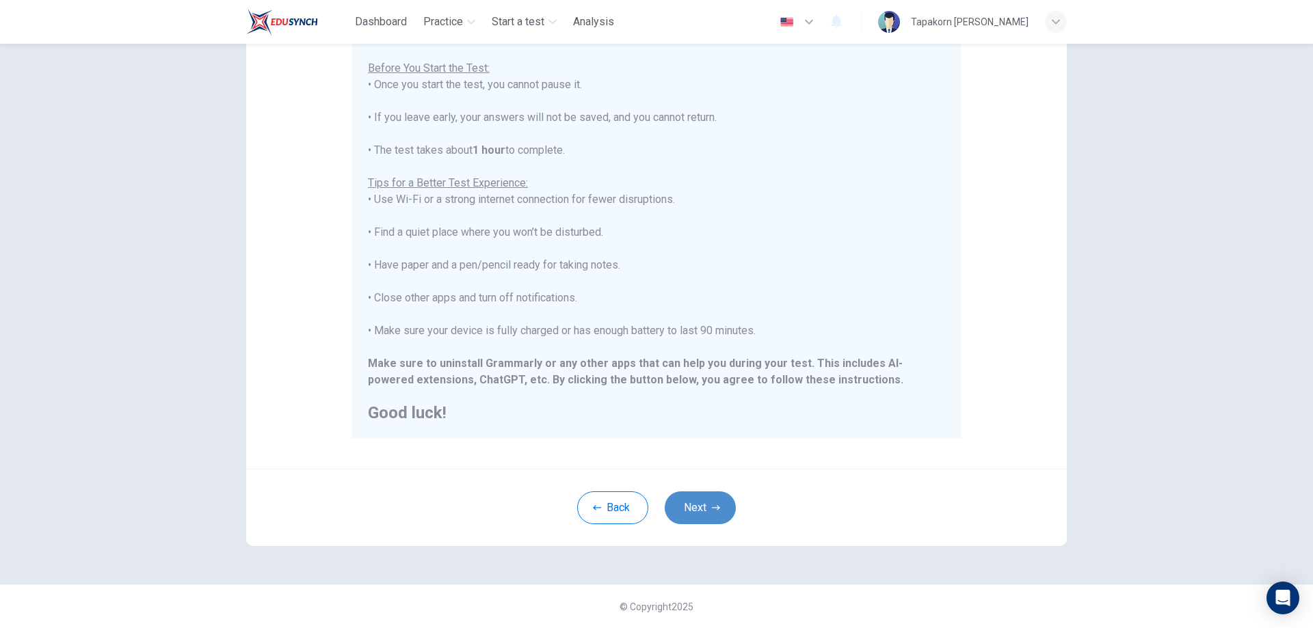
click at [685, 518] on button "Next" at bounding box center [700, 508] width 71 height 33
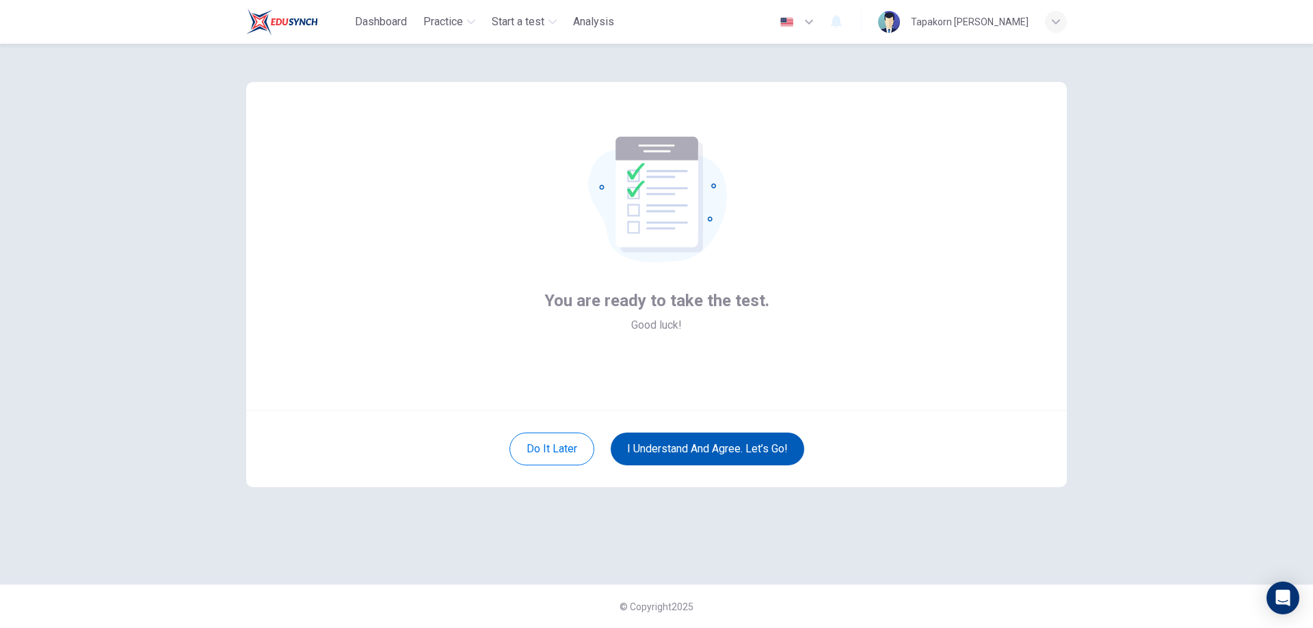
click at [672, 455] on button "I understand and agree. Let’s go!" at bounding box center [707, 449] width 193 height 33
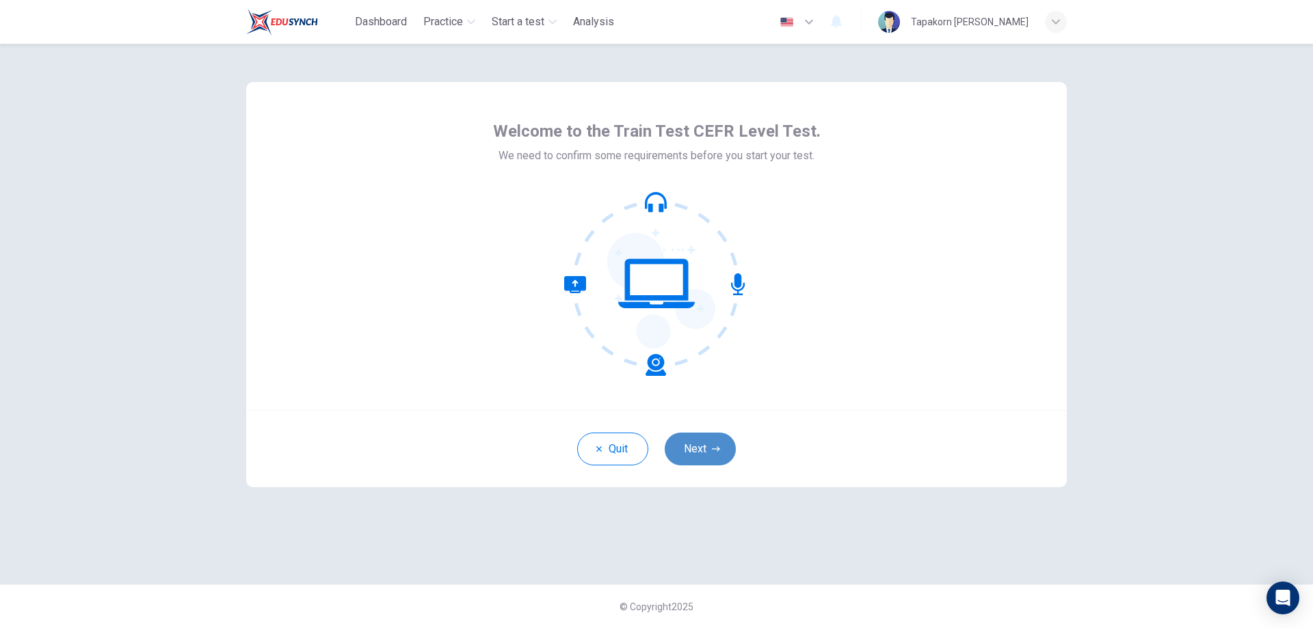
click at [678, 444] on button "Next" at bounding box center [700, 449] width 71 height 33
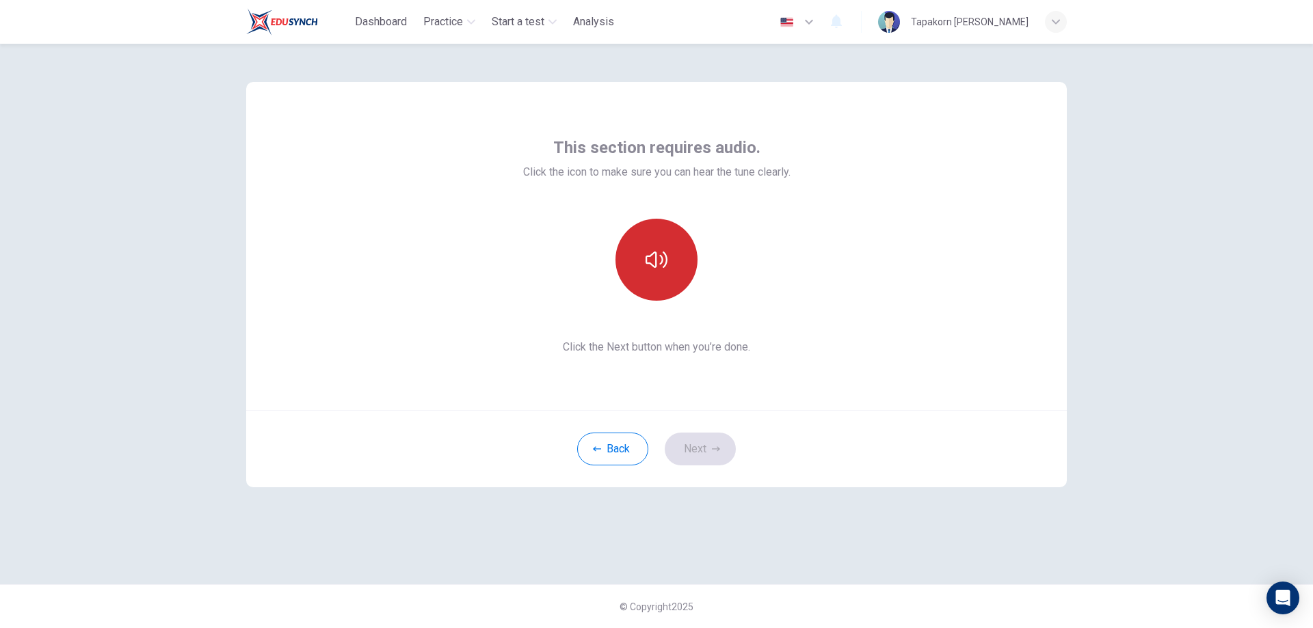
click at [652, 265] on icon "button" at bounding box center [656, 260] width 22 height 16
click at [694, 440] on button "Next" at bounding box center [700, 449] width 71 height 33
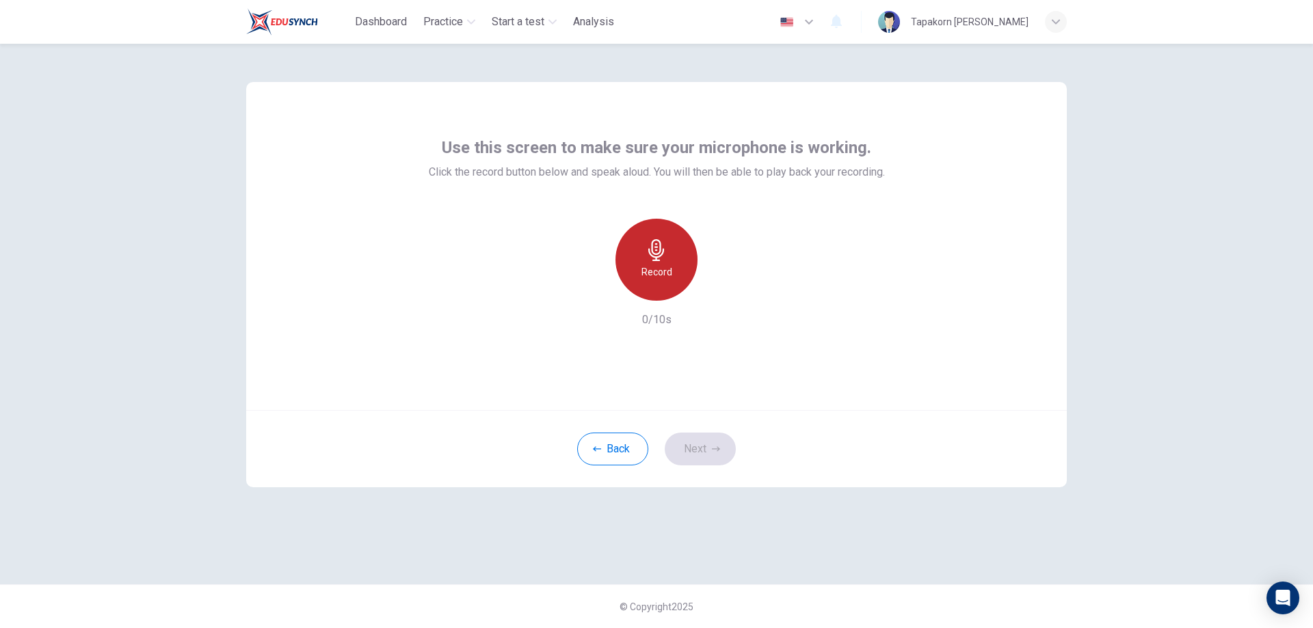
click at [672, 279] on div "Record" at bounding box center [656, 260] width 82 height 82
click at [673, 276] on div "Stop" at bounding box center [656, 260] width 82 height 82
click at [719, 294] on icon "button" at bounding box center [719, 290] width 14 height 14
click at [702, 440] on button "Next" at bounding box center [700, 449] width 71 height 33
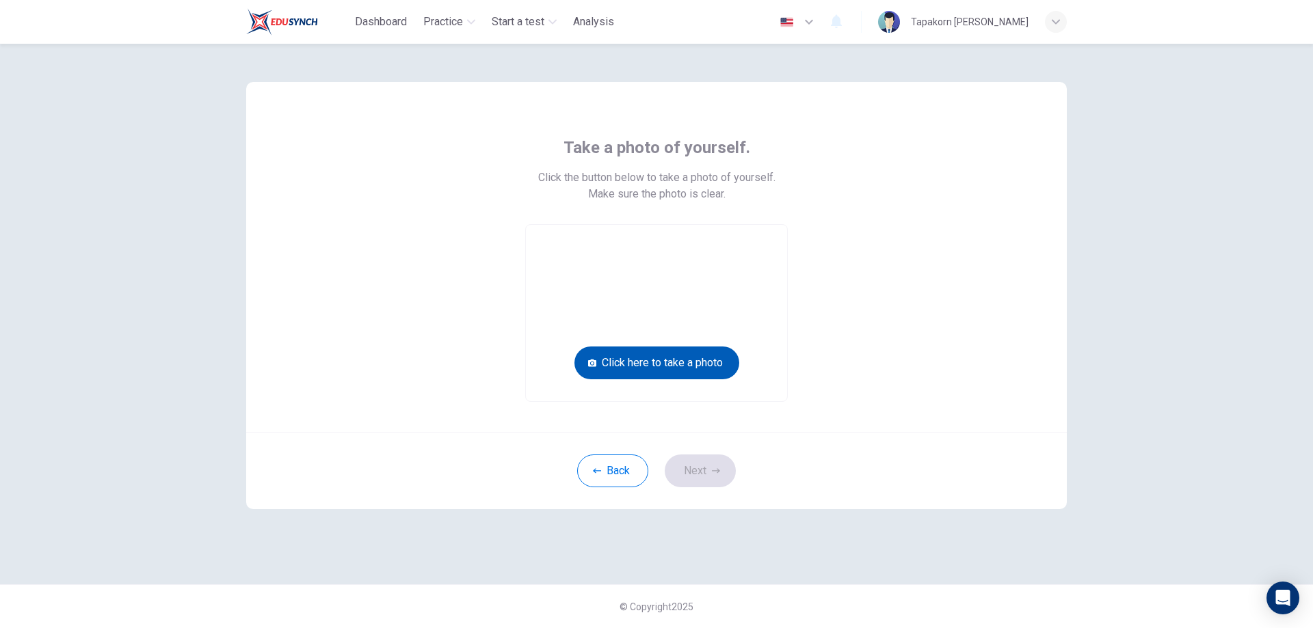
click at [667, 355] on button "Click here to take a photo" at bounding box center [656, 363] width 165 height 33
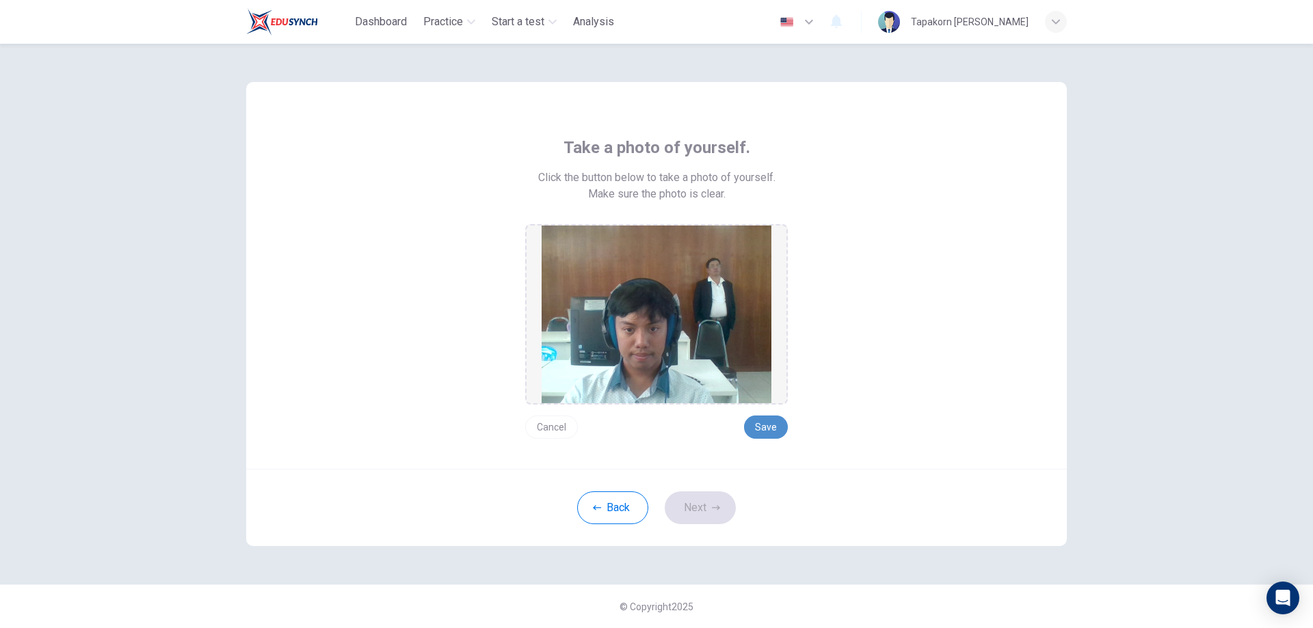
click at [759, 423] on button "Save" at bounding box center [766, 427] width 44 height 23
click at [701, 518] on button "Next" at bounding box center [700, 508] width 71 height 33
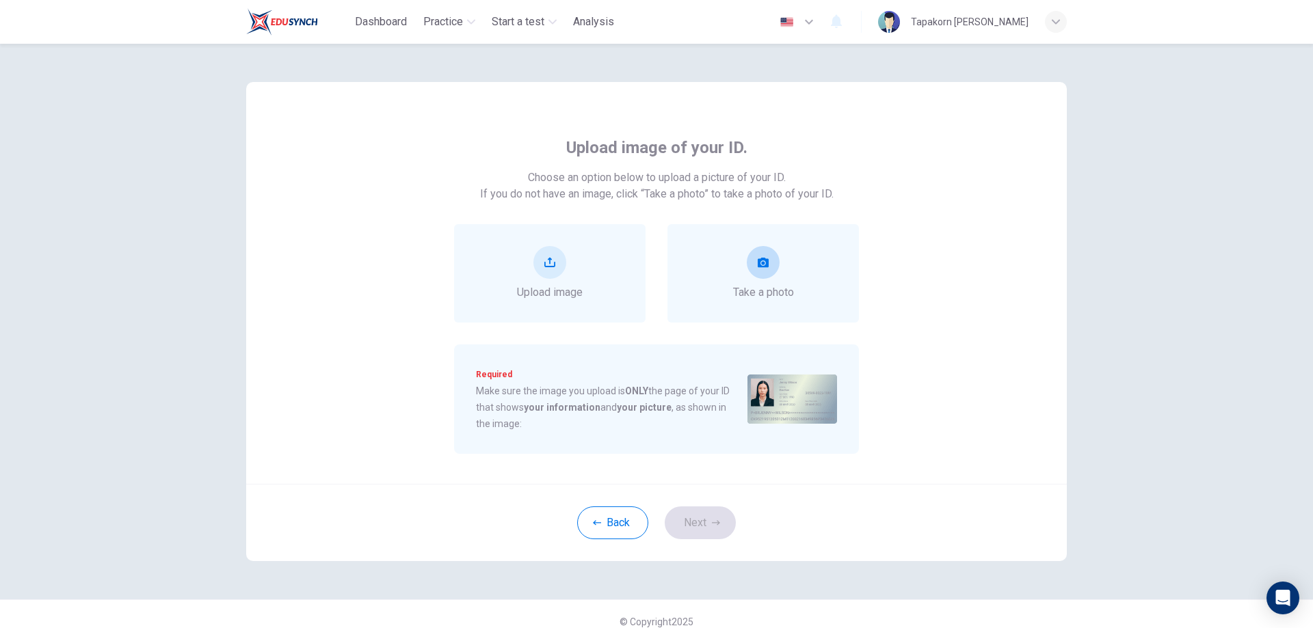
click at [763, 277] on button "take photo" at bounding box center [763, 262] width 33 height 33
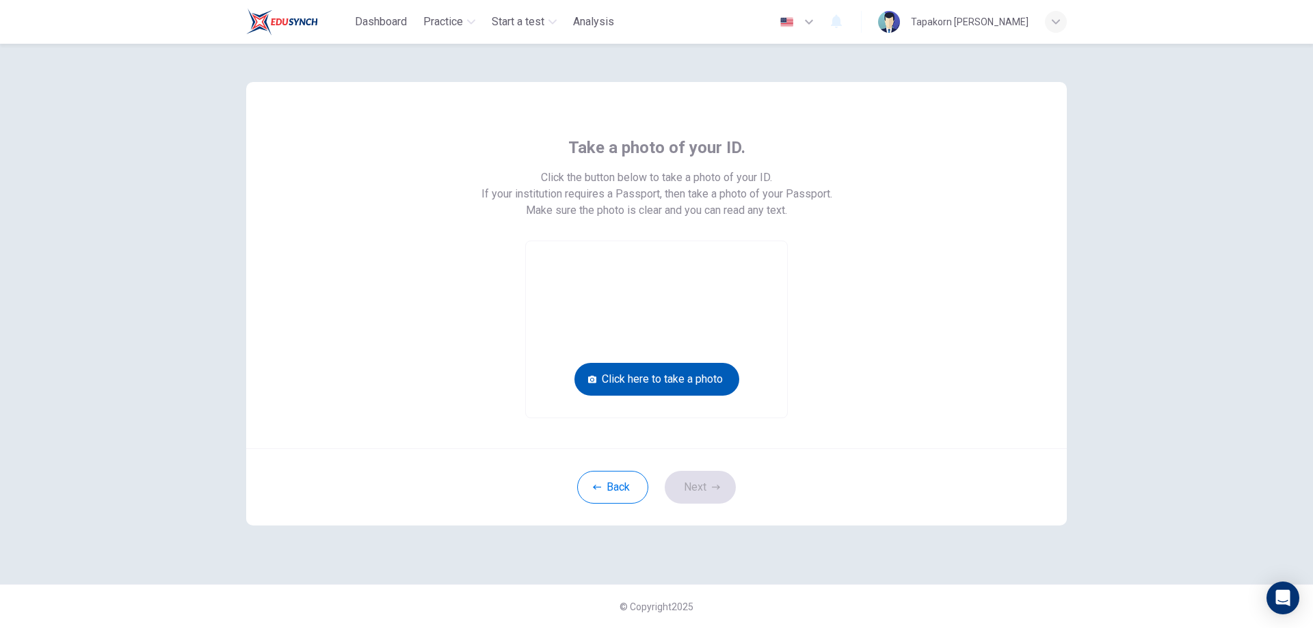
click at [706, 366] on button "Click here to take a photo" at bounding box center [656, 379] width 165 height 33
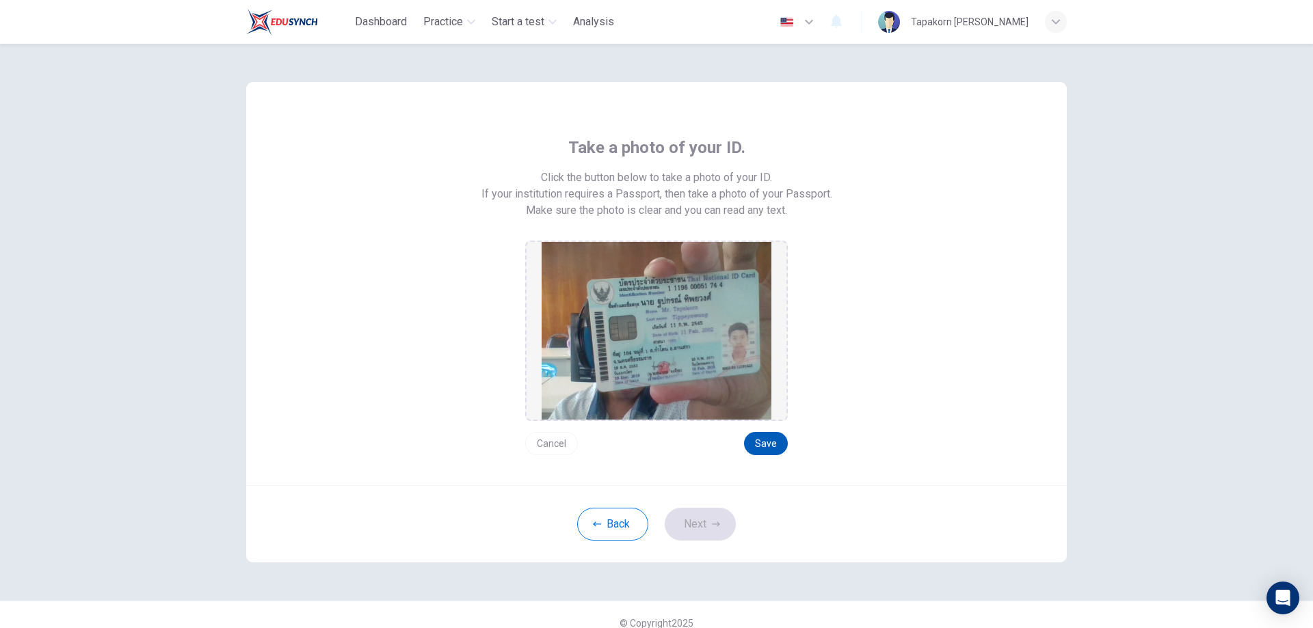
click at [762, 452] on button "Save" at bounding box center [766, 443] width 44 height 23
click at [701, 517] on button "Next" at bounding box center [700, 524] width 71 height 33
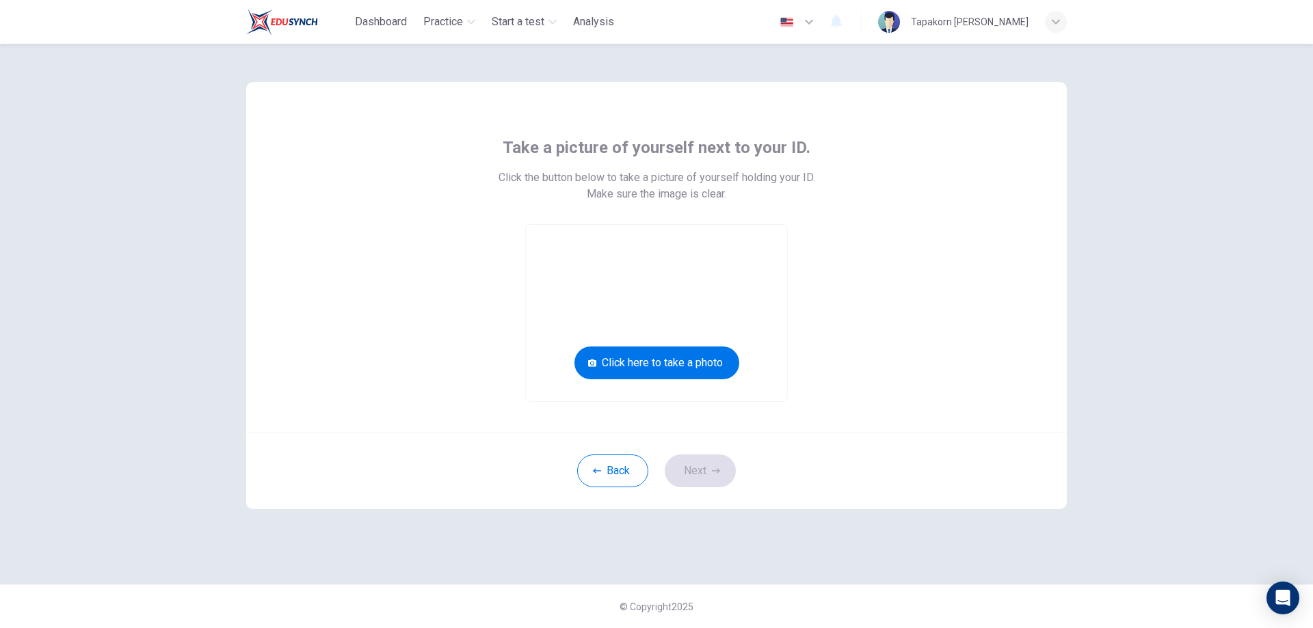
click at [678, 382] on video at bounding box center [656, 313] width 261 height 176
click at [674, 364] on button "Click here to take a photo" at bounding box center [656, 363] width 165 height 33
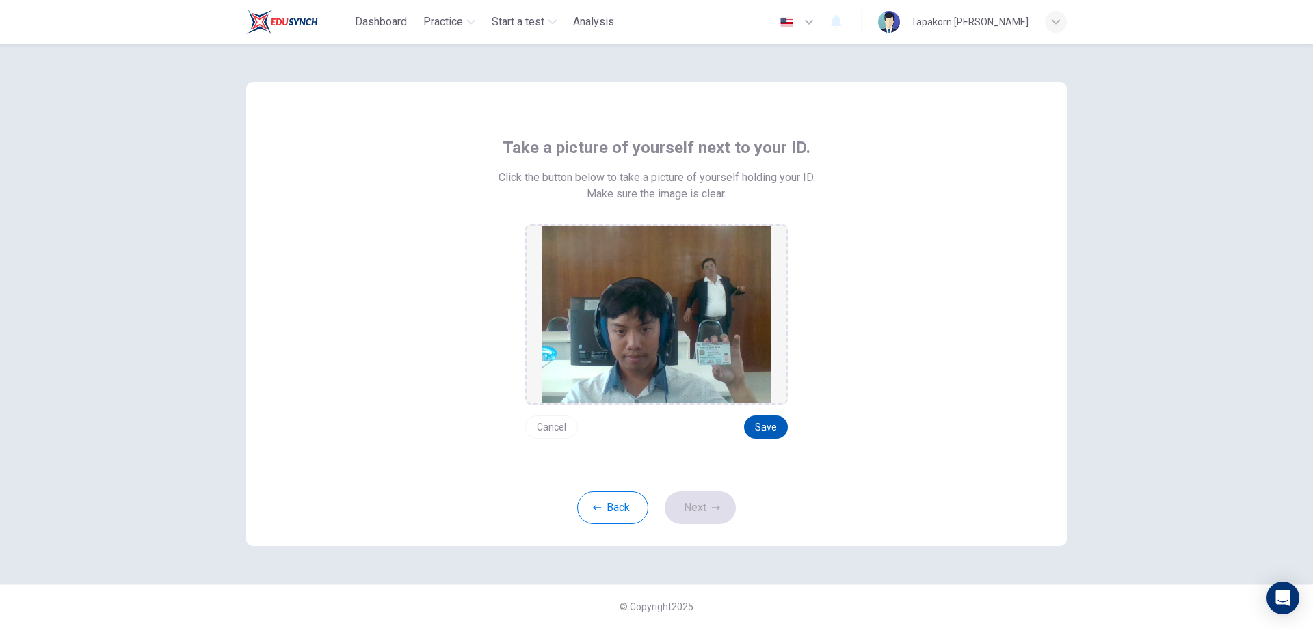
click at [773, 438] on button "Save" at bounding box center [766, 427] width 44 height 23
click at [698, 529] on div "Back Next" at bounding box center [656, 507] width 820 height 77
click at [698, 520] on button "Next" at bounding box center [700, 508] width 71 height 33
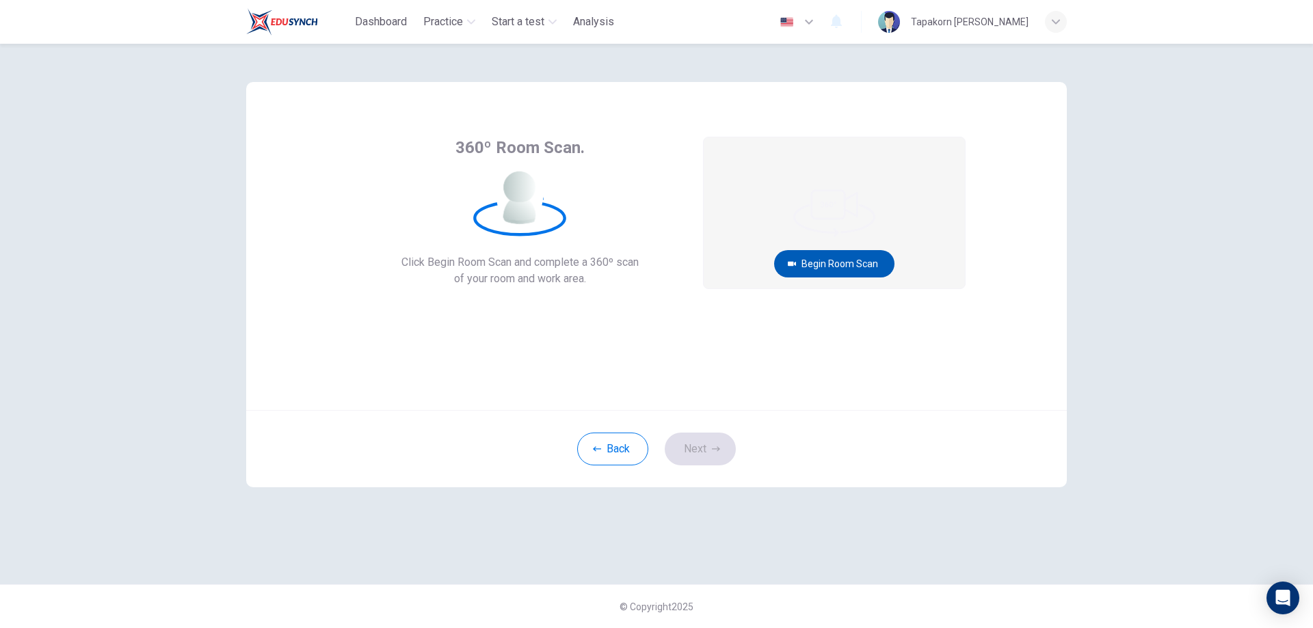
click at [789, 262] on icon "button" at bounding box center [792, 264] width 8 height 5
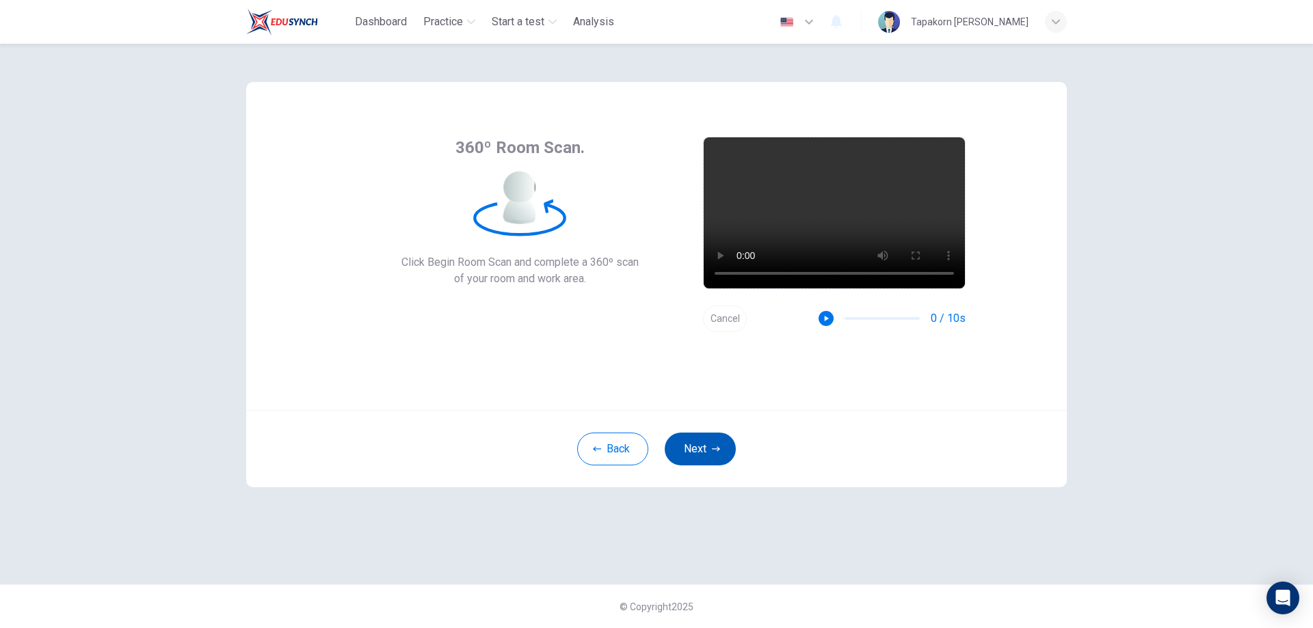
click at [708, 442] on button "Next" at bounding box center [700, 449] width 71 height 33
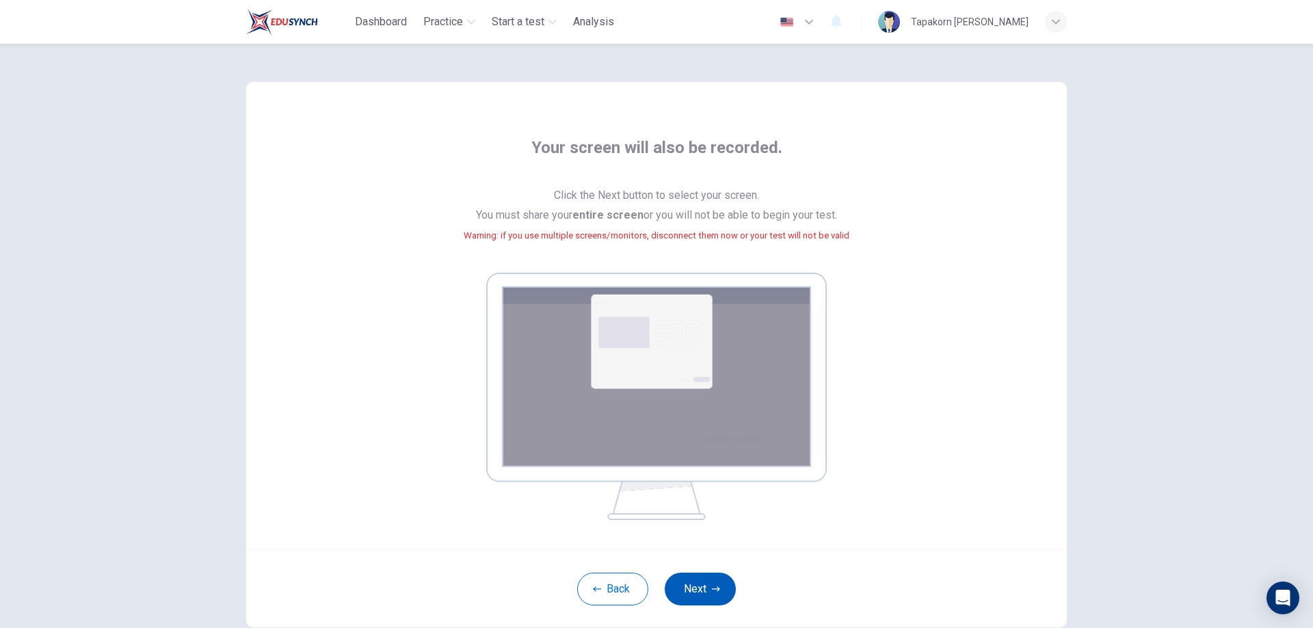
click at [700, 590] on button "Next" at bounding box center [700, 589] width 71 height 33
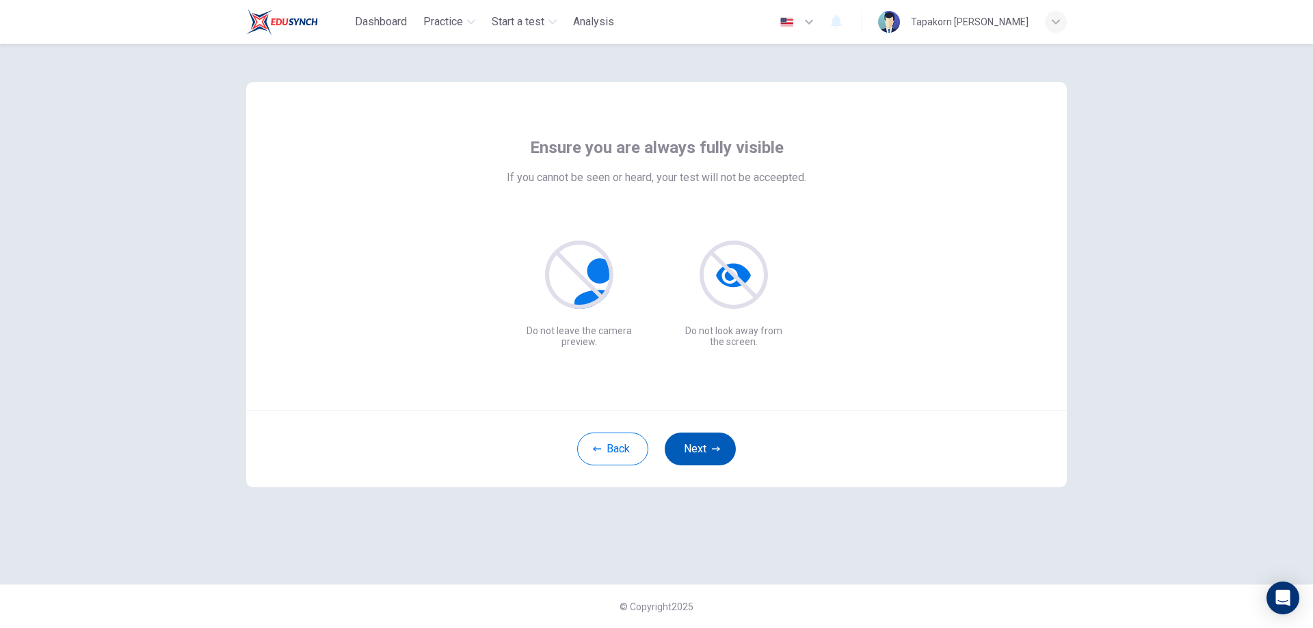
click at [693, 446] on button "Next" at bounding box center [700, 449] width 71 height 33
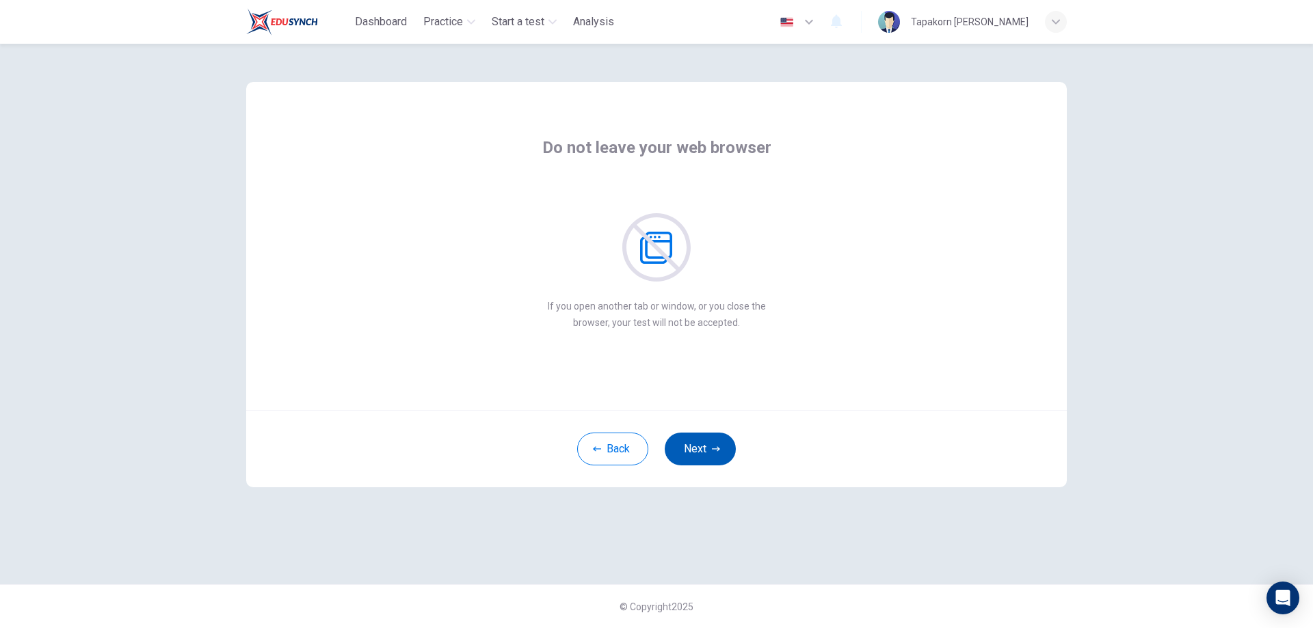
click at [693, 446] on button "Next" at bounding box center [700, 449] width 71 height 33
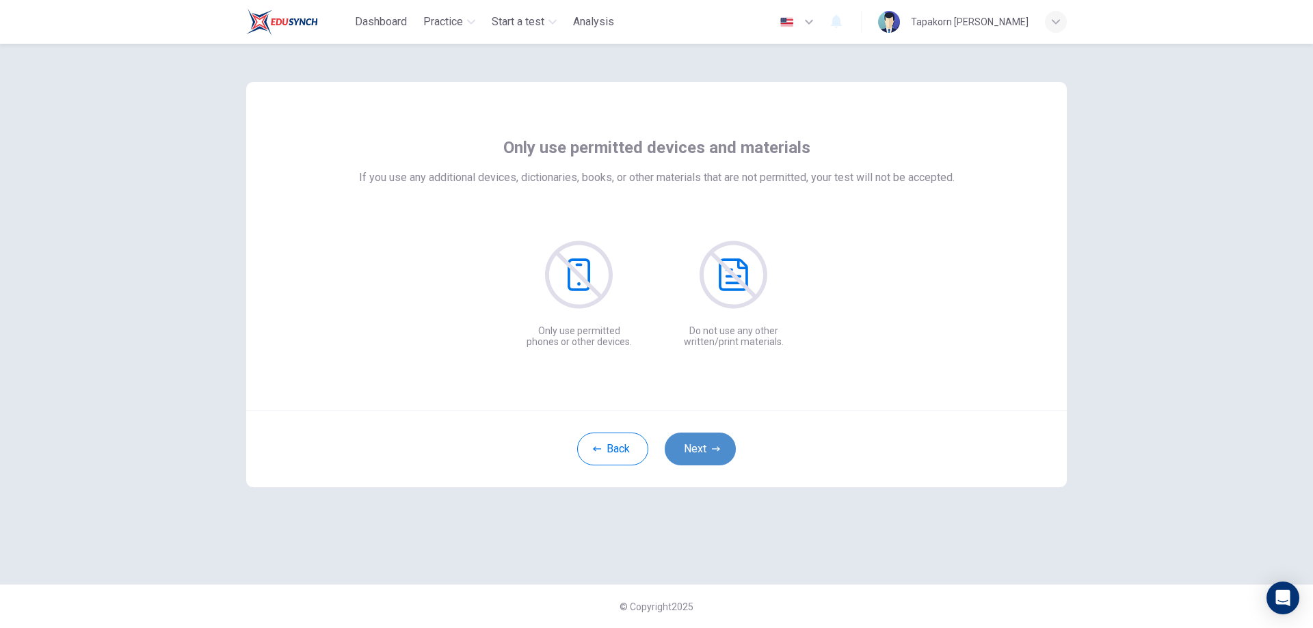
click at [693, 446] on button "Next" at bounding box center [700, 449] width 71 height 33
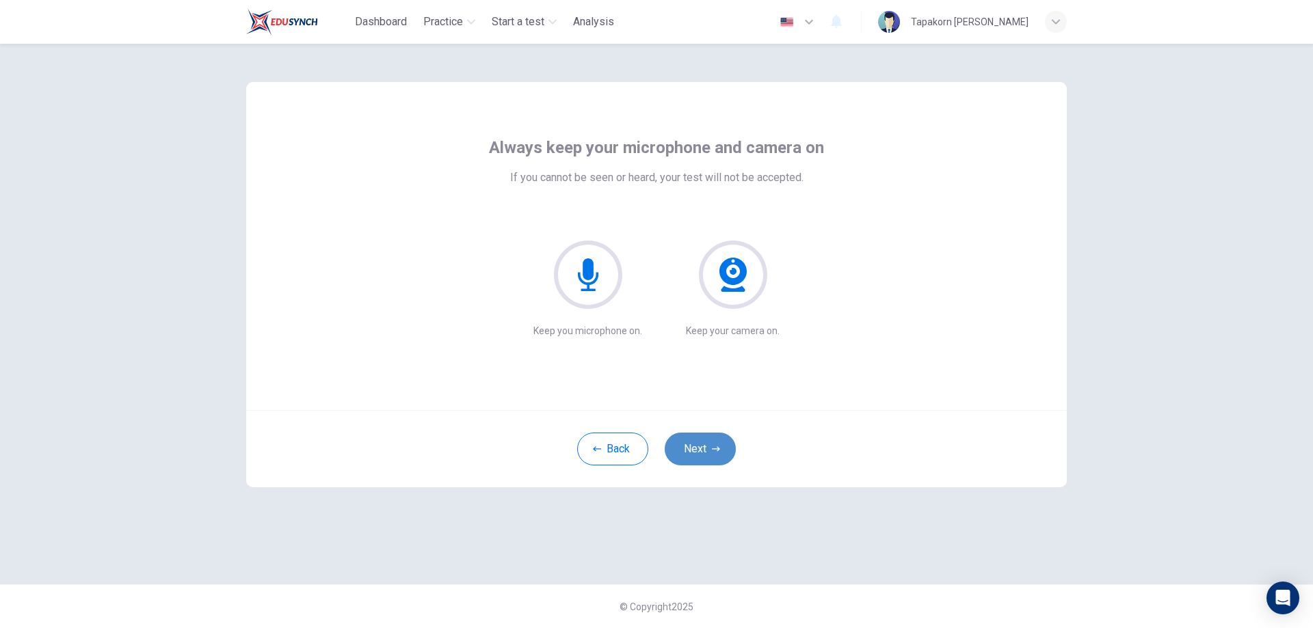
click at [693, 446] on button "Next" at bounding box center [700, 449] width 71 height 33
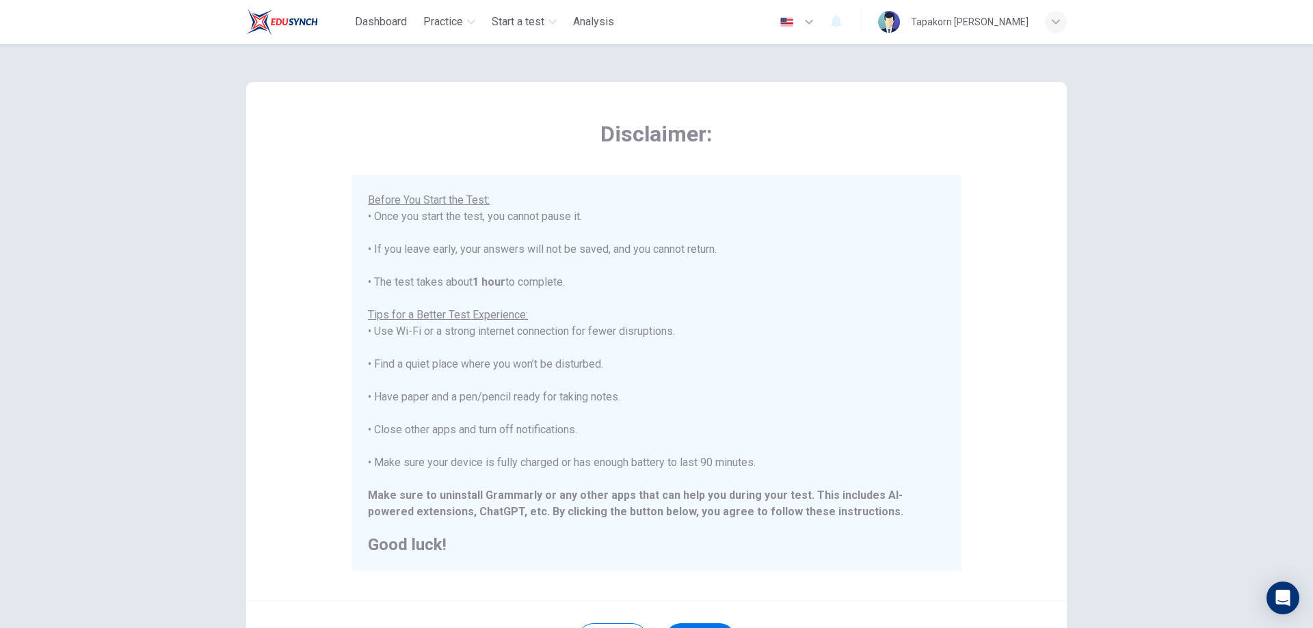
scroll to position [132, 0]
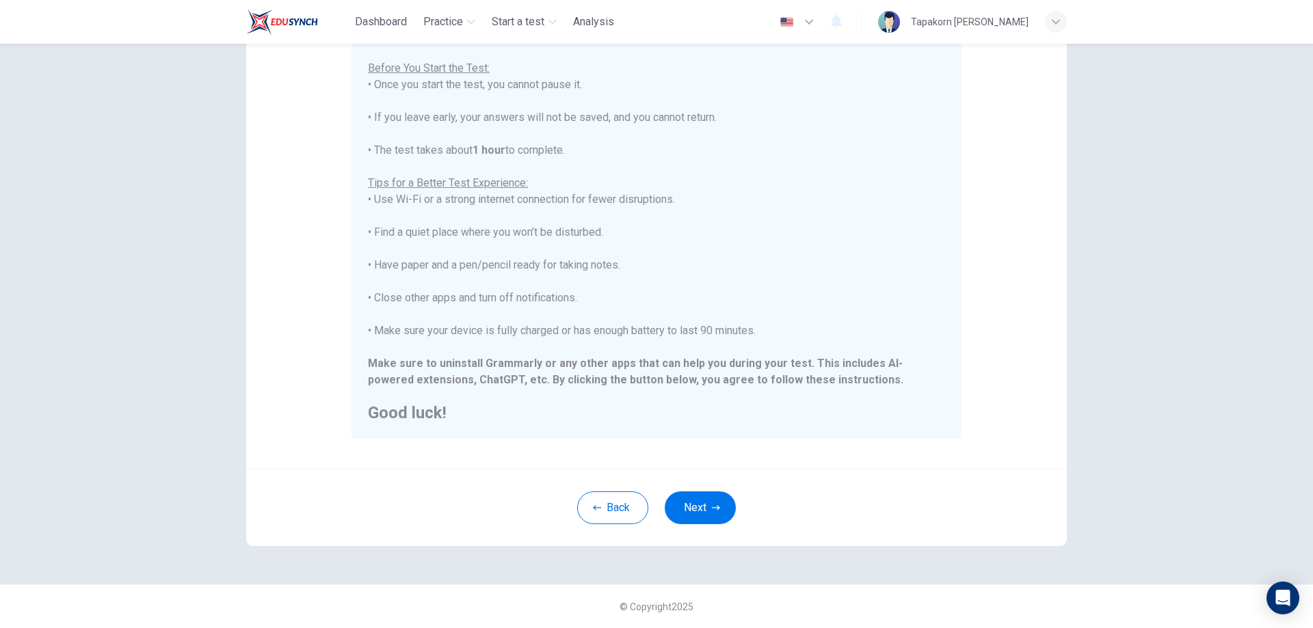
click at [701, 490] on div "Back Next" at bounding box center [656, 507] width 820 height 77
click at [699, 501] on button "Next" at bounding box center [700, 508] width 71 height 33
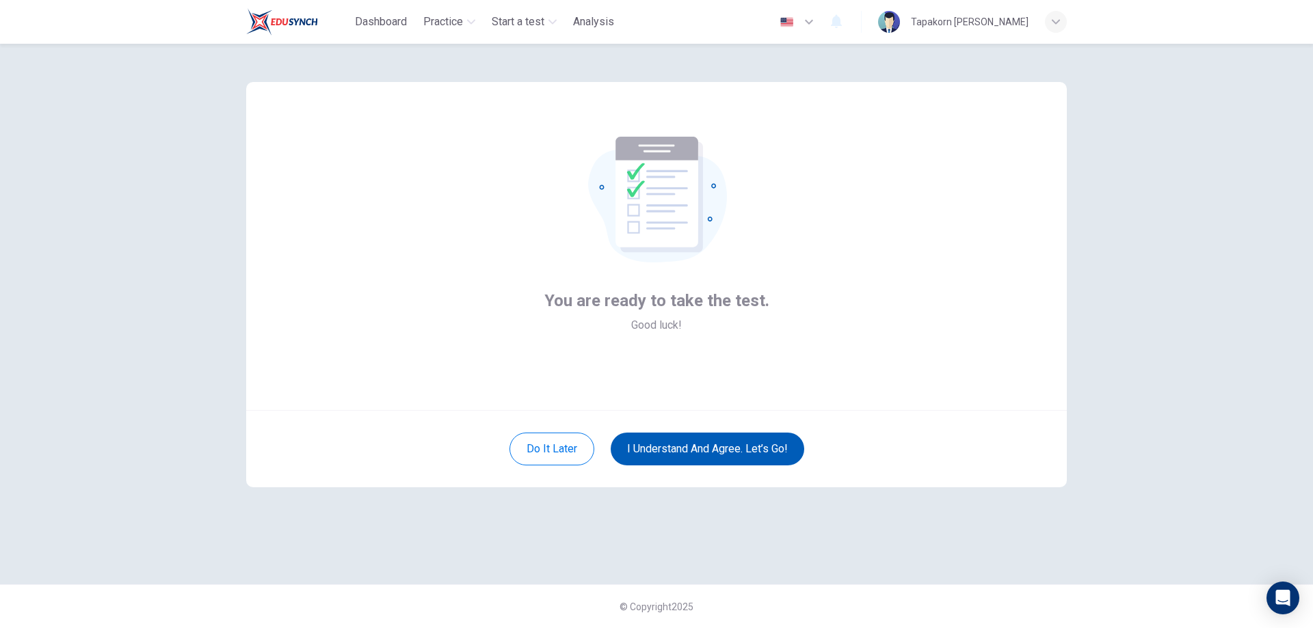
click at [690, 439] on button "I understand and agree. Let’s go!" at bounding box center [707, 449] width 193 height 33
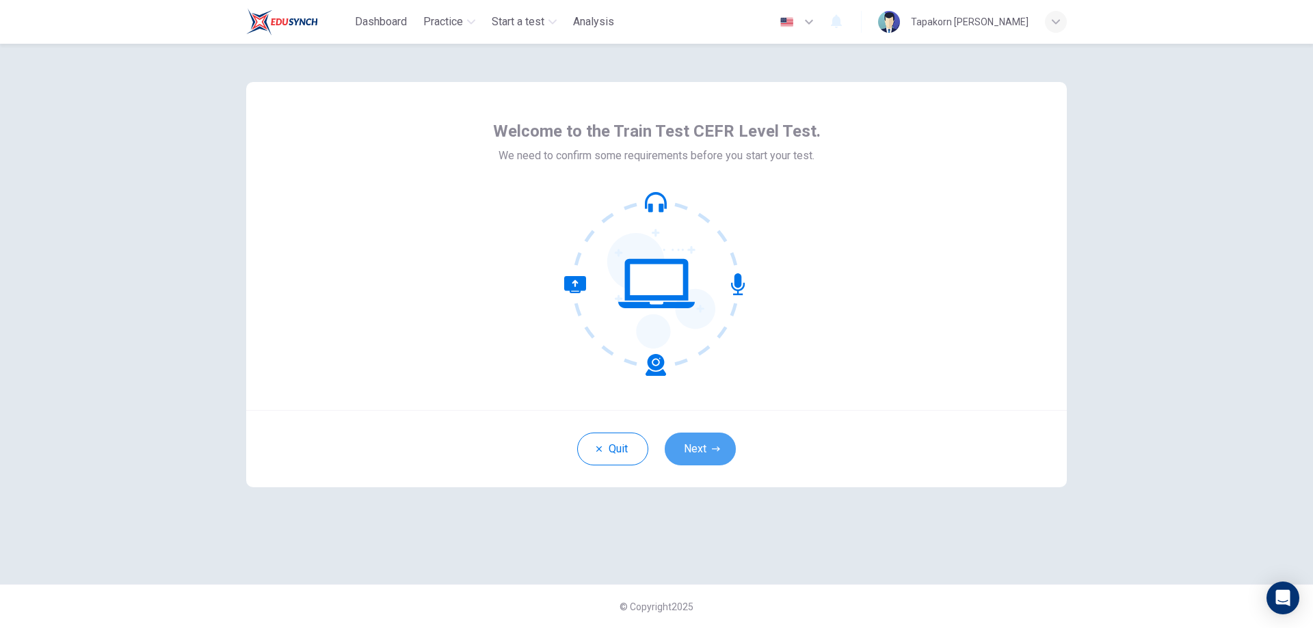
click at [690, 446] on button "Next" at bounding box center [700, 449] width 71 height 33
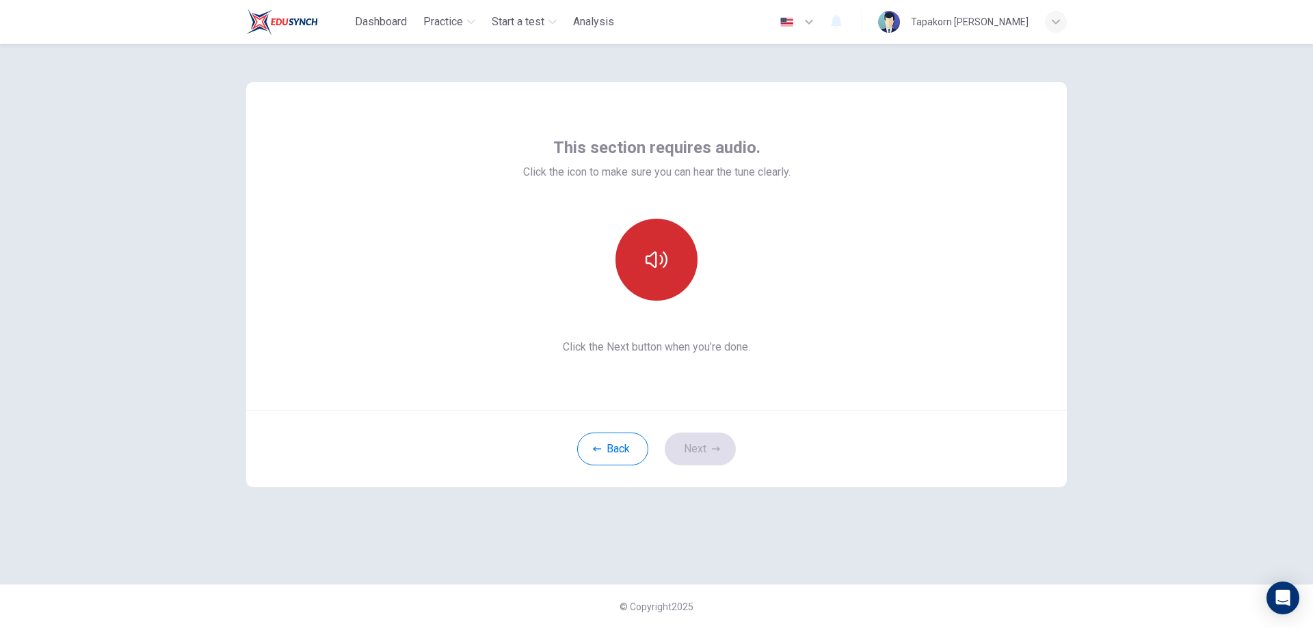
click at [616, 258] on div at bounding box center [657, 260] width 148 height 82
click at [664, 262] on icon "button" at bounding box center [656, 260] width 22 height 22
click at [667, 262] on icon "button" at bounding box center [656, 260] width 22 height 16
click at [705, 451] on button "Next" at bounding box center [700, 449] width 71 height 33
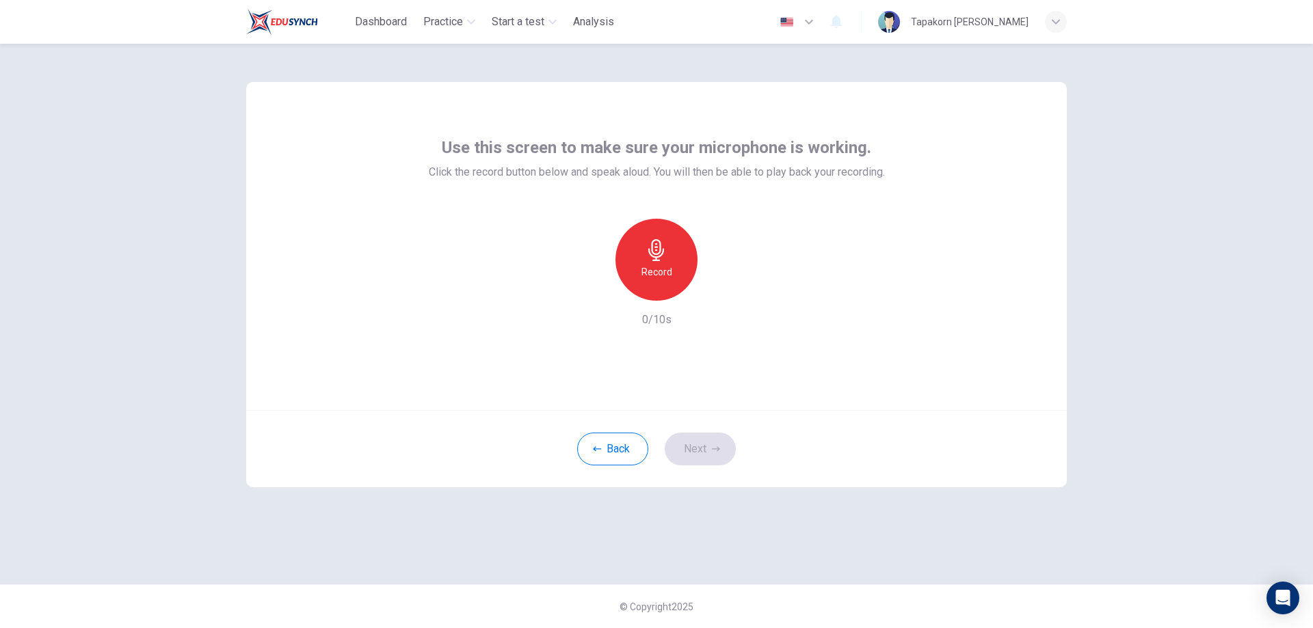
click at [642, 271] on h6 "Record" at bounding box center [656, 272] width 31 height 16
click at [647, 276] on h6 "Stop" at bounding box center [656, 272] width 21 height 16
click at [714, 290] on icon "button" at bounding box center [719, 290] width 14 height 14
click at [716, 447] on icon "button" at bounding box center [716, 449] width 8 height 8
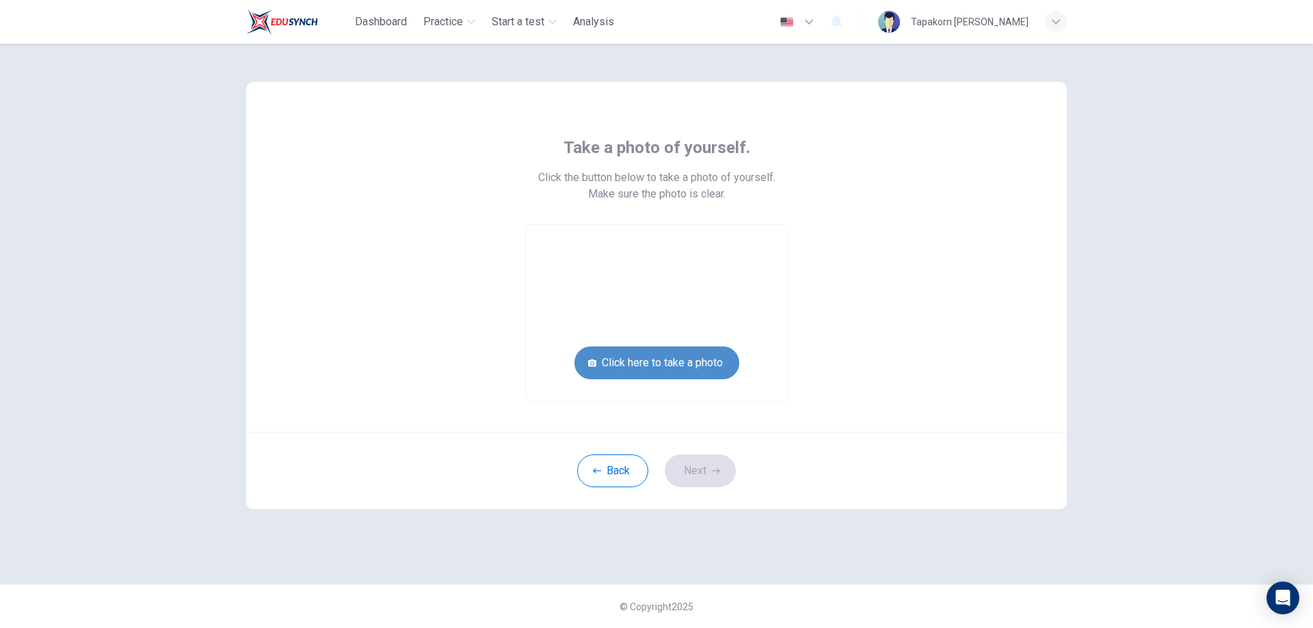
click at [679, 362] on button "Click here to take a photo" at bounding box center [656, 363] width 165 height 33
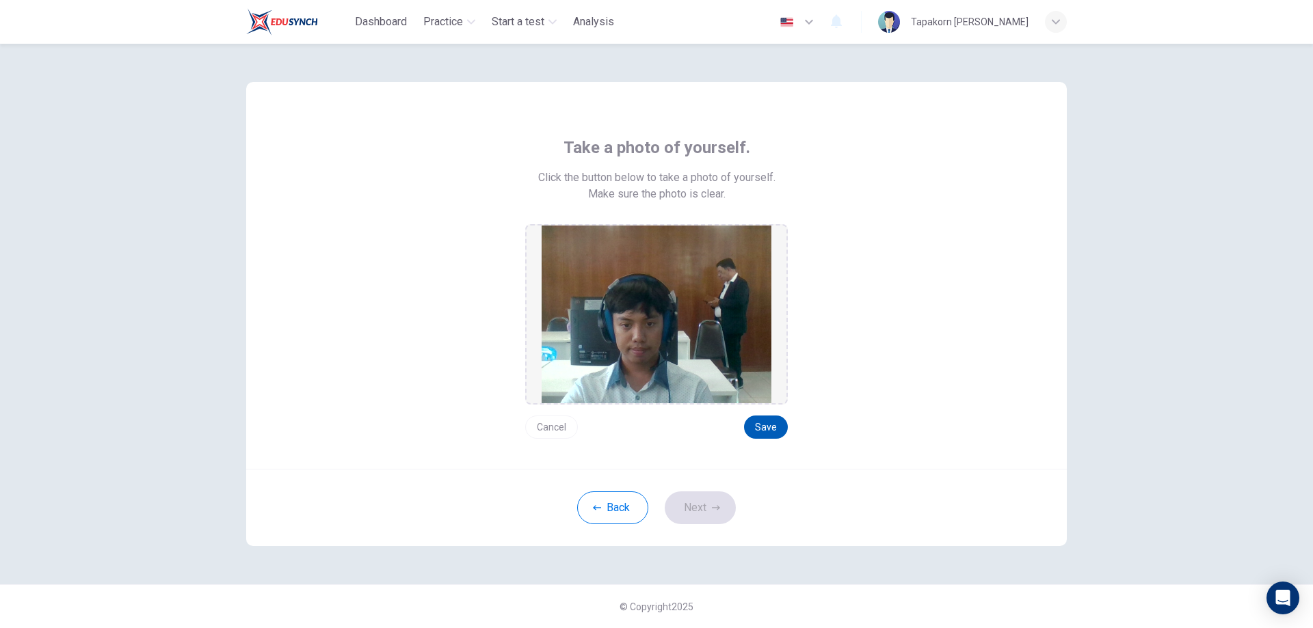
click at [753, 420] on button "Save" at bounding box center [766, 427] width 44 height 23
click at [706, 509] on button "Next" at bounding box center [700, 508] width 71 height 33
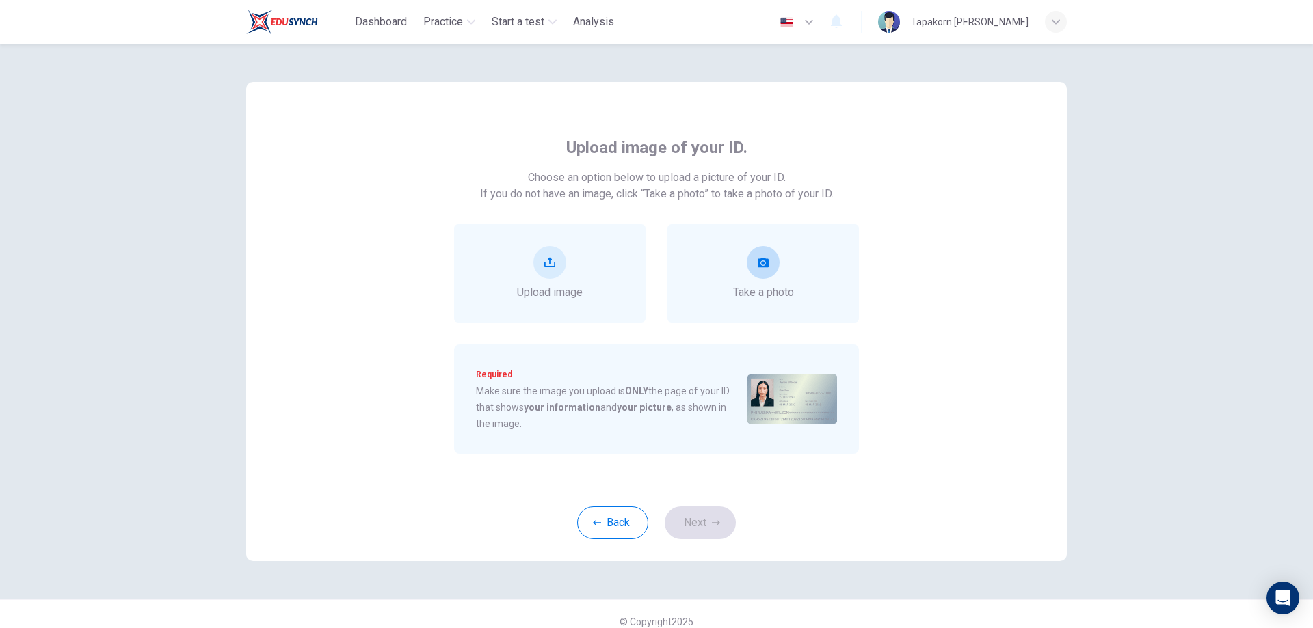
click at [792, 277] on div "Take a photo" at bounding box center [762, 273] width 191 height 98
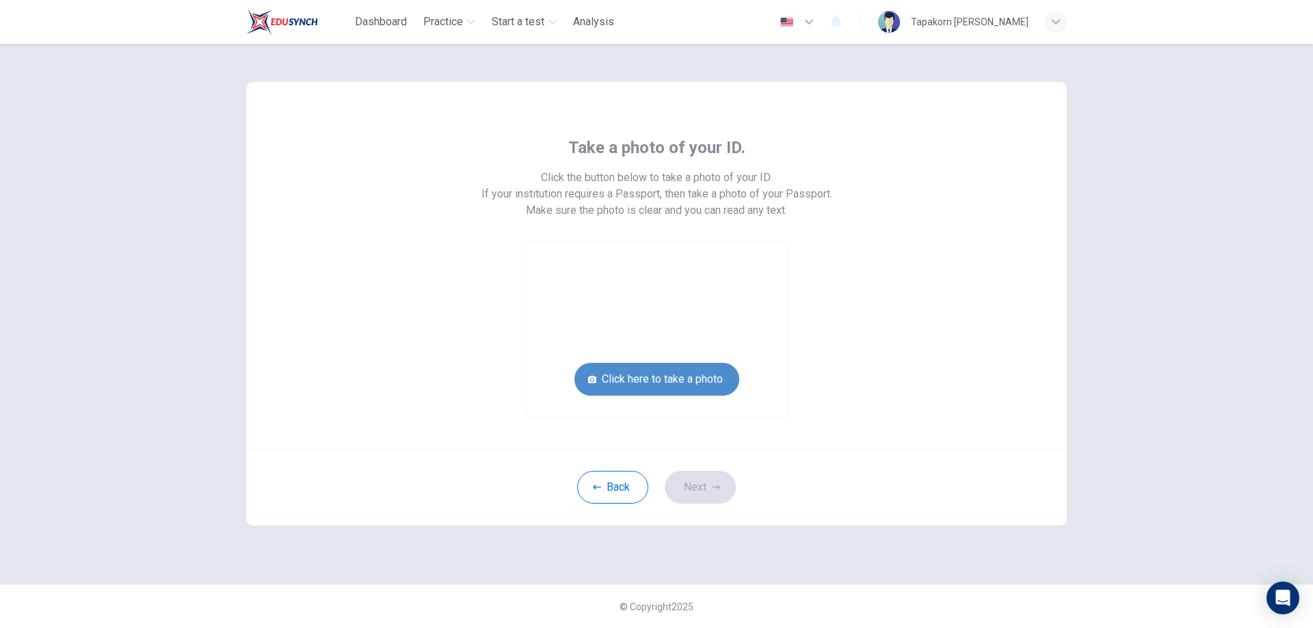
click at [684, 385] on button "Click here to take a photo" at bounding box center [656, 379] width 165 height 33
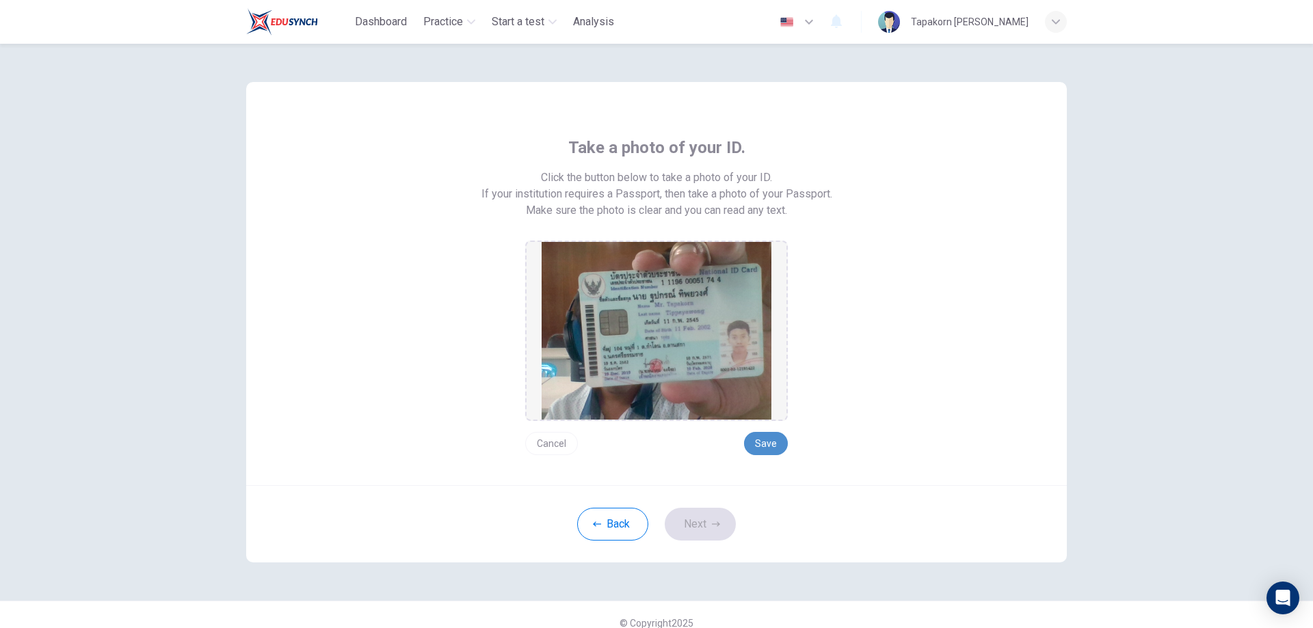
click at [755, 433] on button "Save" at bounding box center [766, 443] width 44 height 23
click at [703, 509] on button "Next" at bounding box center [700, 524] width 71 height 33
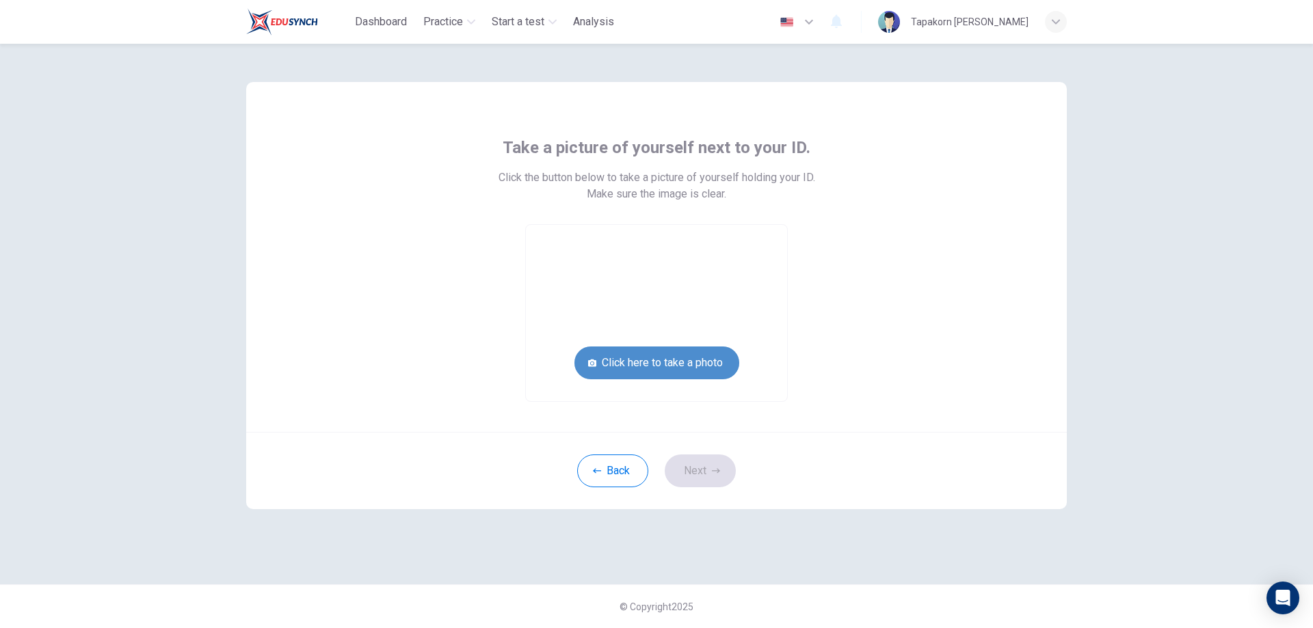
click at [701, 366] on button "Click here to take a photo" at bounding box center [656, 363] width 165 height 33
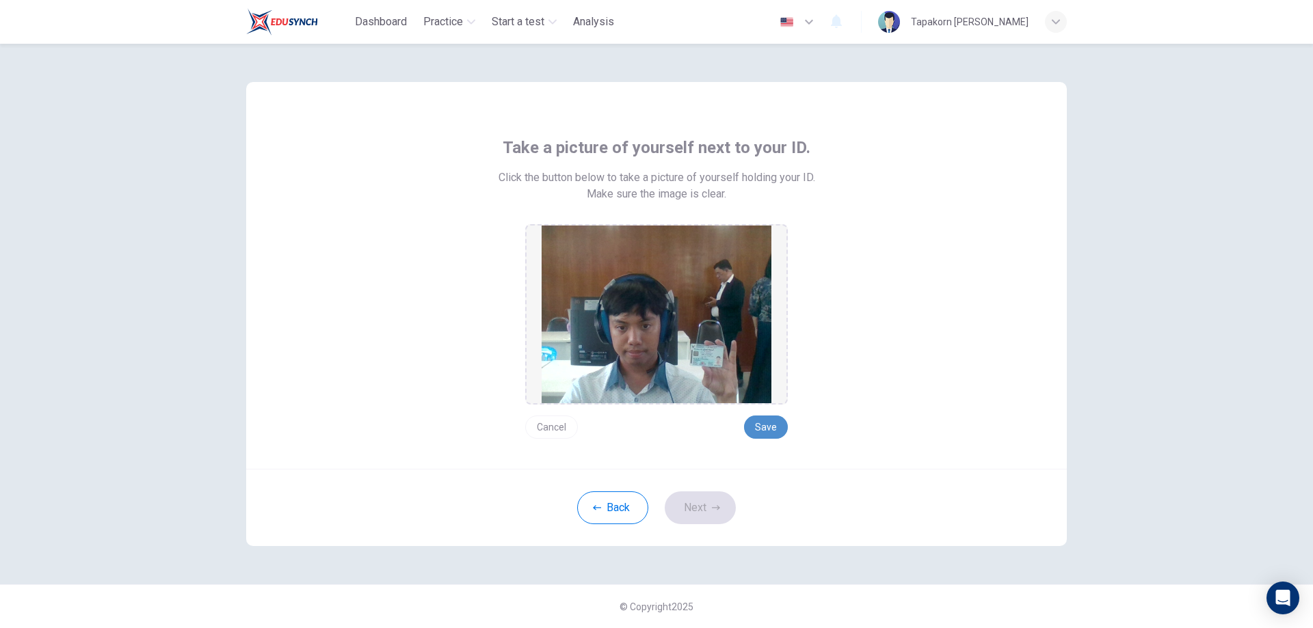
click at [766, 429] on button "Save" at bounding box center [766, 427] width 44 height 23
click at [706, 485] on div "Back Next" at bounding box center [656, 507] width 820 height 77
click at [699, 499] on button "Next" at bounding box center [700, 508] width 71 height 33
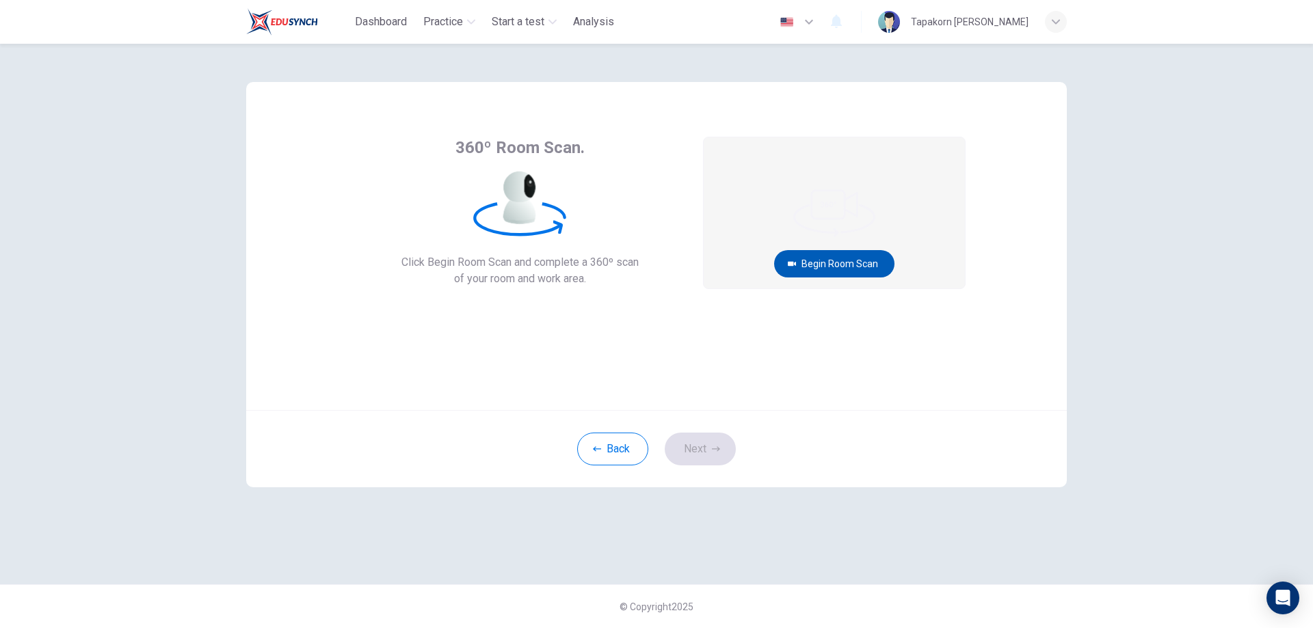
click at [827, 273] on button "Begin Room Scan" at bounding box center [834, 263] width 120 height 27
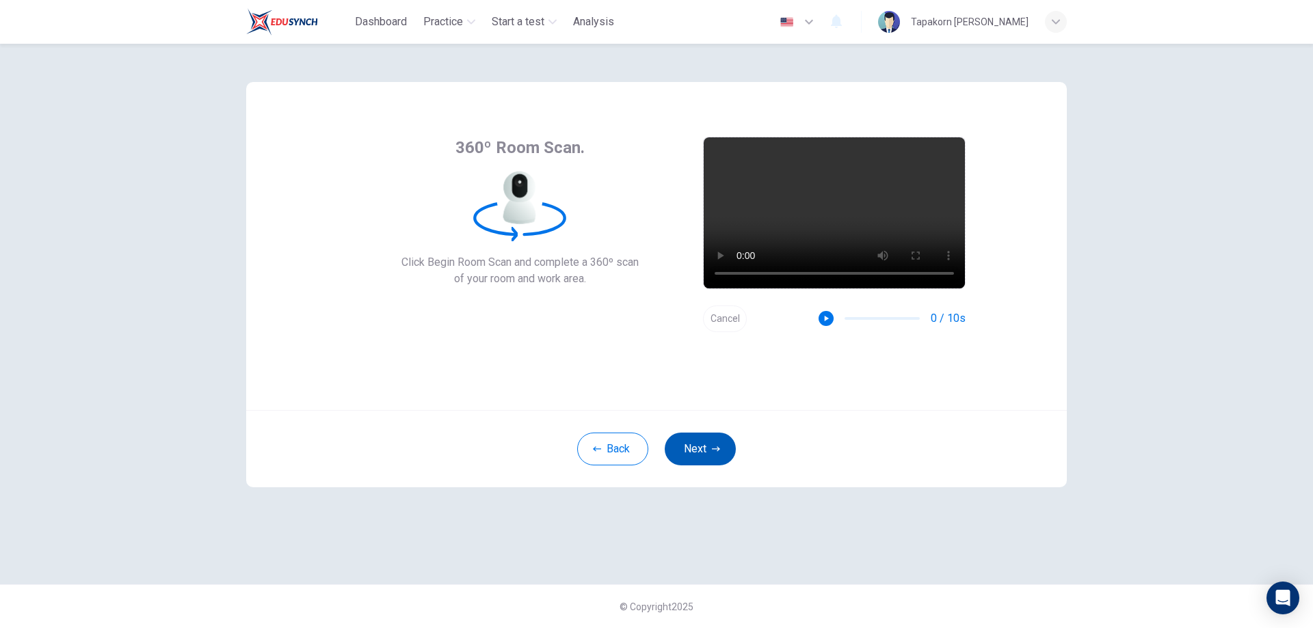
click at [699, 441] on button "Next" at bounding box center [700, 449] width 71 height 33
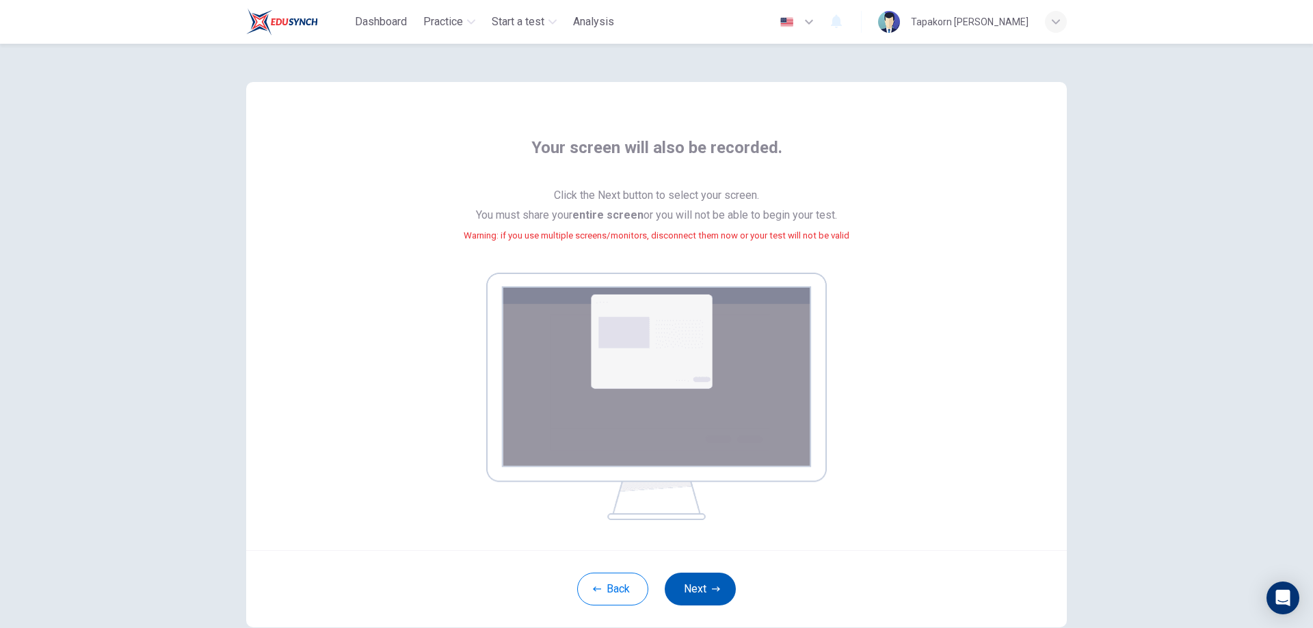
click at [680, 598] on button "Next" at bounding box center [700, 589] width 71 height 33
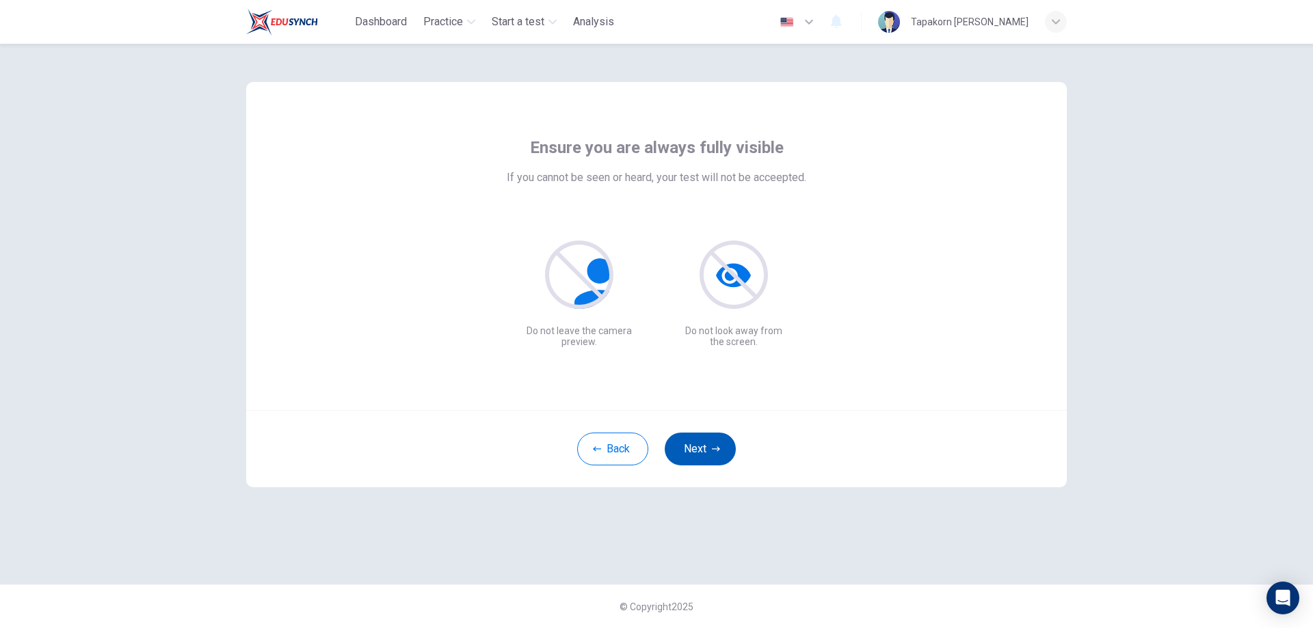
click at [715, 453] on icon "button" at bounding box center [716, 449] width 8 height 8
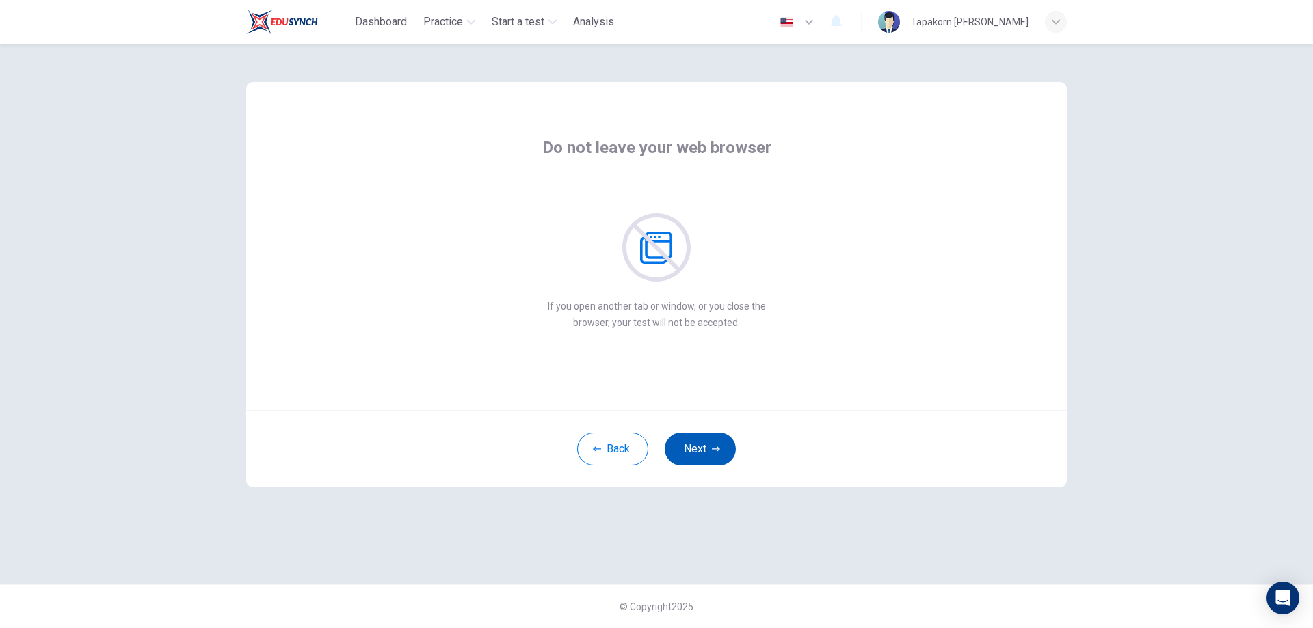
click at [715, 453] on icon "button" at bounding box center [716, 449] width 8 height 8
click at [717, 453] on icon "button" at bounding box center [716, 449] width 8 height 8
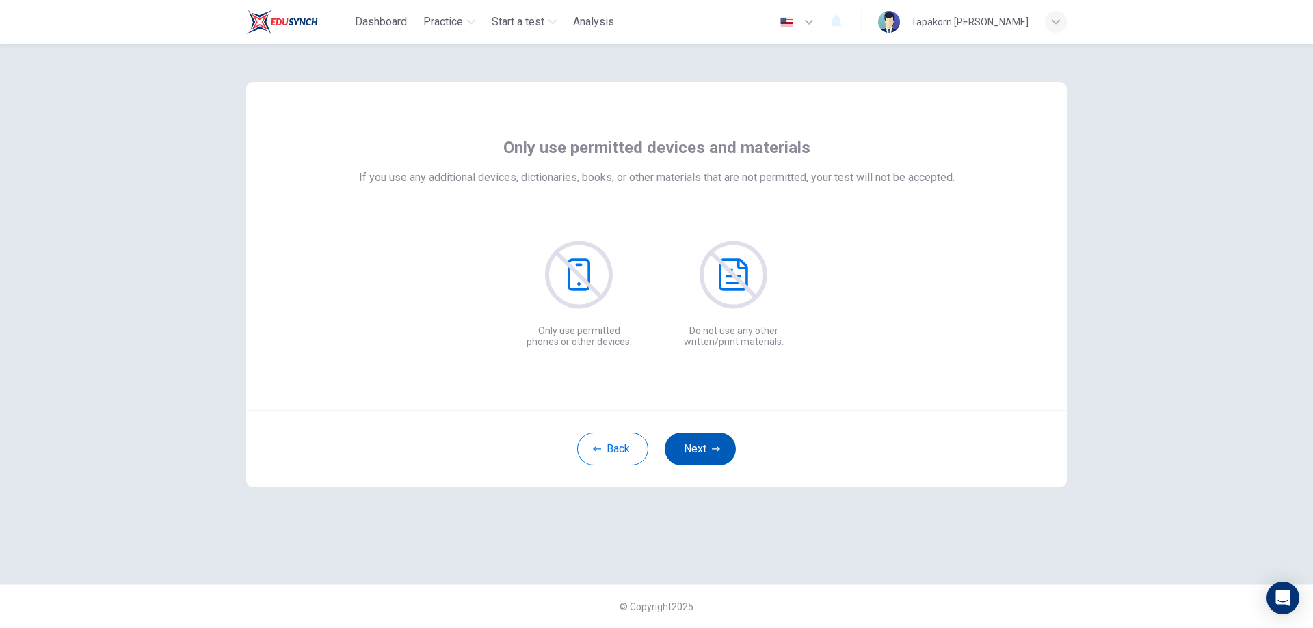
click at [717, 453] on icon "button" at bounding box center [716, 449] width 8 height 8
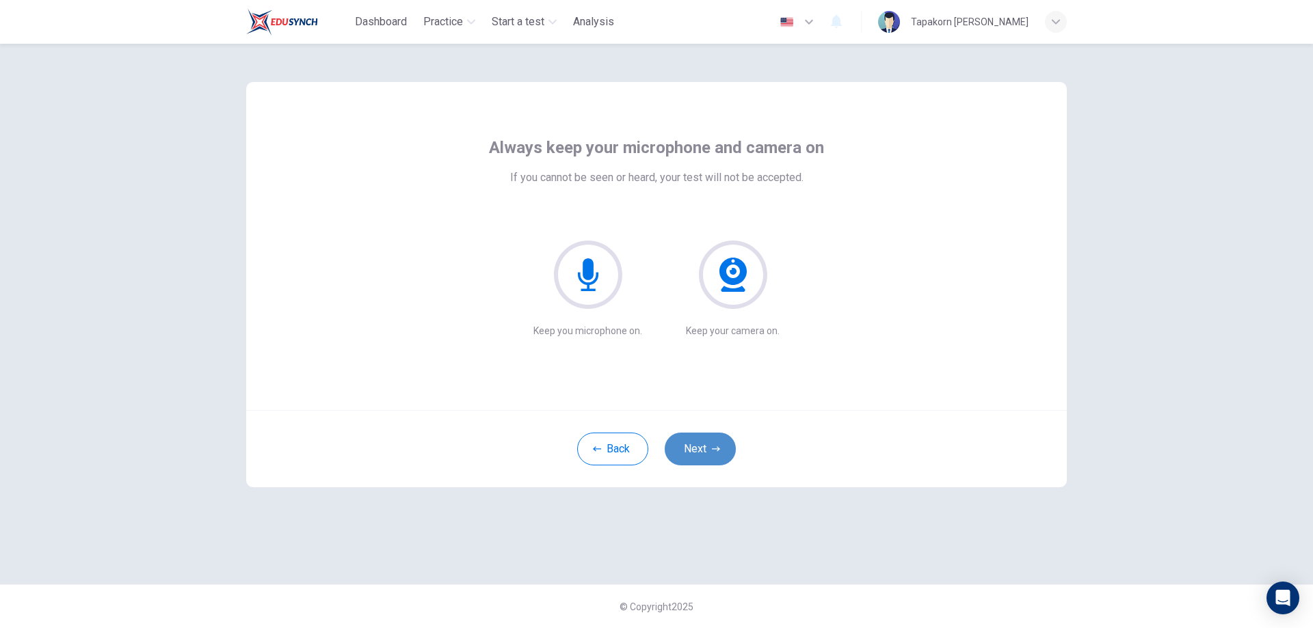
click at [717, 453] on icon "button" at bounding box center [716, 449] width 8 height 8
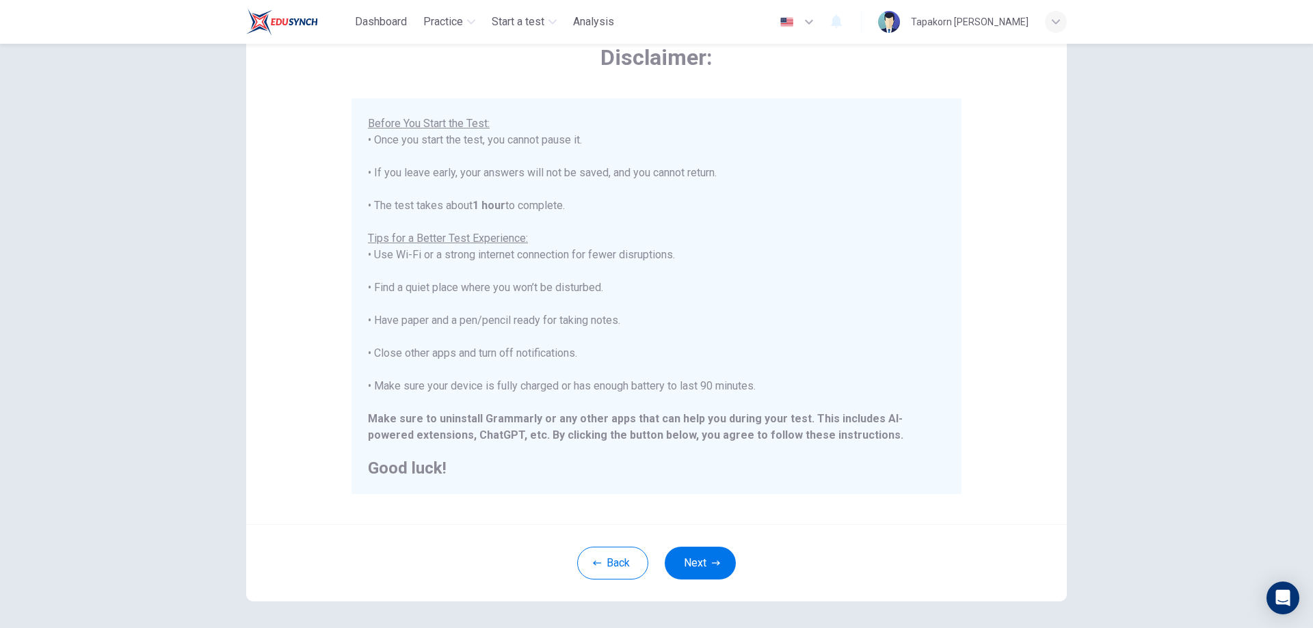
scroll to position [132, 0]
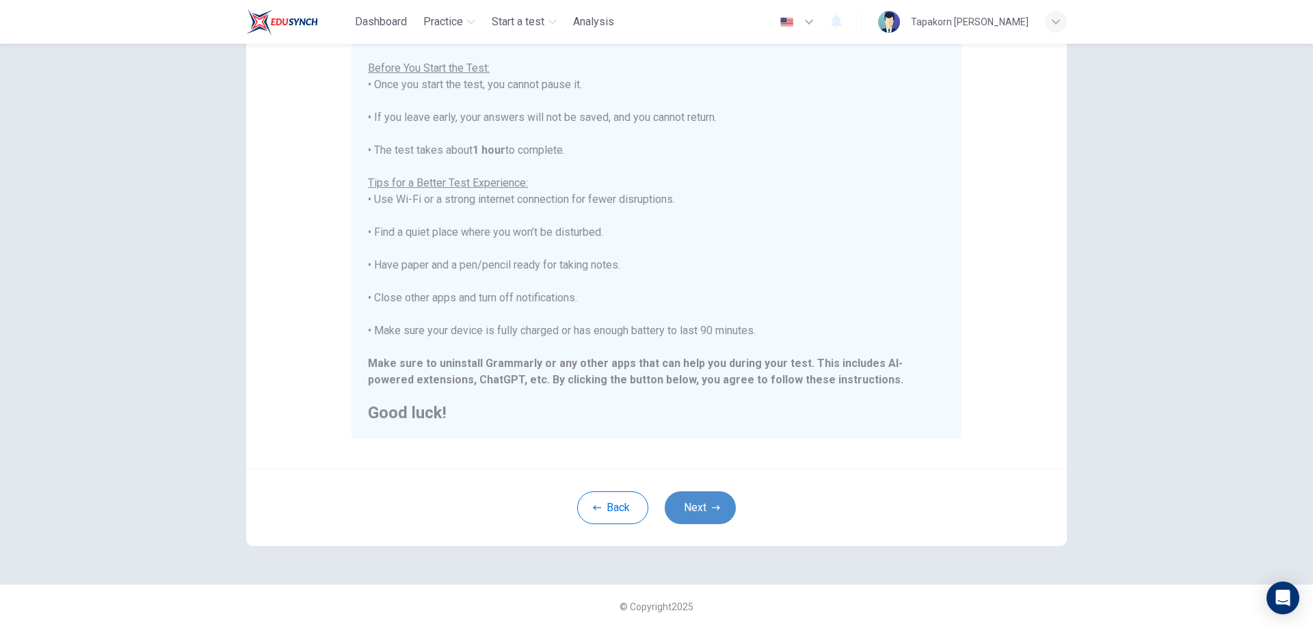
click at [689, 509] on button "Next" at bounding box center [700, 508] width 71 height 33
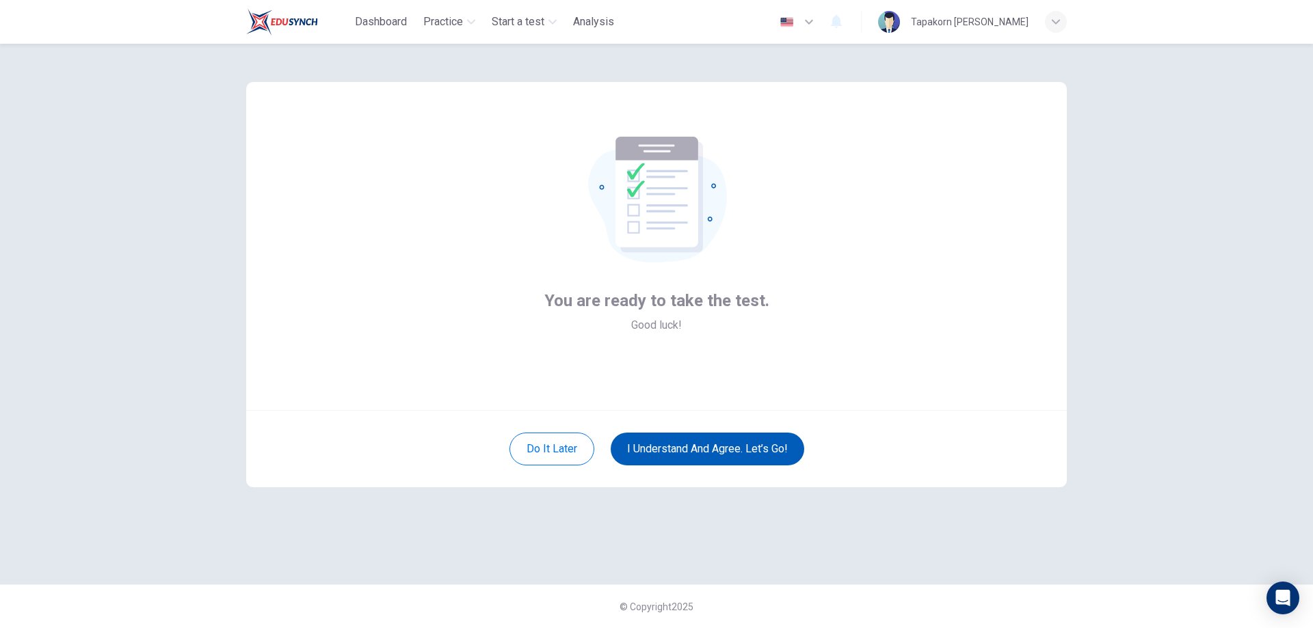
click at [716, 438] on button "I understand and agree. Let’s go!" at bounding box center [707, 449] width 193 height 33
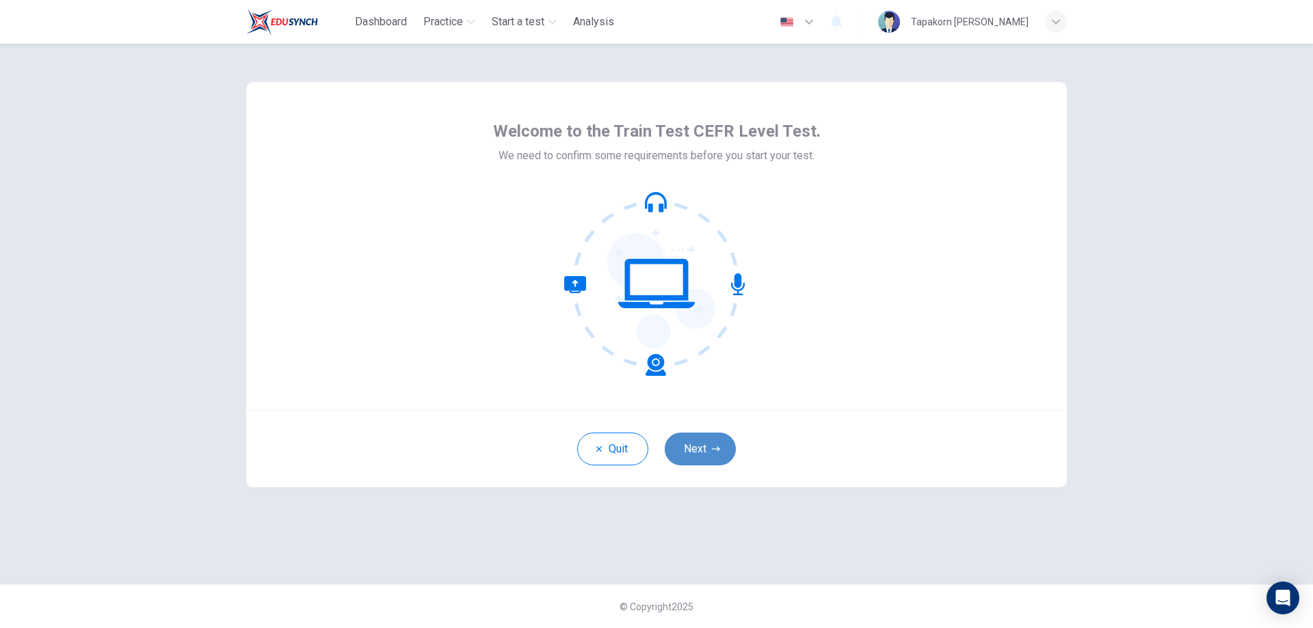
click at [703, 439] on button "Next" at bounding box center [700, 449] width 71 height 33
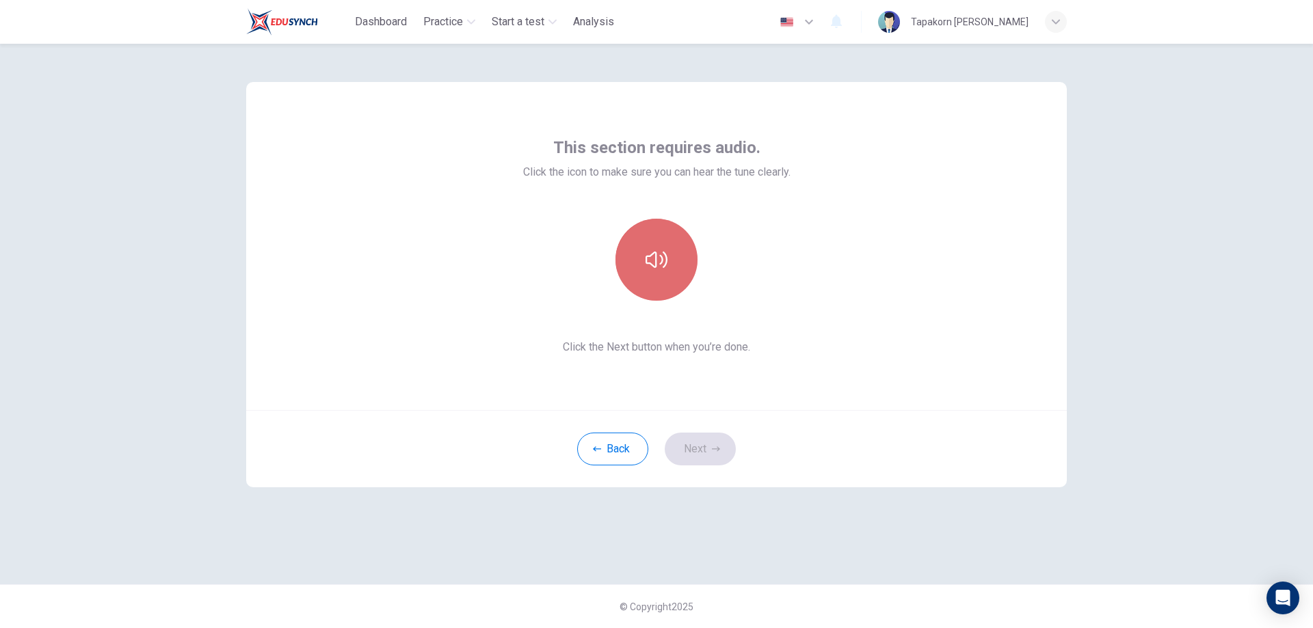
click at [681, 267] on button "button" at bounding box center [656, 260] width 82 height 82
click at [689, 423] on div "Back Next" at bounding box center [656, 448] width 820 height 77
click at [690, 432] on div "Back Next" at bounding box center [656, 448] width 820 height 77
click at [697, 445] on button "Next" at bounding box center [700, 449] width 71 height 33
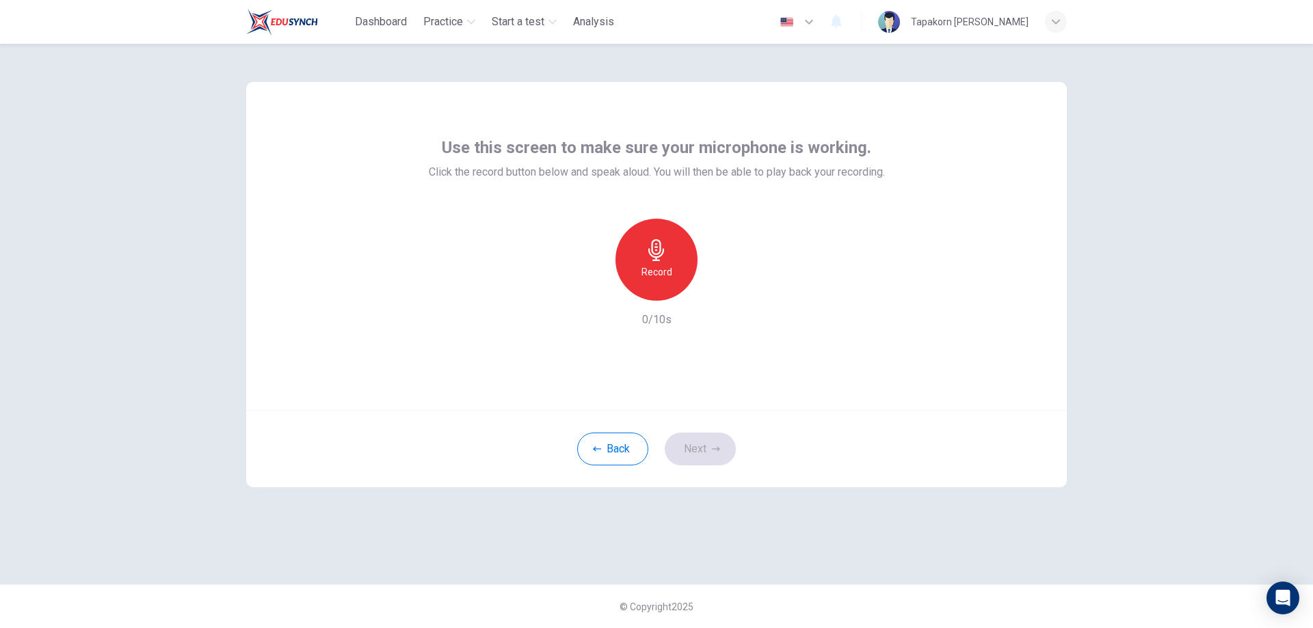
click at [658, 293] on div "Record" at bounding box center [656, 260] width 82 height 82
click at [670, 260] on div "Stop" at bounding box center [656, 260] width 82 height 82
click at [723, 293] on icon "button" at bounding box center [719, 290] width 14 height 14
click at [693, 438] on button "Next" at bounding box center [700, 449] width 71 height 33
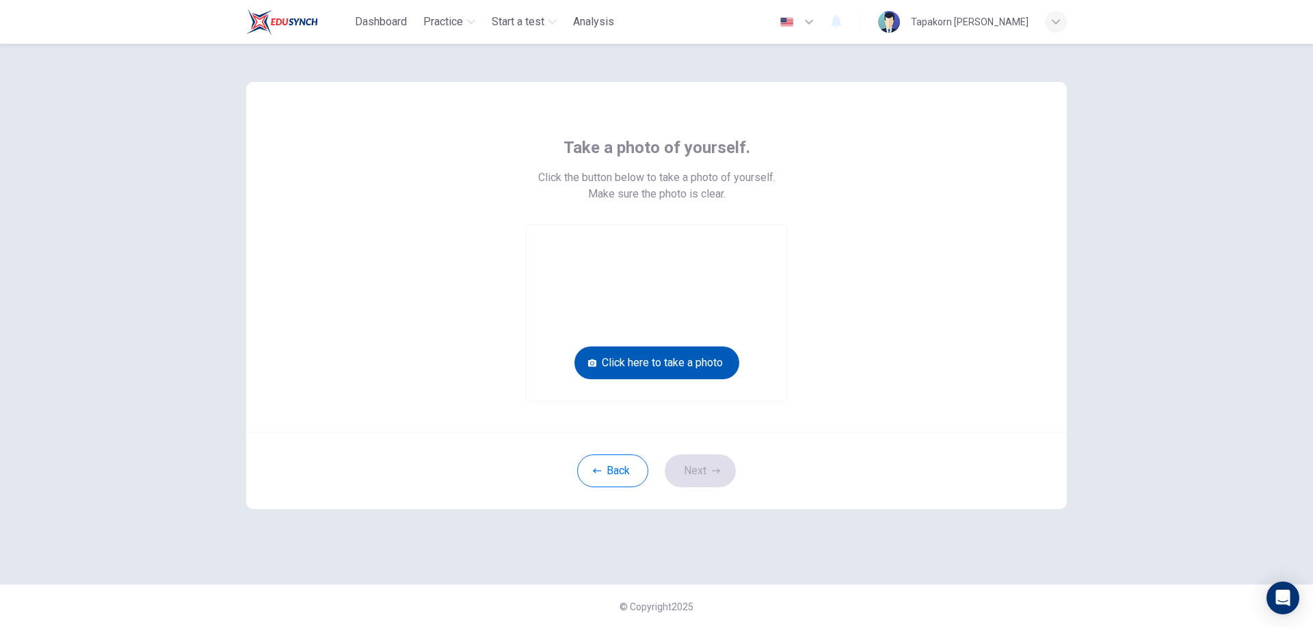
click at [689, 360] on button "Click here to take a photo" at bounding box center [656, 363] width 165 height 33
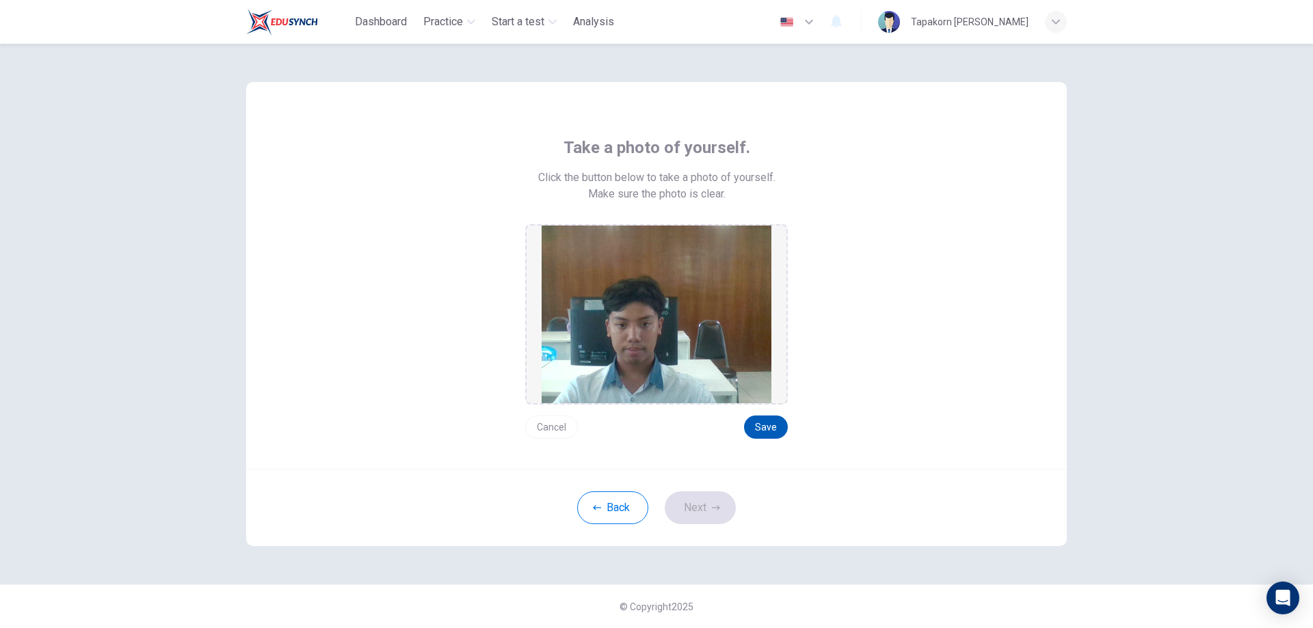
click at [775, 420] on button "Save" at bounding box center [766, 427] width 44 height 23
click at [712, 504] on icon "button" at bounding box center [716, 508] width 8 height 8
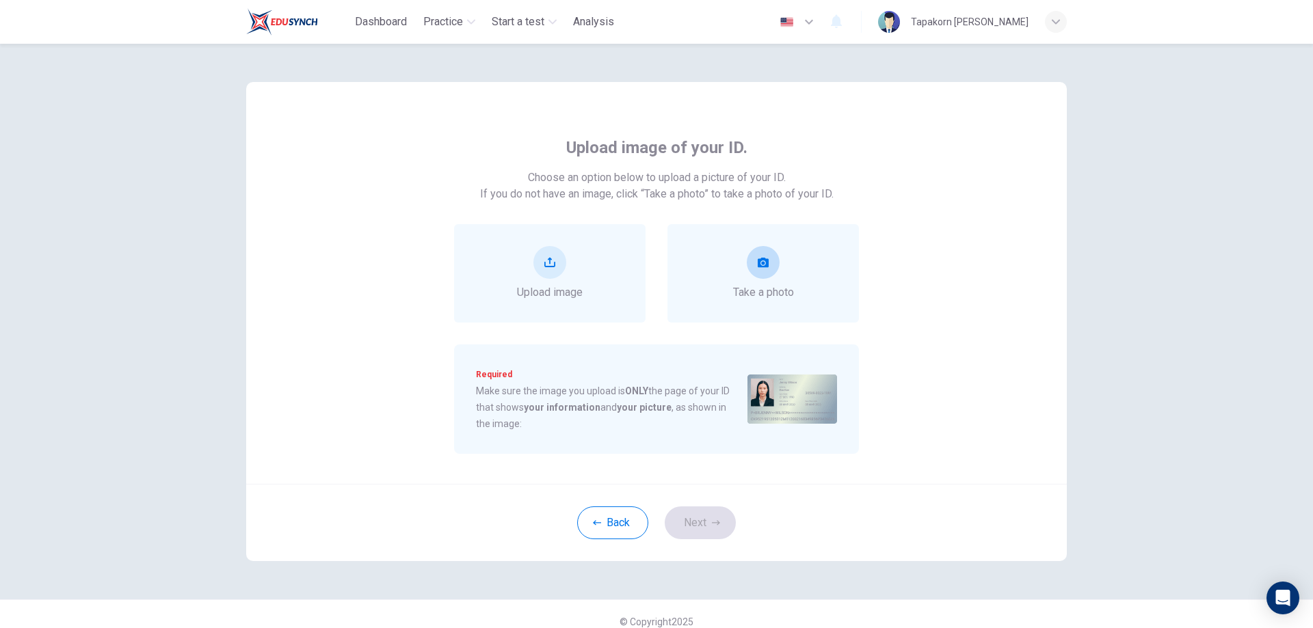
click at [742, 272] on div "Take a photo" at bounding box center [763, 273] width 61 height 55
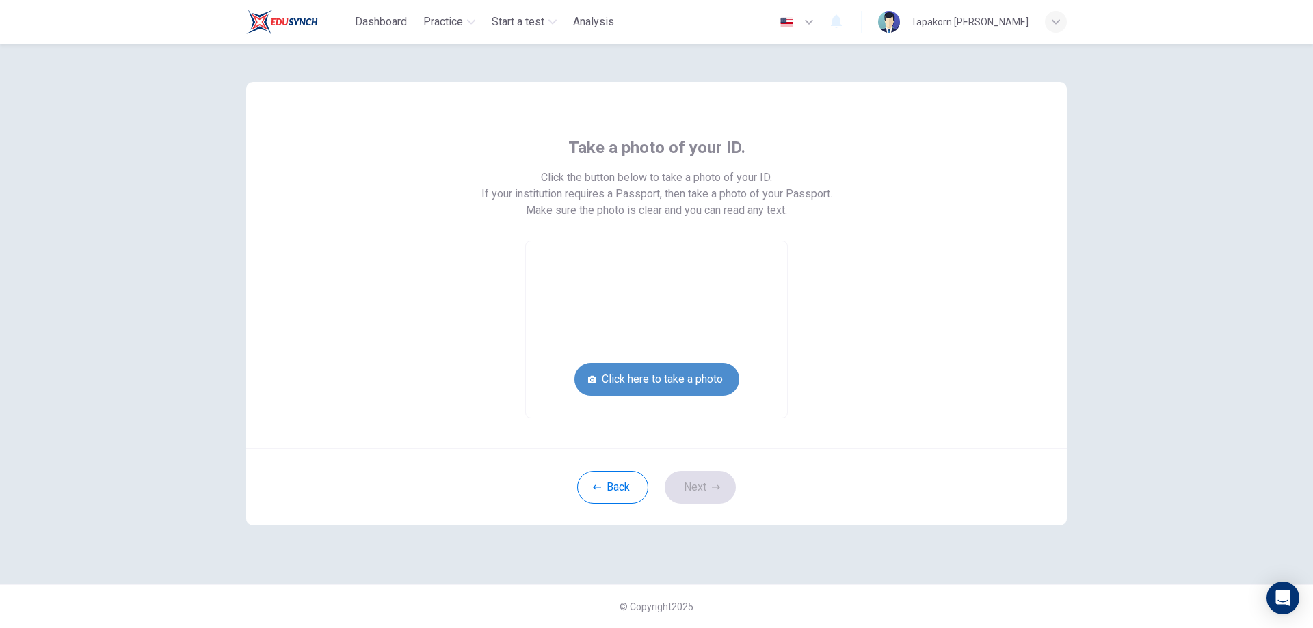
click at [697, 375] on button "Click here to take a photo" at bounding box center [656, 379] width 165 height 33
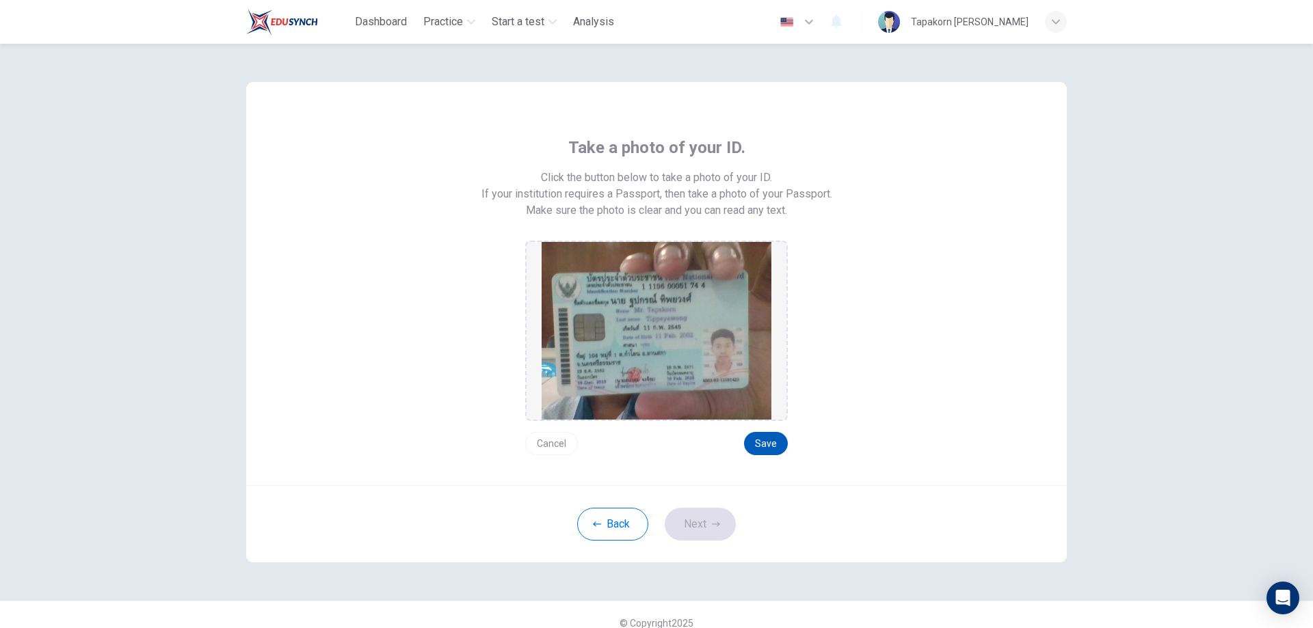
click at [755, 445] on button "Save" at bounding box center [766, 443] width 44 height 23
click at [712, 522] on icon "button" at bounding box center [716, 524] width 8 height 8
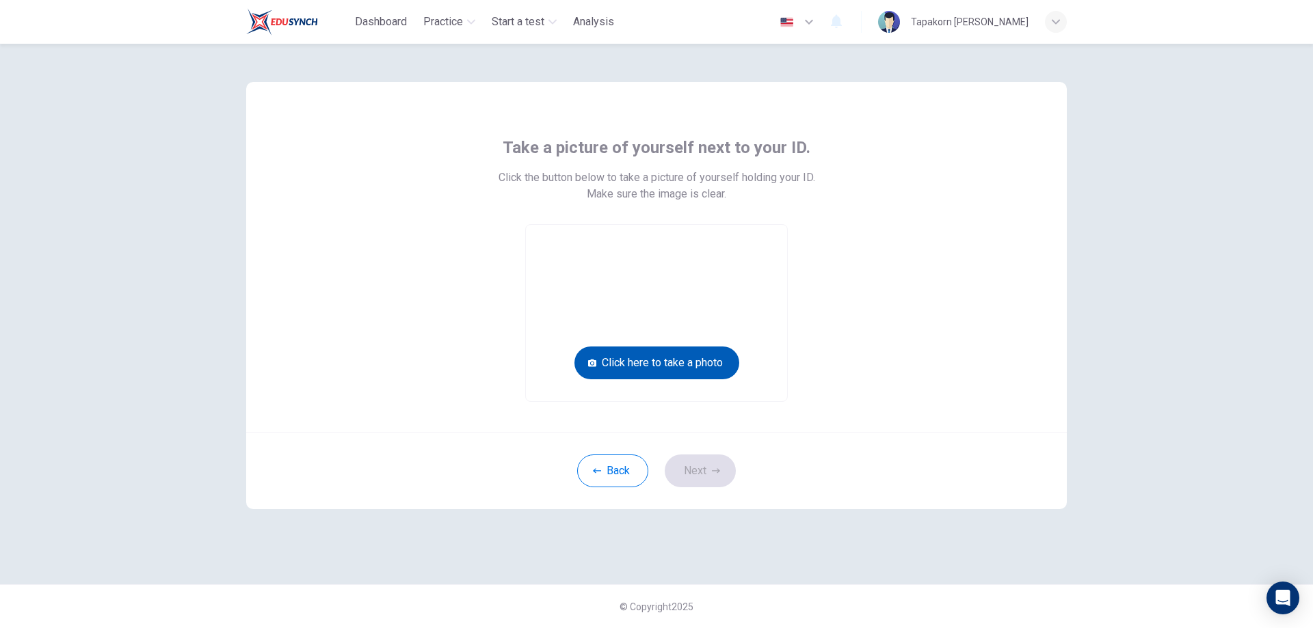
click at [684, 371] on button "Click here to take a photo" at bounding box center [656, 363] width 165 height 33
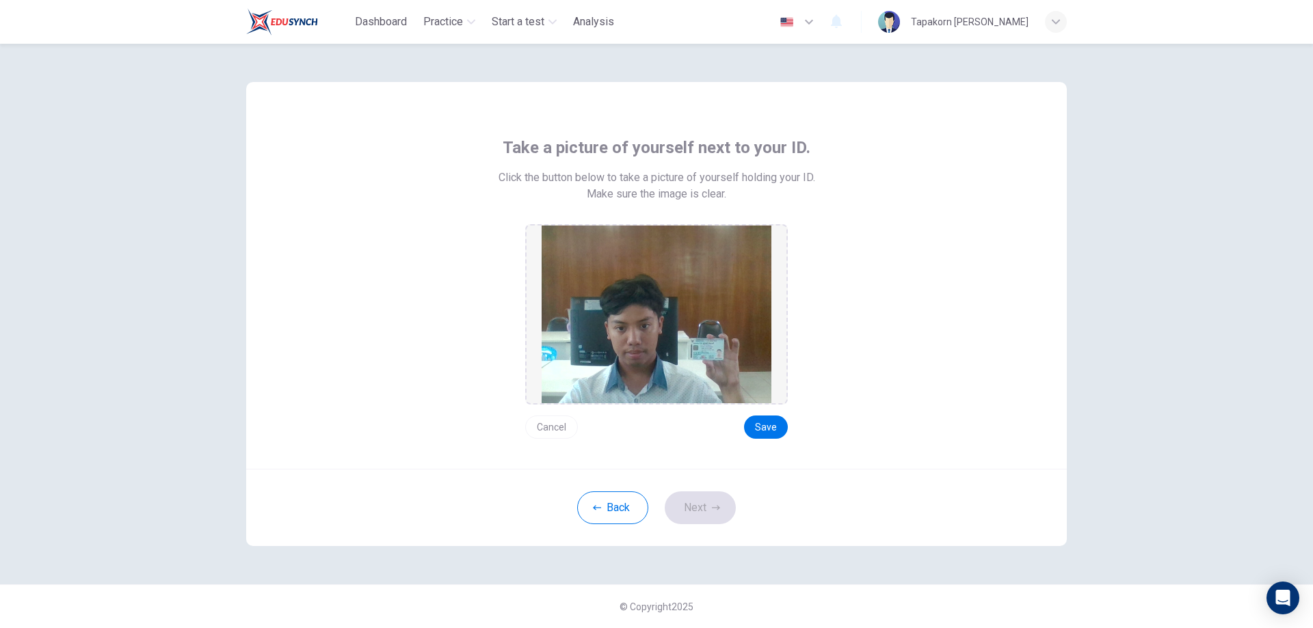
click at [775, 440] on div "Take a picture of yourself next to your ID. Click the button below to take a pi…" at bounding box center [656, 275] width 820 height 387
click at [773, 429] on button "Save" at bounding box center [766, 427] width 44 height 23
click at [711, 496] on button "Next" at bounding box center [700, 508] width 71 height 33
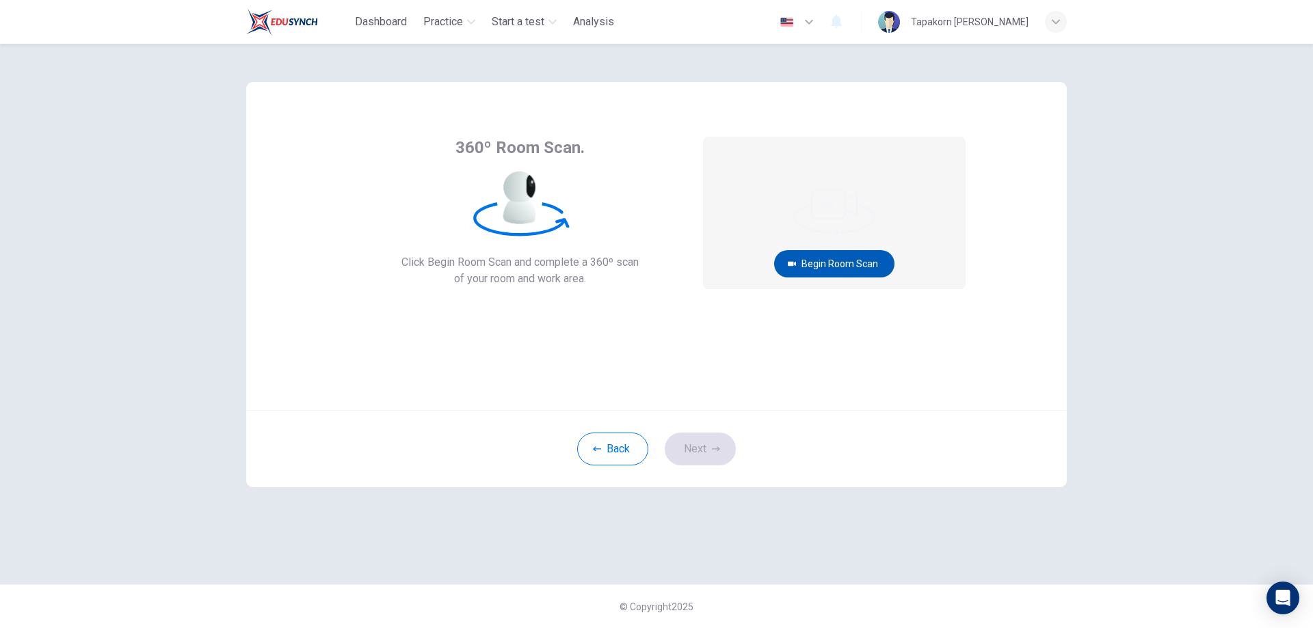
click at [841, 263] on button "Begin Room Scan" at bounding box center [834, 263] width 120 height 27
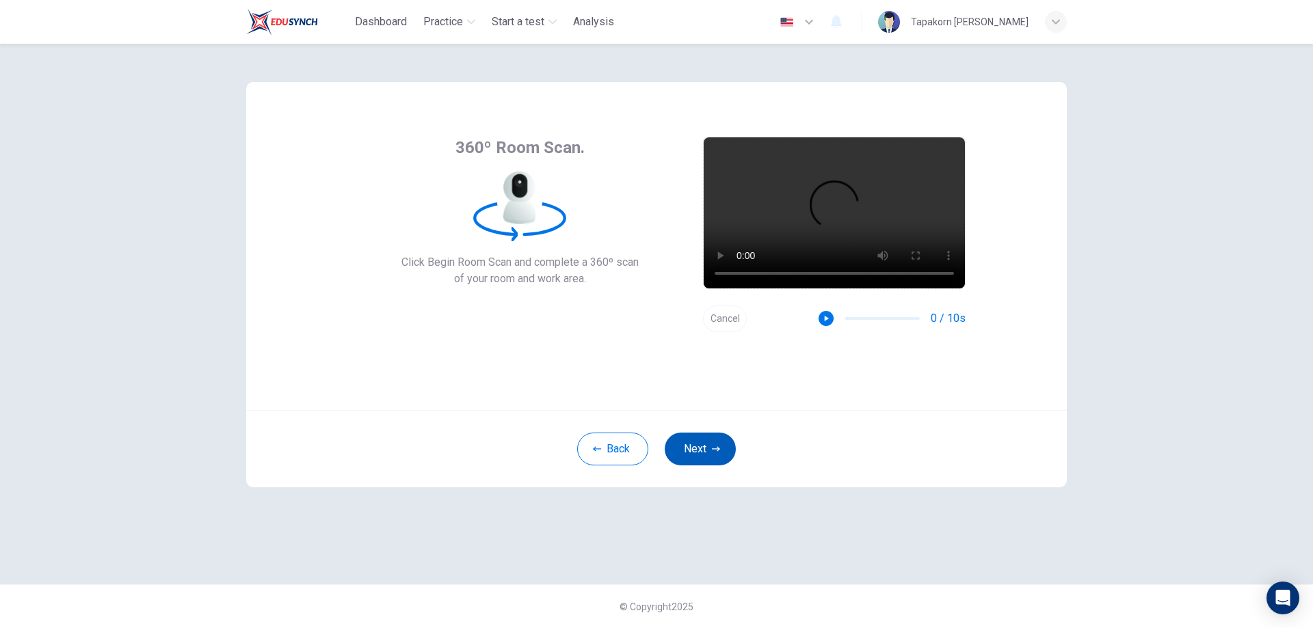
click at [688, 455] on button "Next" at bounding box center [700, 449] width 71 height 33
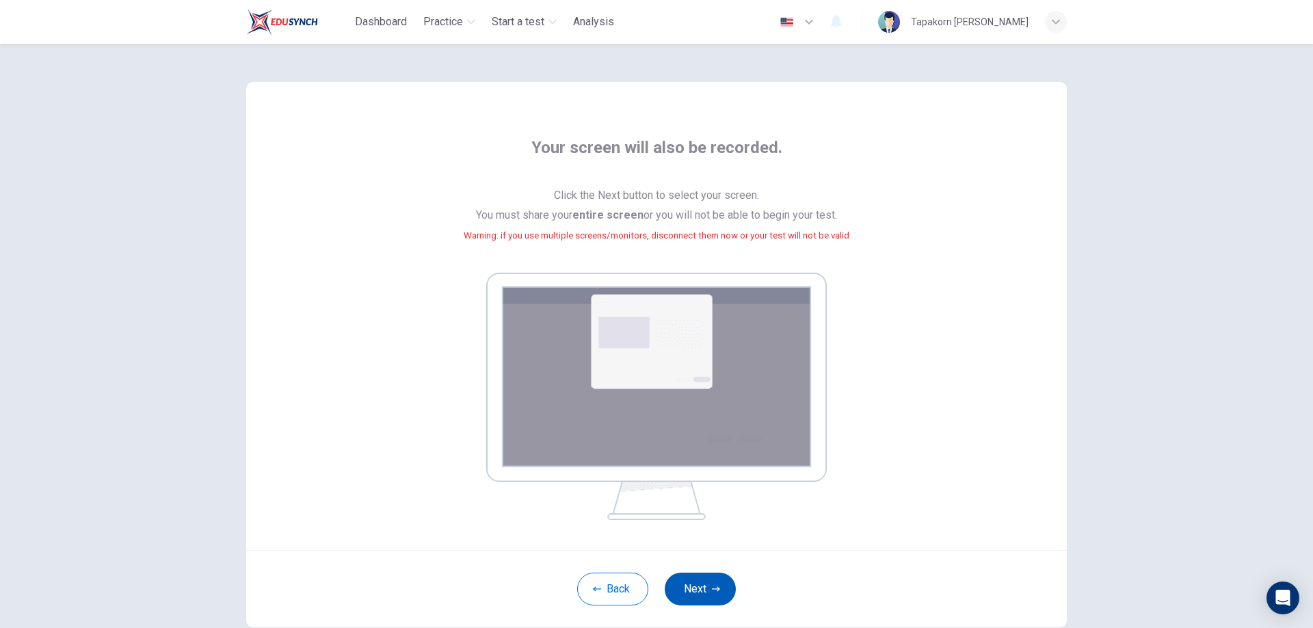
click at [699, 583] on button "Next" at bounding box center [700, 589] width 71 height 33
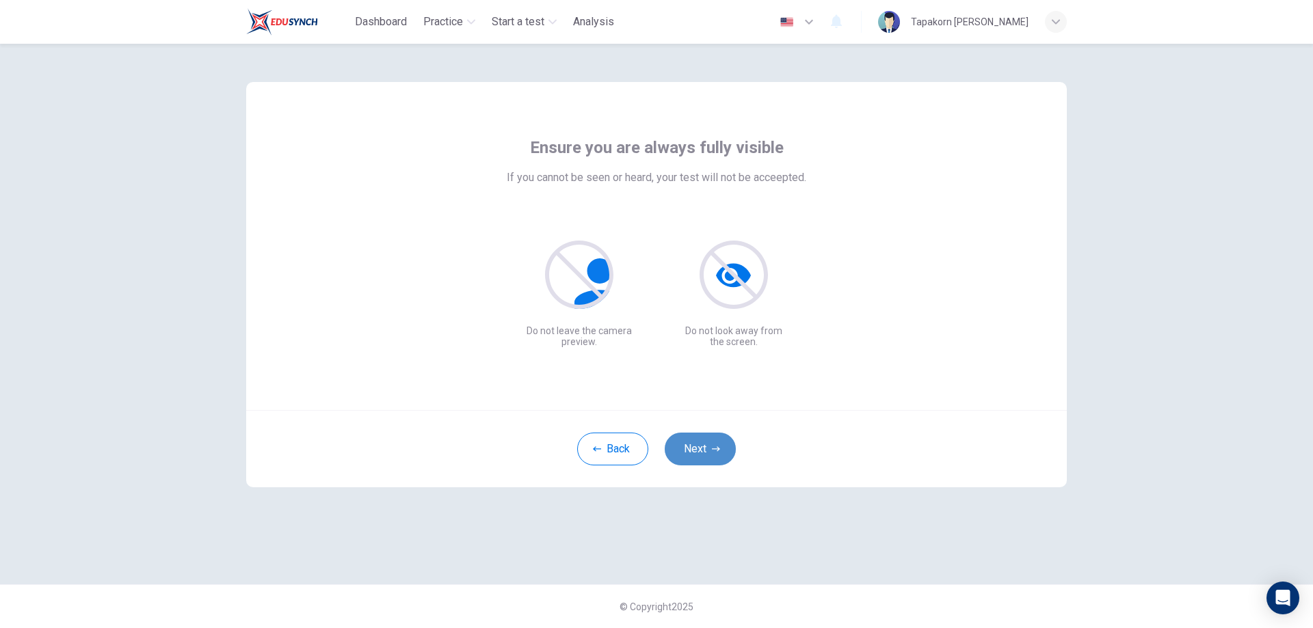
click at [688, 444] on button "Next" at bounding box center [700, 449] width 71 height 33
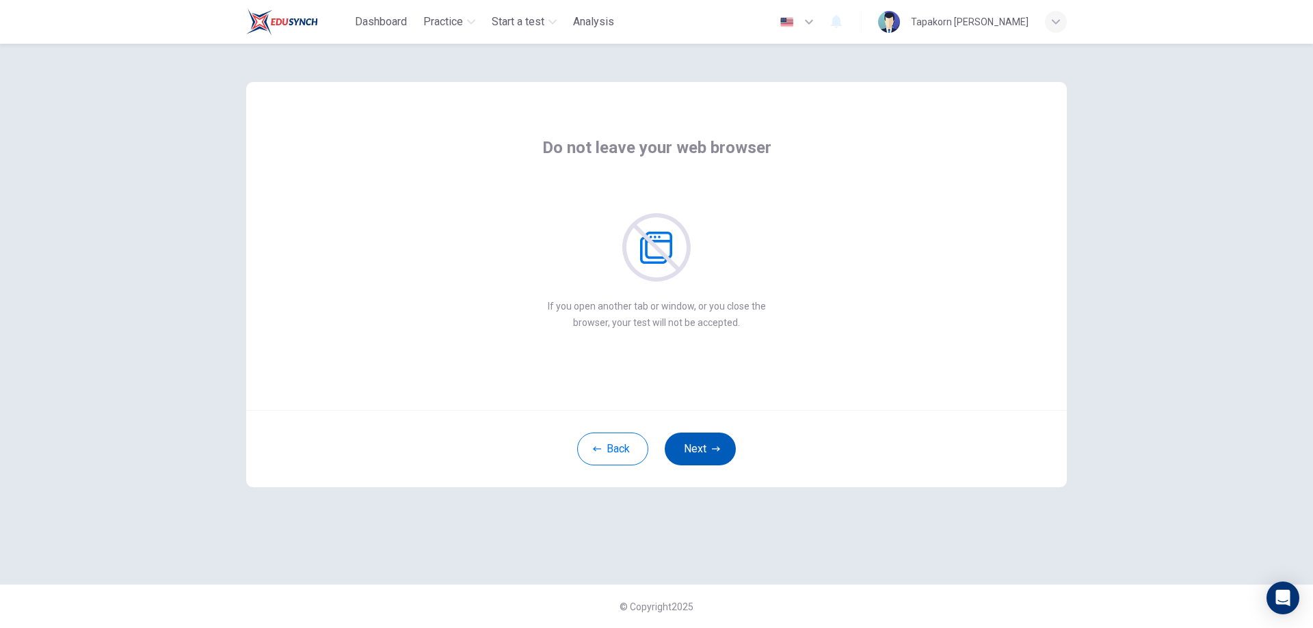
click at [688, 444] on button "Next" at bounding box center [700, 449] width 71 height 33
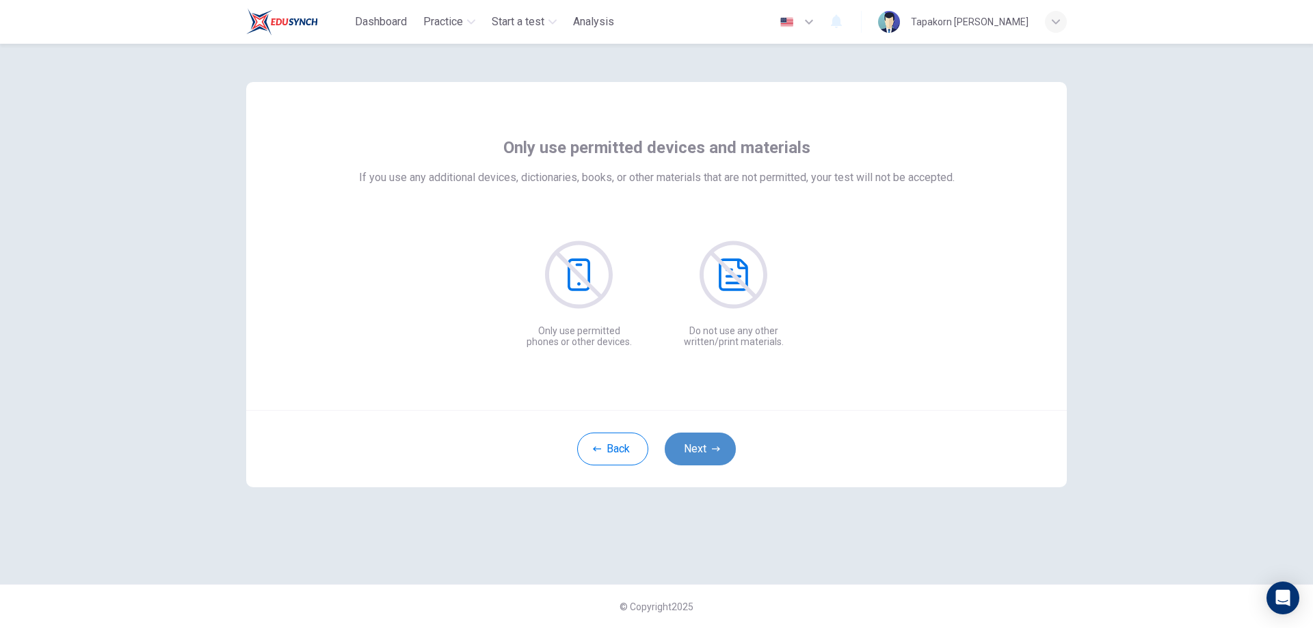
click at [688, 444] on button "Next" at bounding box center [700, 449] width 71 height 33
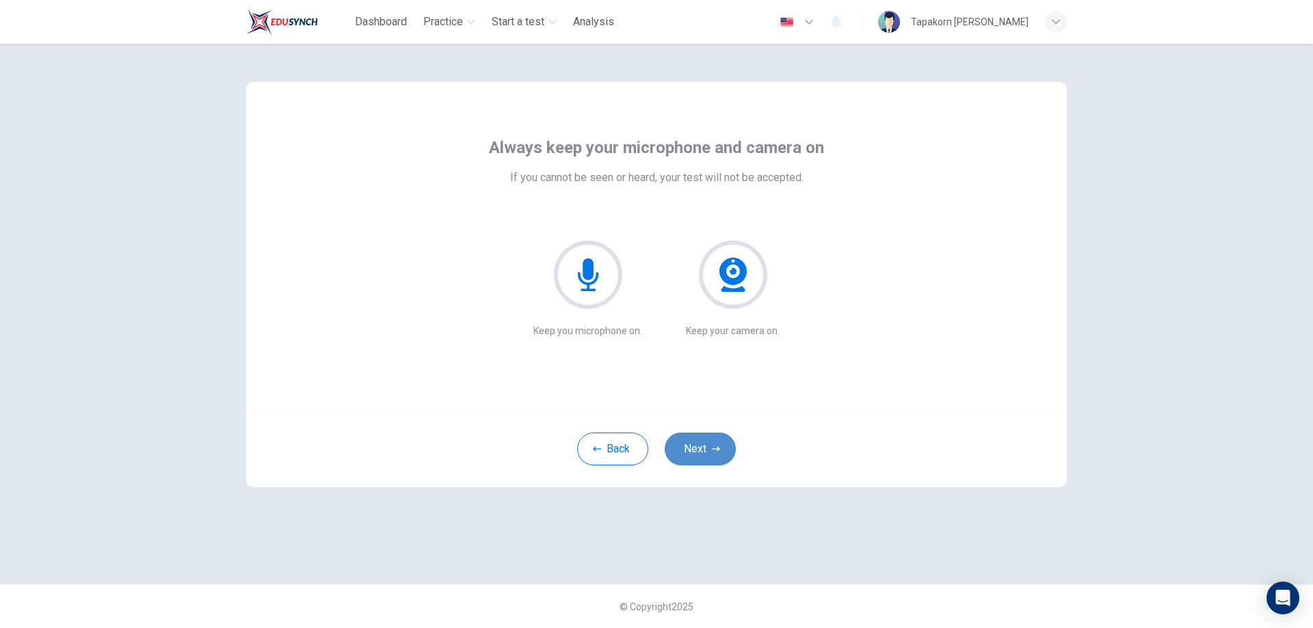
click at [688, 444] on button "Next" at bounding box center [700, 449] width 71 height 33
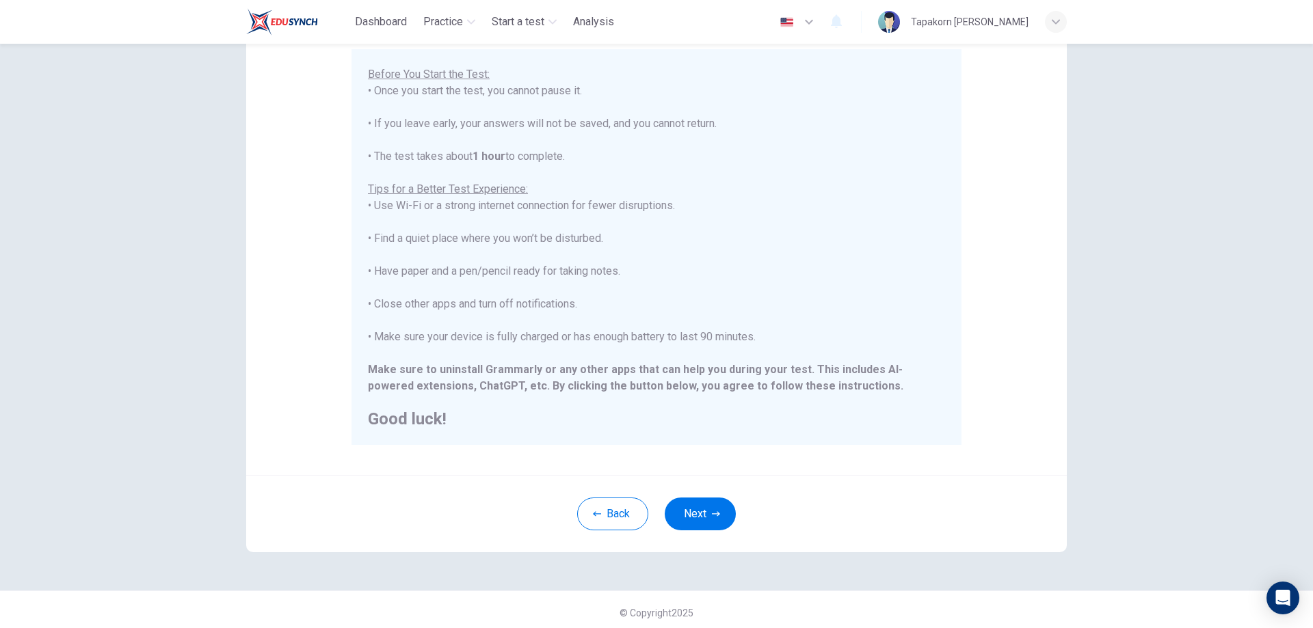
scroll to position [132, 0]
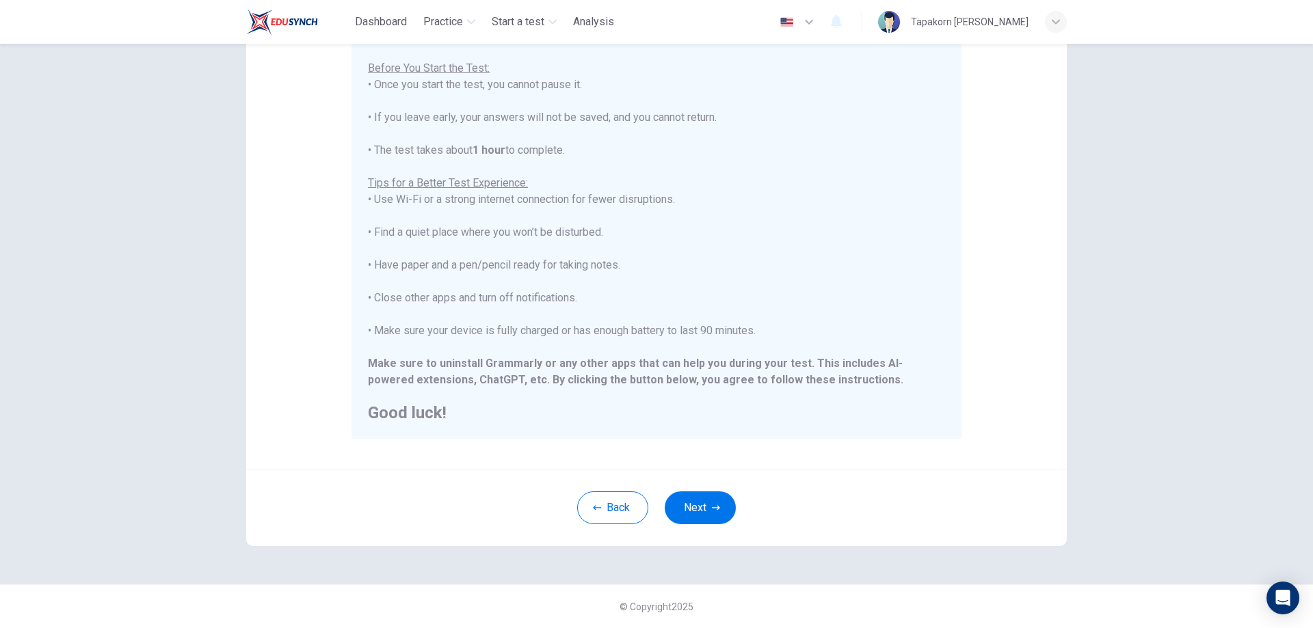
click at [693, 491] on div "Back Next" at bounding box center [656, 507] width 820 height 77
click at [684, 505] on button "Next" at bounding box center [700, 508] width 71 height 33
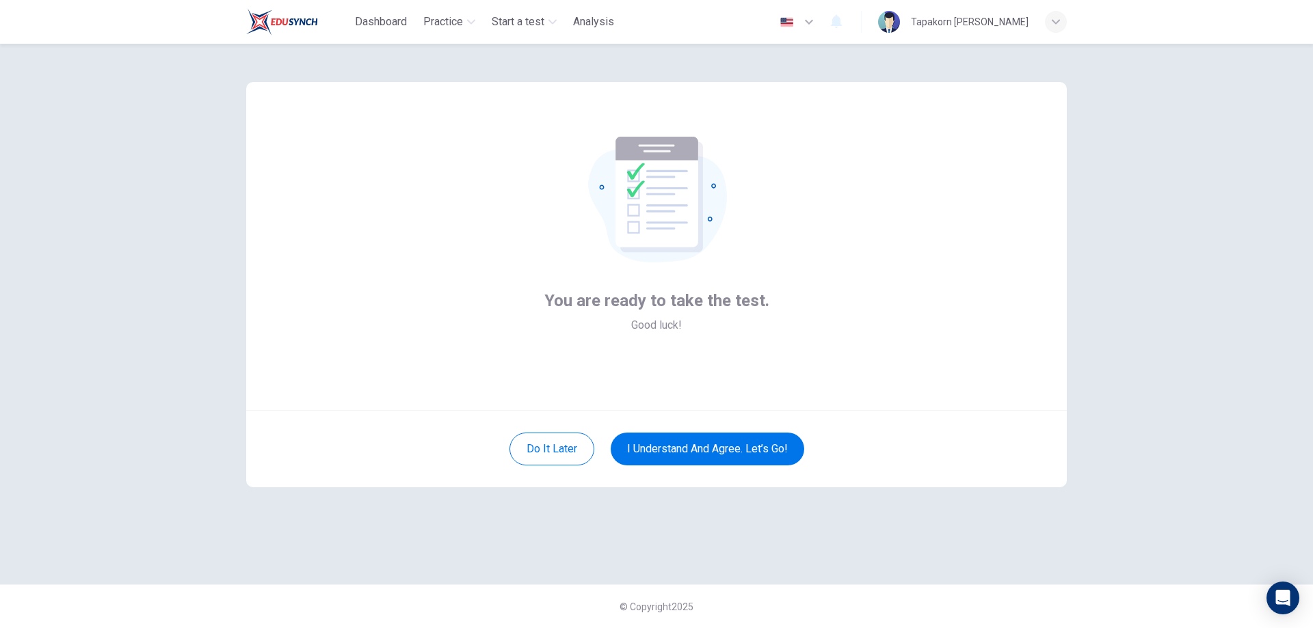
scroll to position [0, 0]
click at [668, 452] on button "I understand and agree. Let’s go!" at bounding box center [707, 449] width 193 height 33
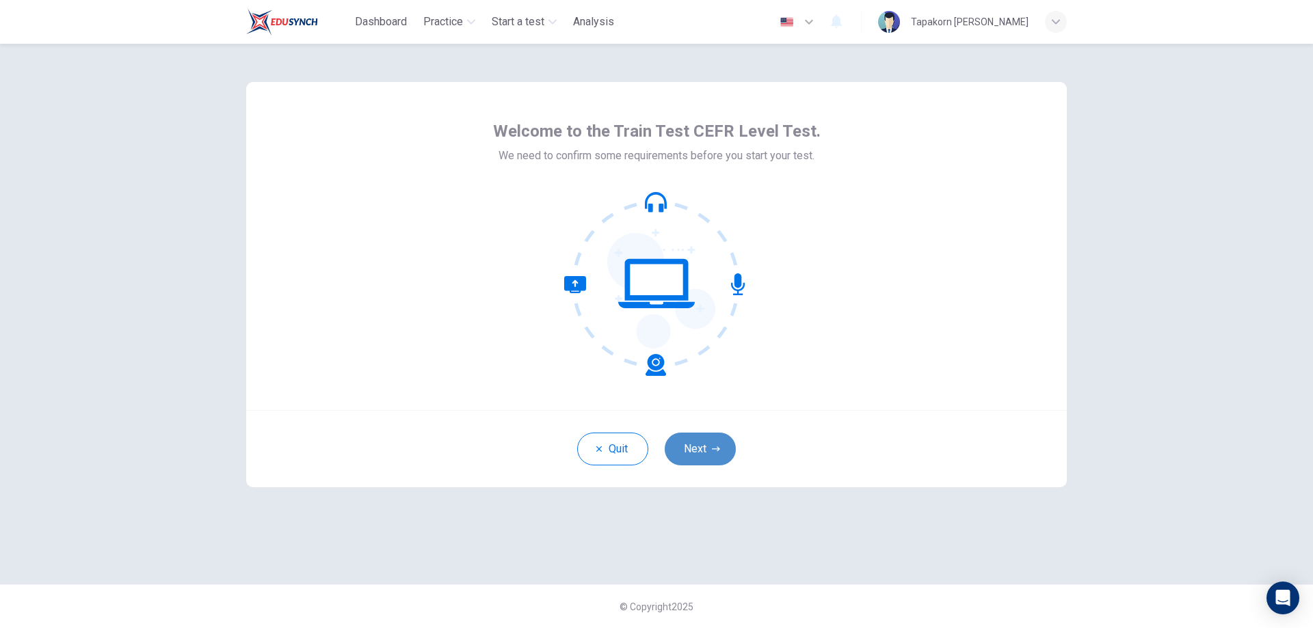
click at [690, 445] on button "Next" at bounding box center [700, 449] width 71 height 33
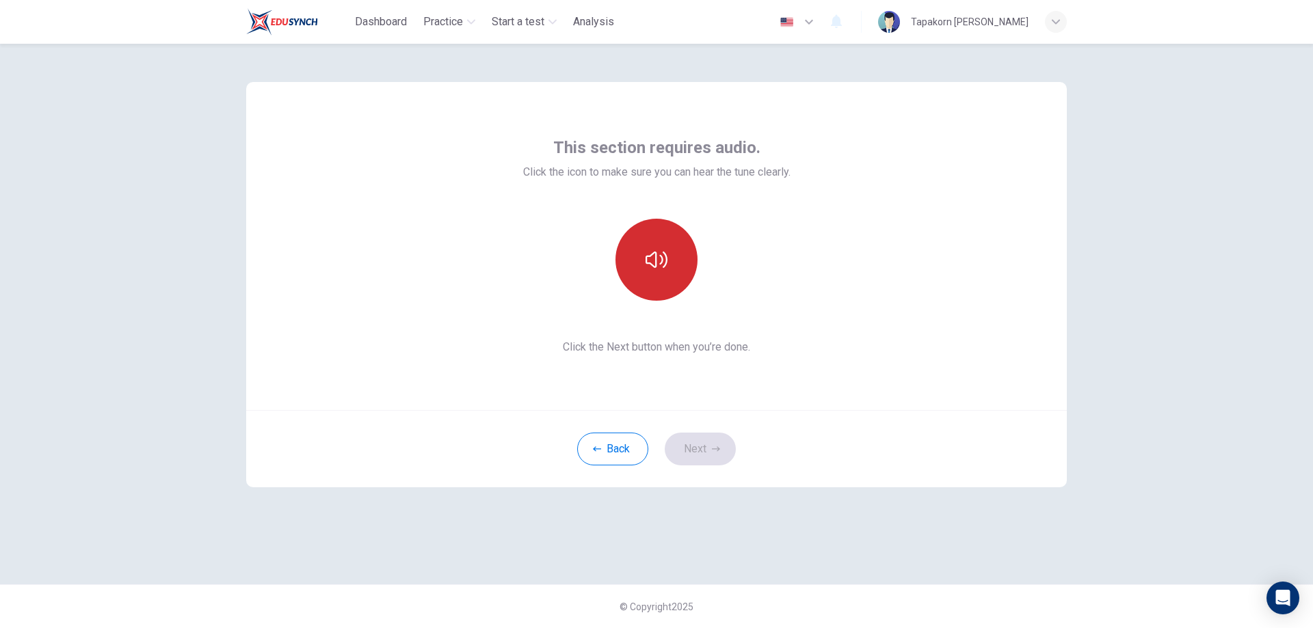
click at [658, 291] on button "button" at bounding box center [656, 260] width 82 height 82
drag, startPoint x: 685, startPoint y: 416, endPoint x: 687, endPoint y: 444, distance: 28.8
click at [684, 441] on div "Back Next" at bounding box center [656, 448] width 820 height 77
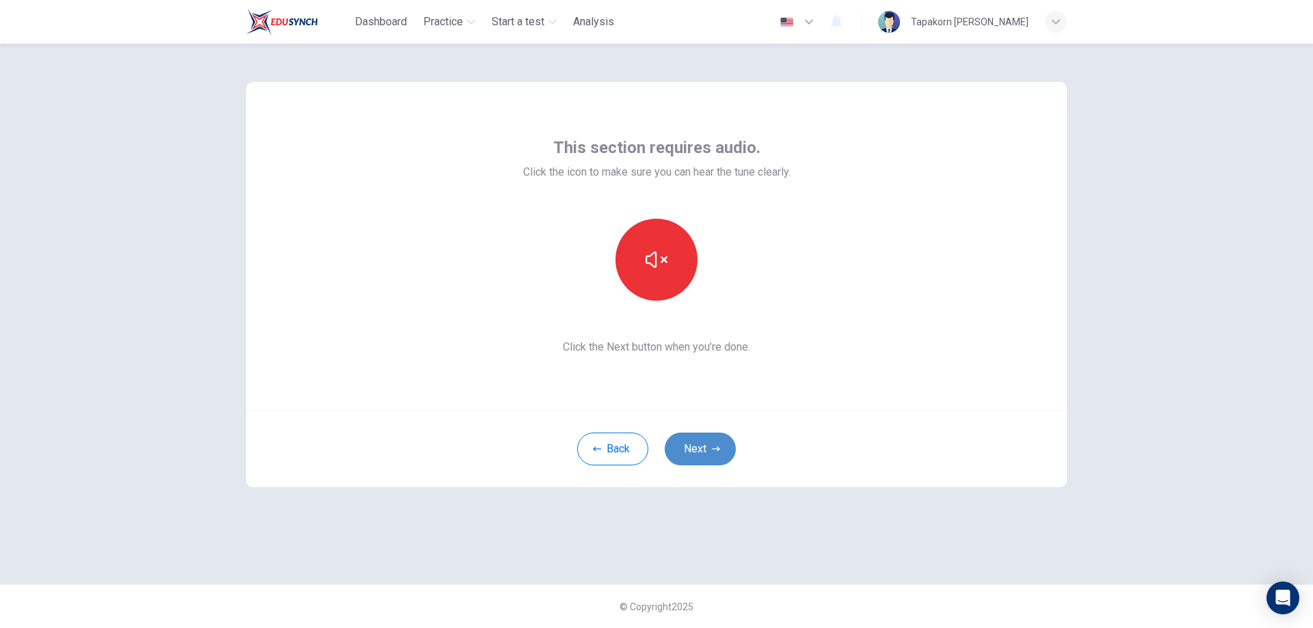
click at [687, 444] on button "Next" at bounding box center [700, 449] width 71 height 33
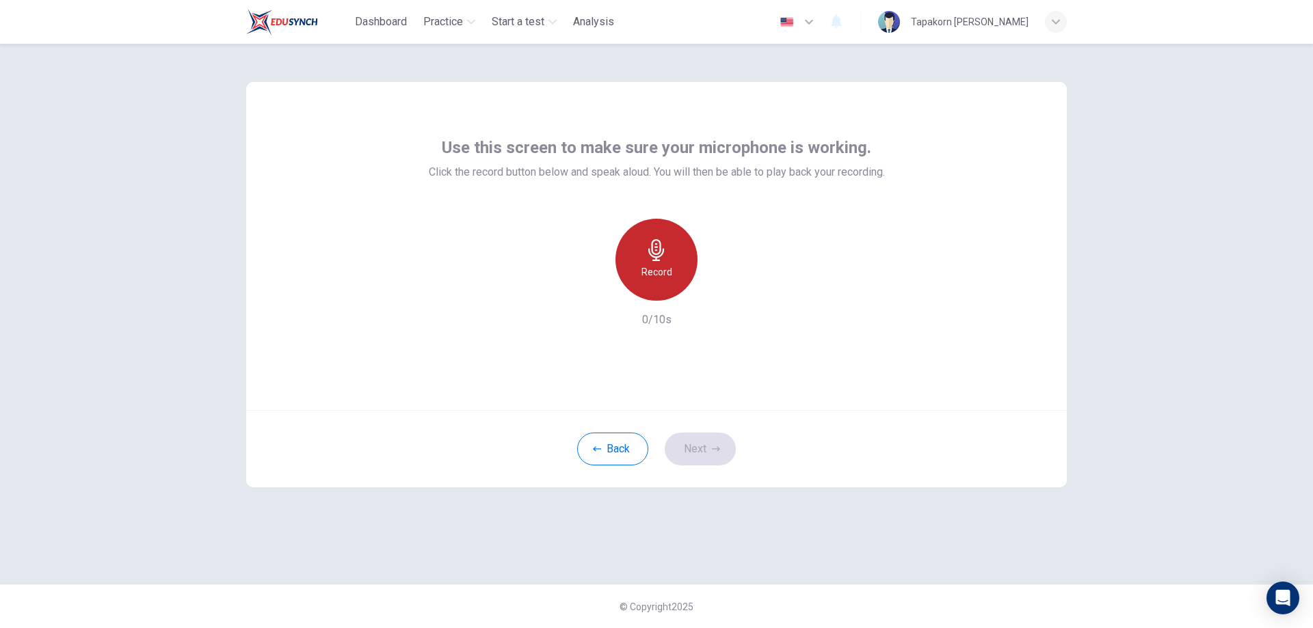
click at [660, 269] on h6 "Record" at bounding box center [656, 272] width 31 height 16
click at [660, 269] on h6 "Stop" at bounding box center [656, 272] width 21 height 16
click at [718, 293] on icon "button" at bounding box center [720, 290] width 6 height 8
click at [695, 442] on button "Next" at bounding box center [700, 449] width 71 height 33
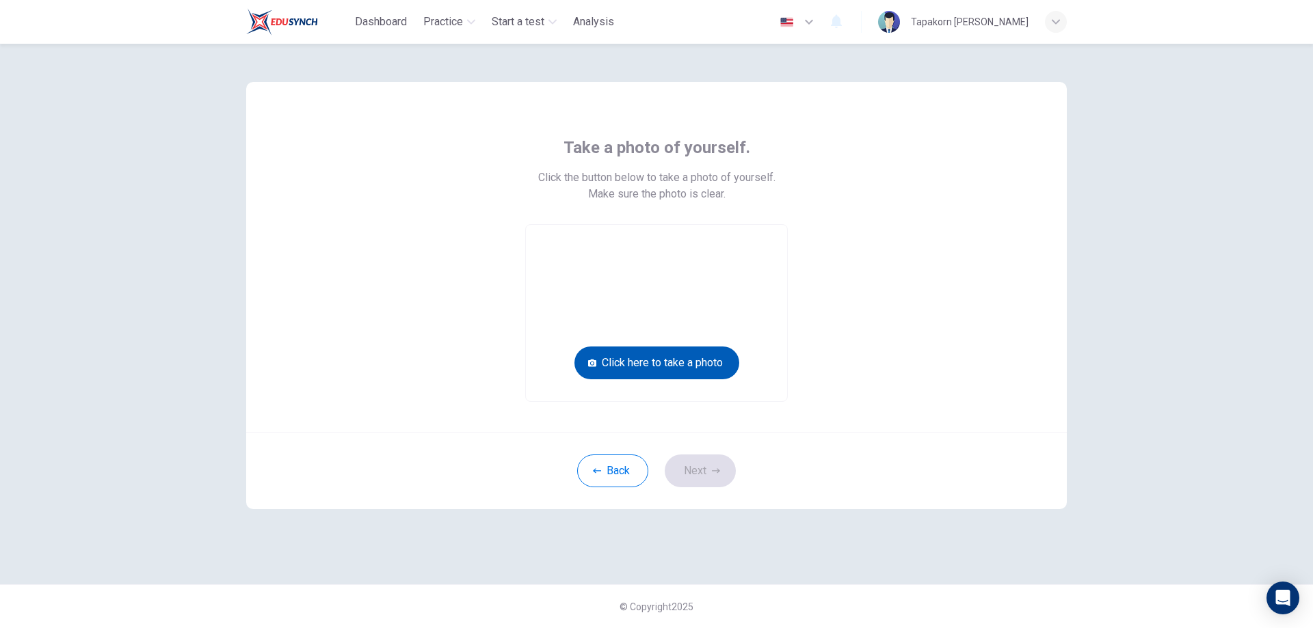
click at [676, 373] on button "Click here to take a photo" at bounding box center [656, 363] width 165 height 33
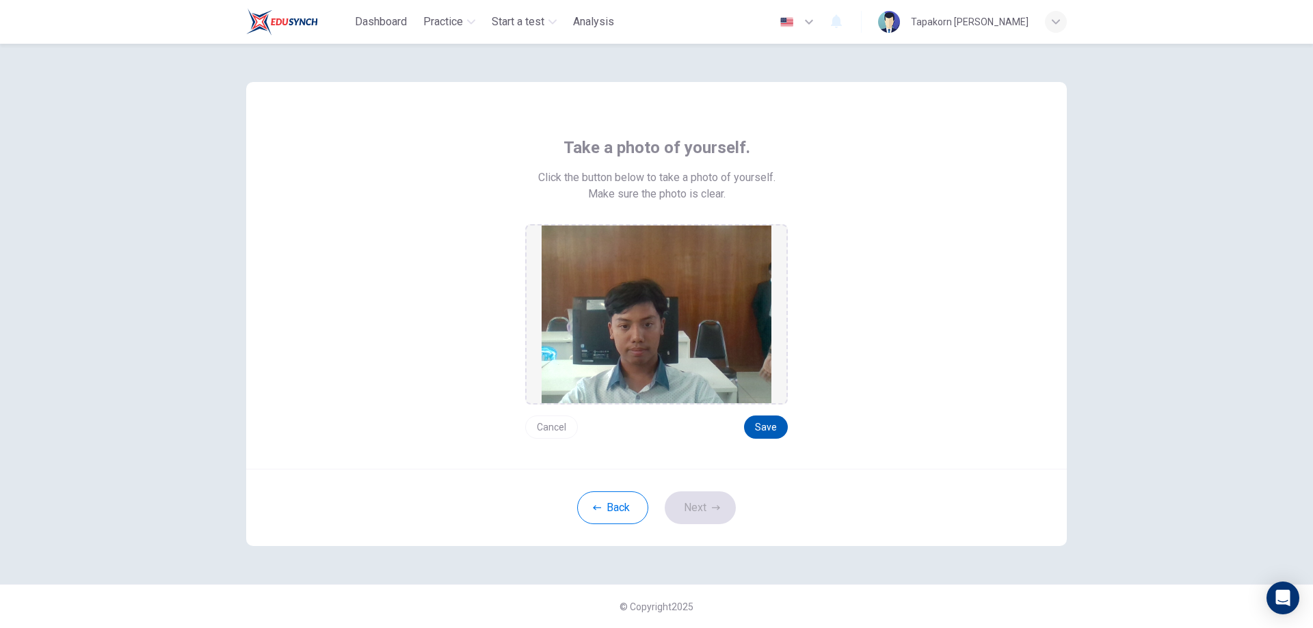
click at [762, 432] on button "Save" at bounding box center [766, 427] width 44 height 23
click at [696, 500] on button "Next" at bounding box center [700, 508] width 71 height 33
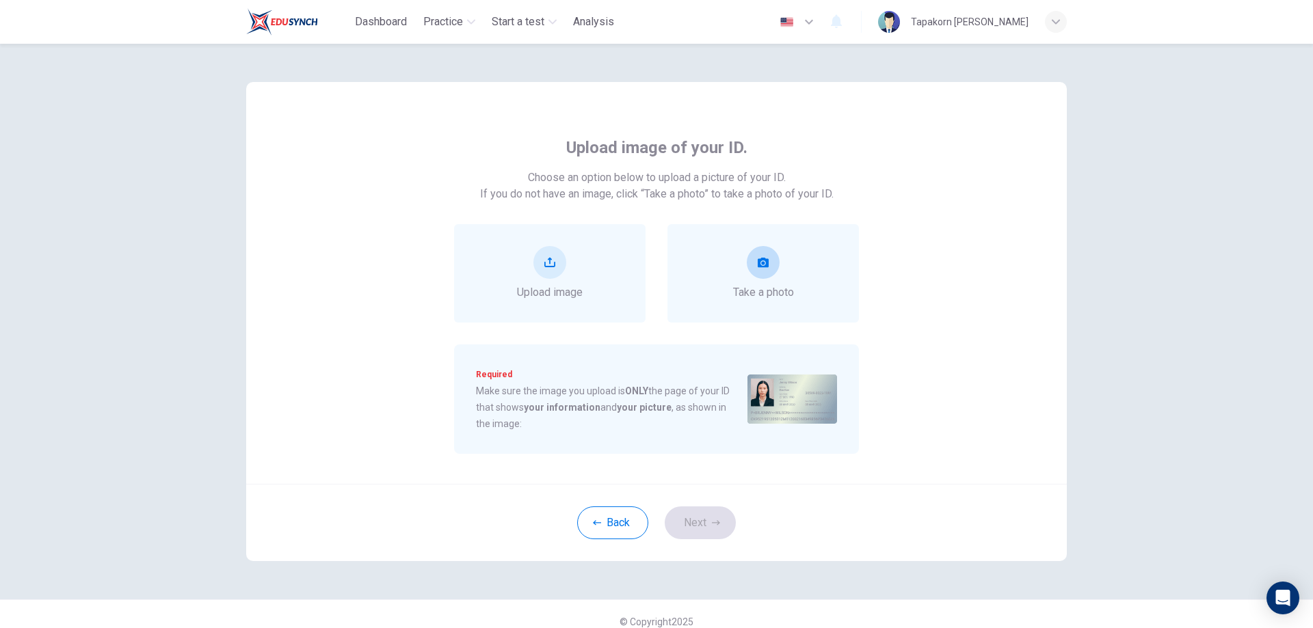
click at [771, 258] on button "take photo" at bounding box center [763, 262] width 33 height 33
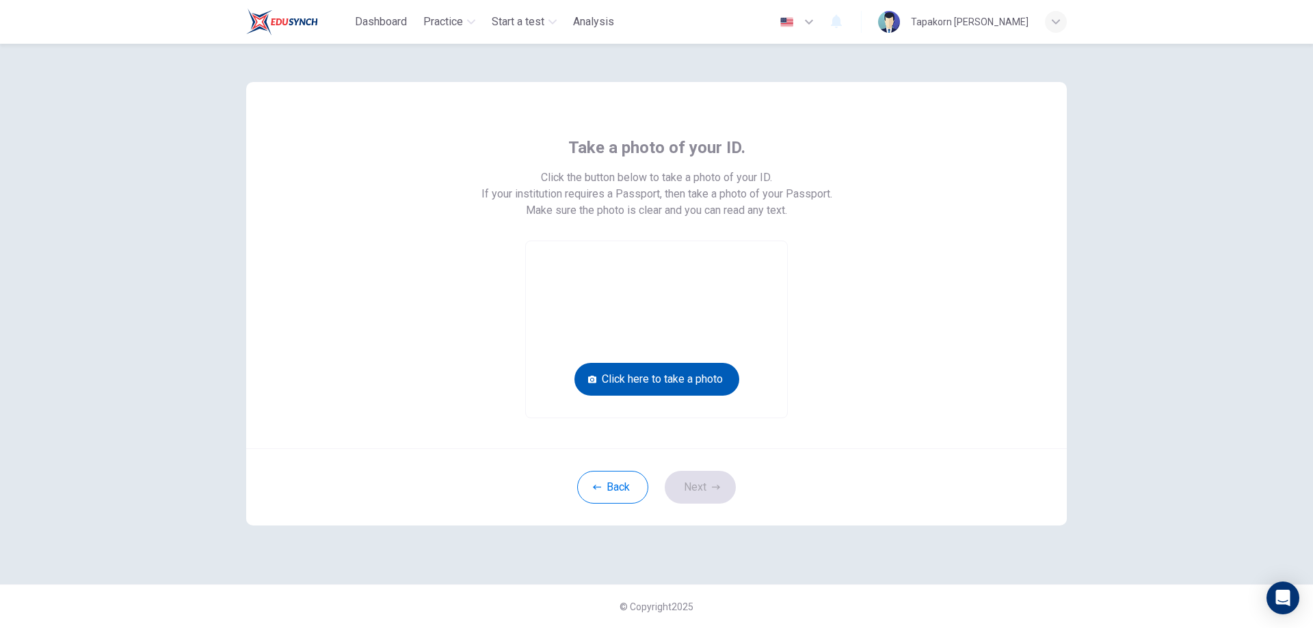
click at [701, 373] on button "Click here to take a photo" at bounding box center [656, 379] width 165 height 33
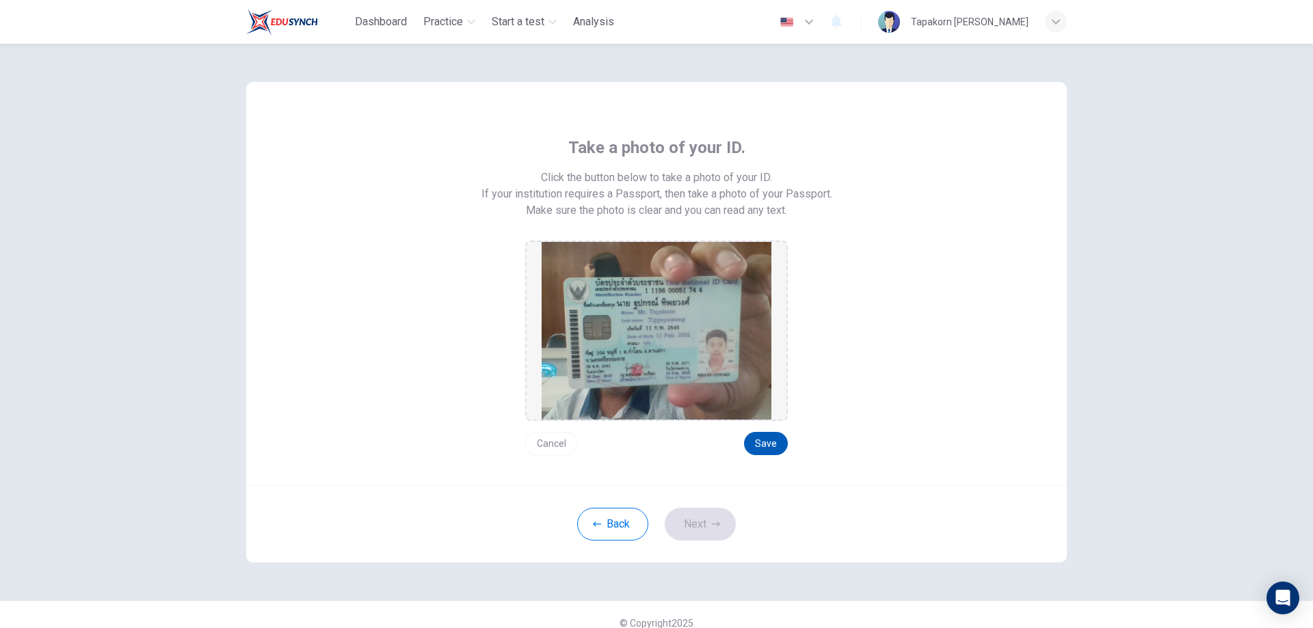
click at [755, 438] on button "Save" at bounding box center [766, 443] width 44 height 23
click at [690, 532] on button "Next" at bounding box center [700, 524] width 71 height 33
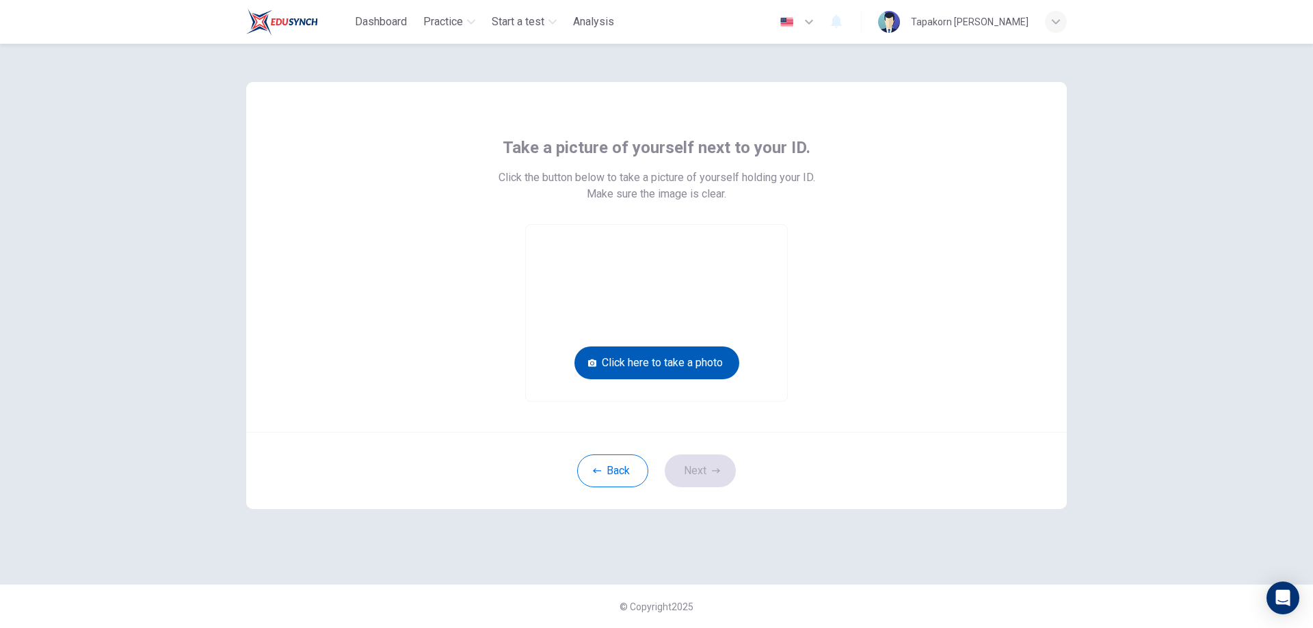
click at [685, 369] on button "Click here to take a photo" at bounding box center [656, 363] width 165 height 33
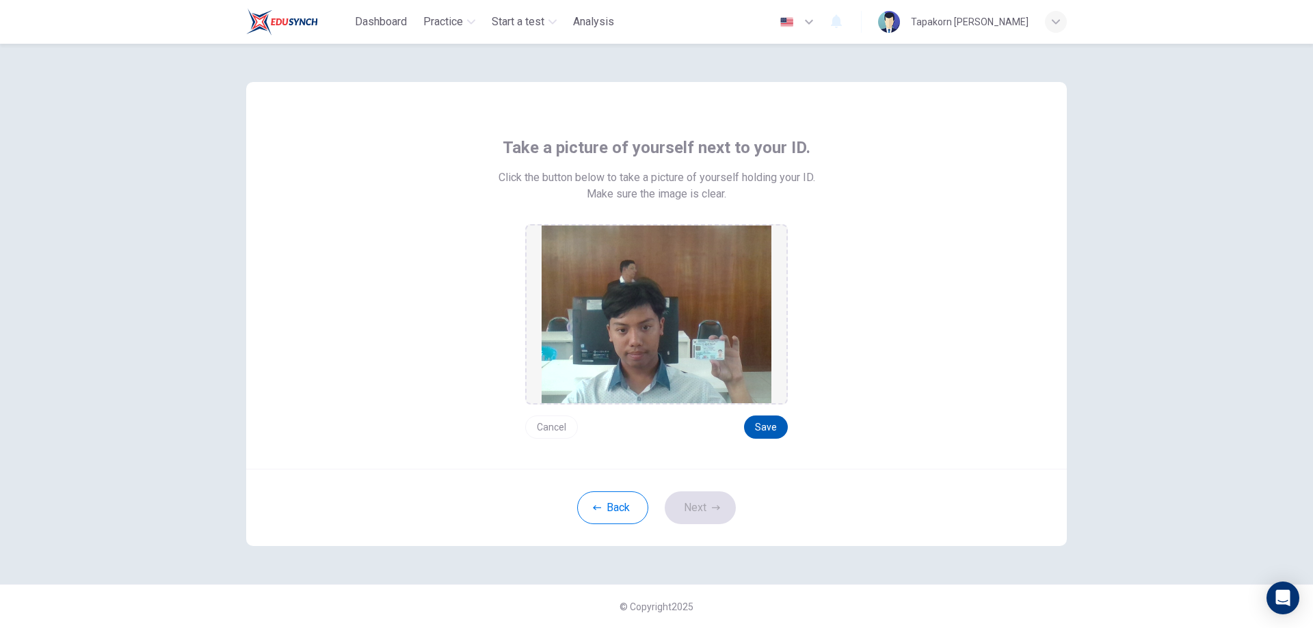
click at [769, 438] on button "Save" at bounding box center [766, 427] width 44 height 23
click at [730, 492] on div "Back Next" at bounding box center [656, 507] width 820 height 77
click at [709, 508] on button "Next" at bounding box center [700, 508] width 71 height 33
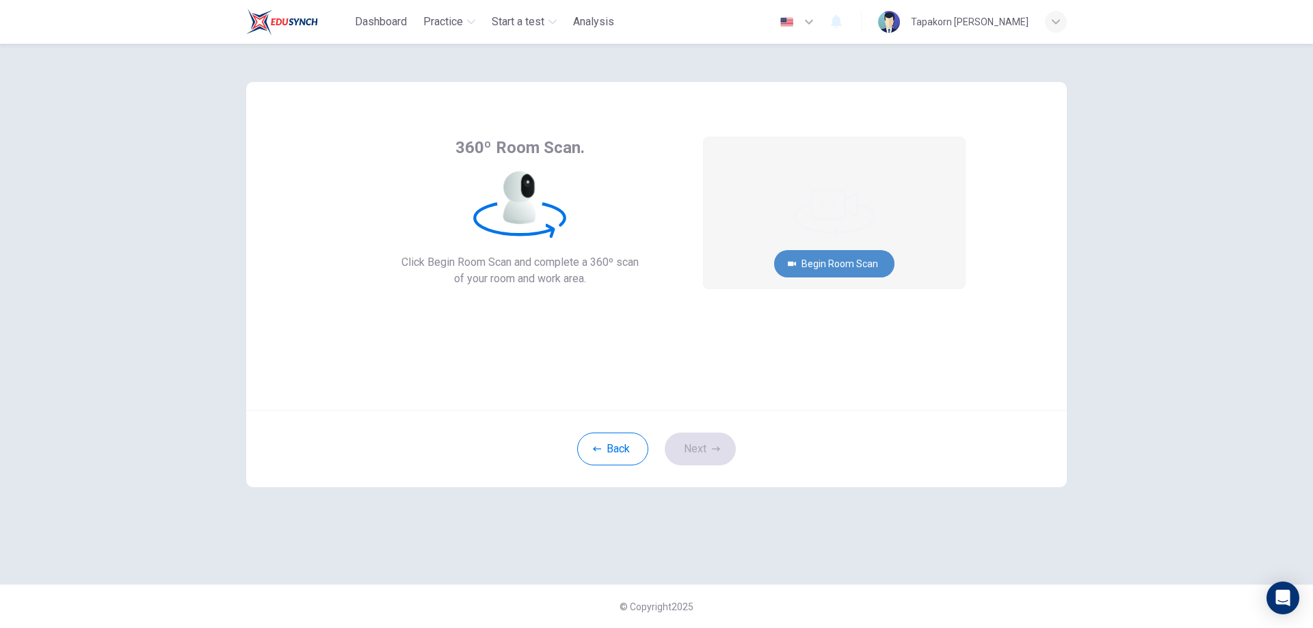
click at [785, 259] on button "Begin Room Scan" at bounding box center [834, 263] width 120 height 27
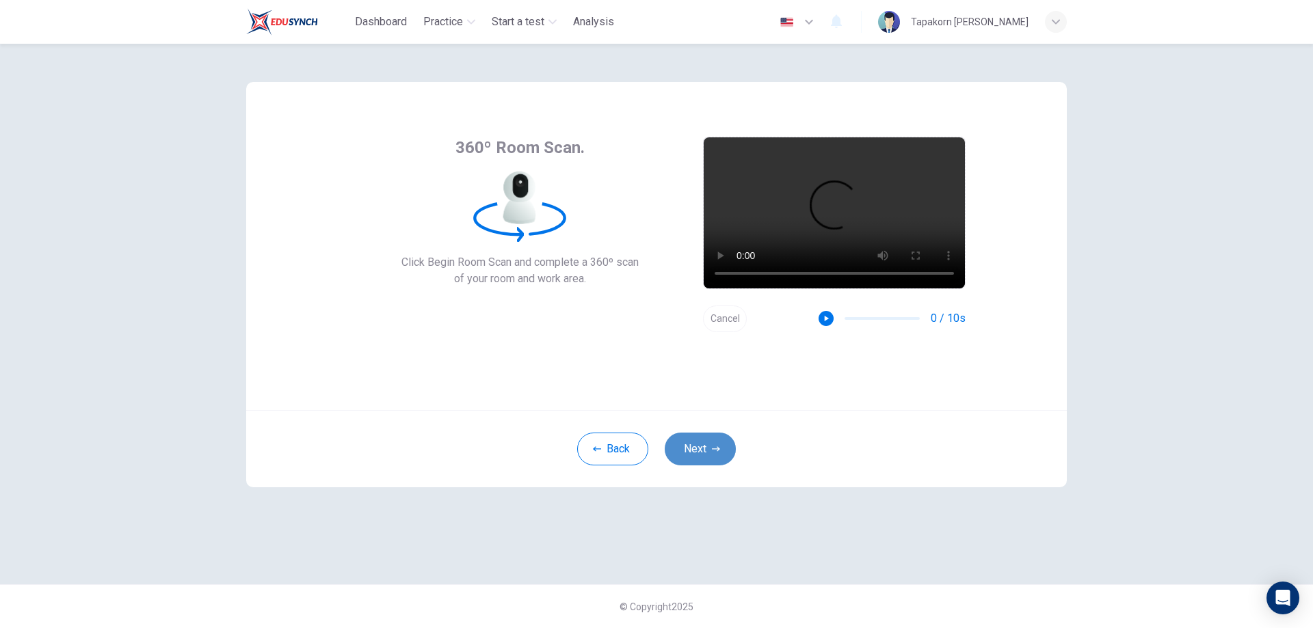
click at [699, 445] on button "Next" at bounding box center [700, 449] width 71 height 33
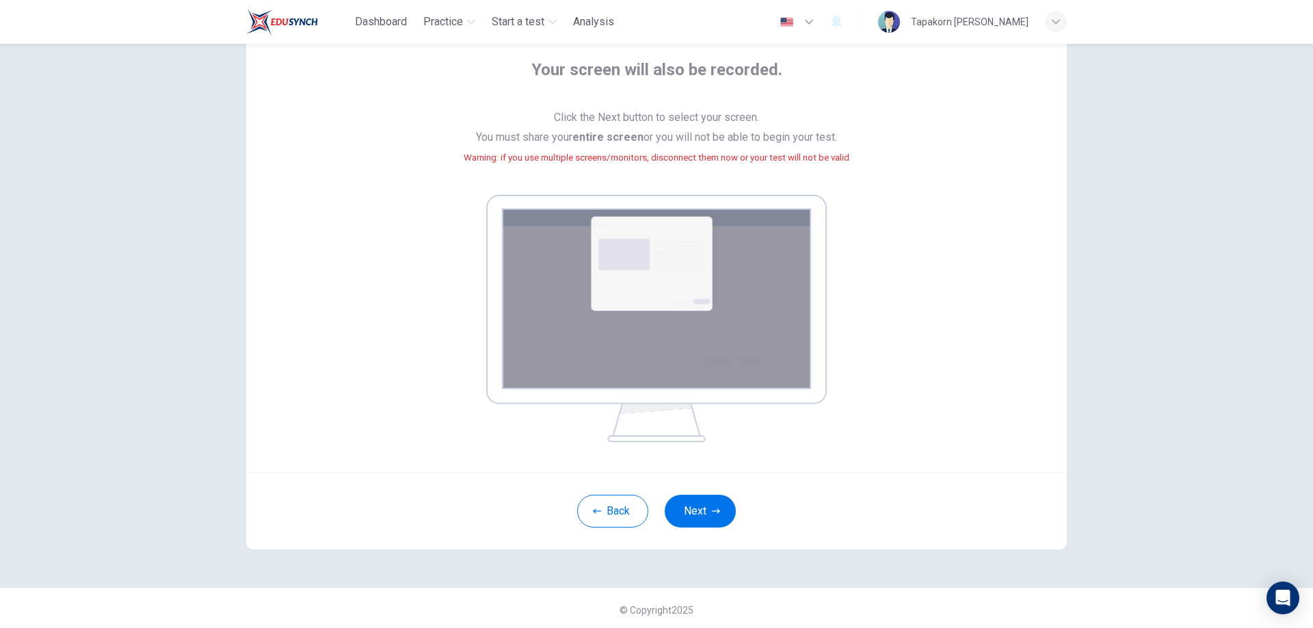
scroll to position [81, 0]
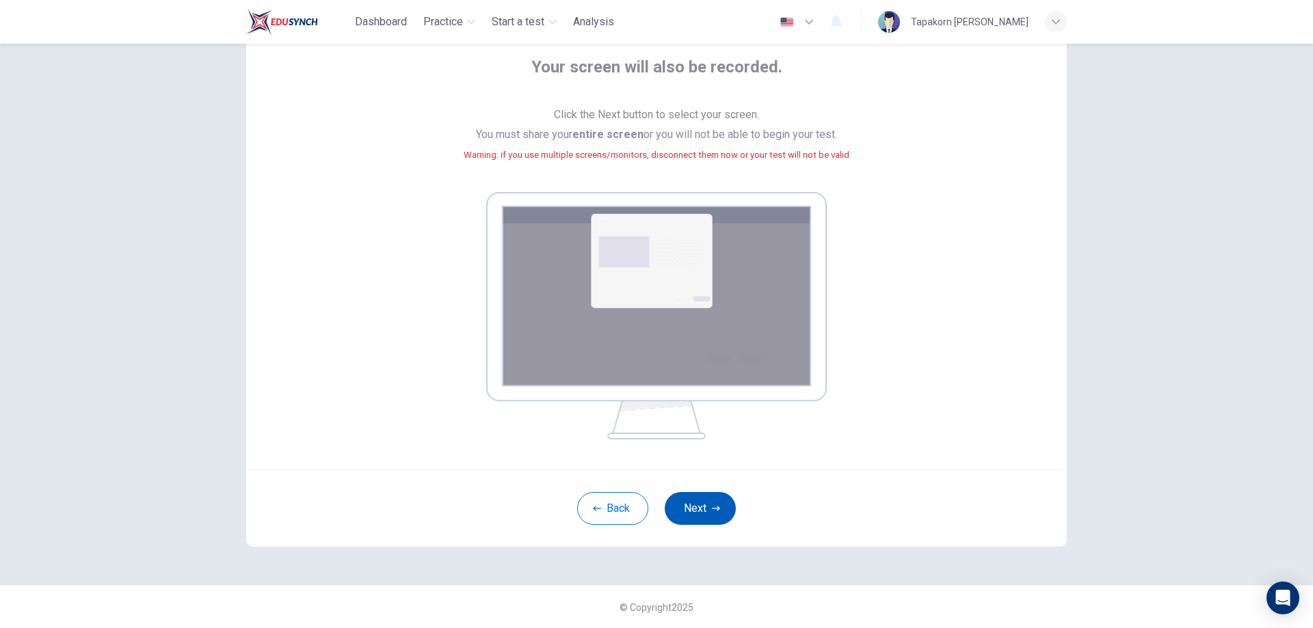
click at [694, 494] on button "Next" at bounding box center [700, 508] width 71 height 33
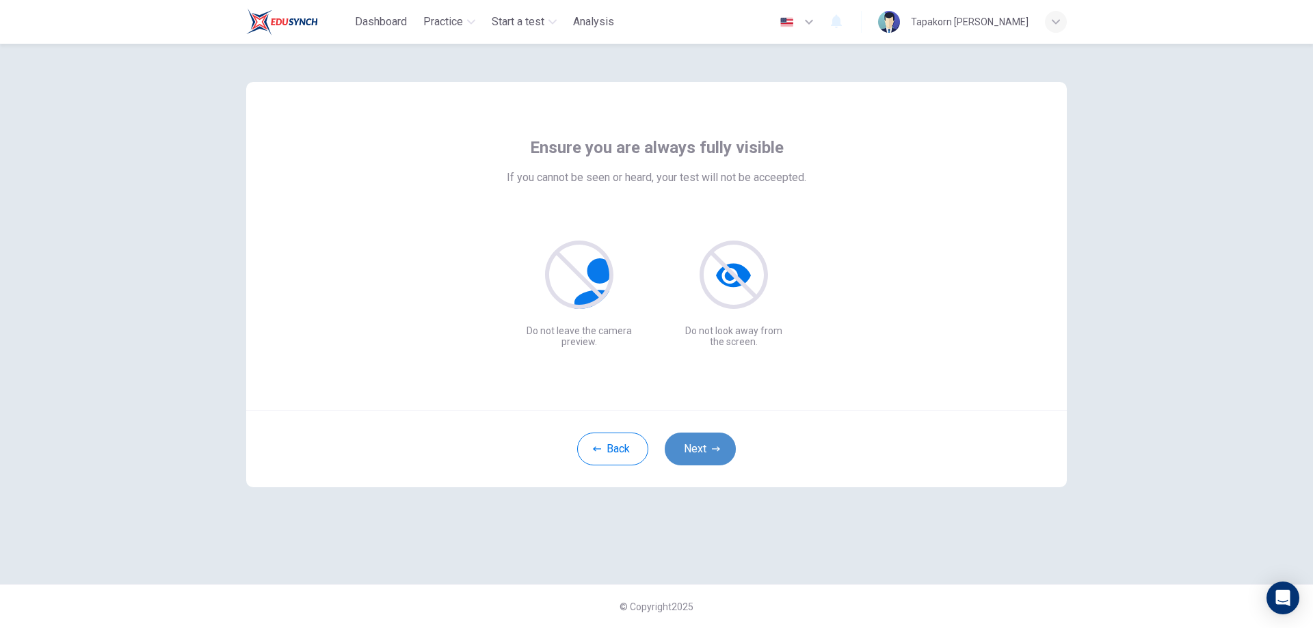
click at [710, 441] on button "Next" at bounding box center [700, 449] width 71 height 33
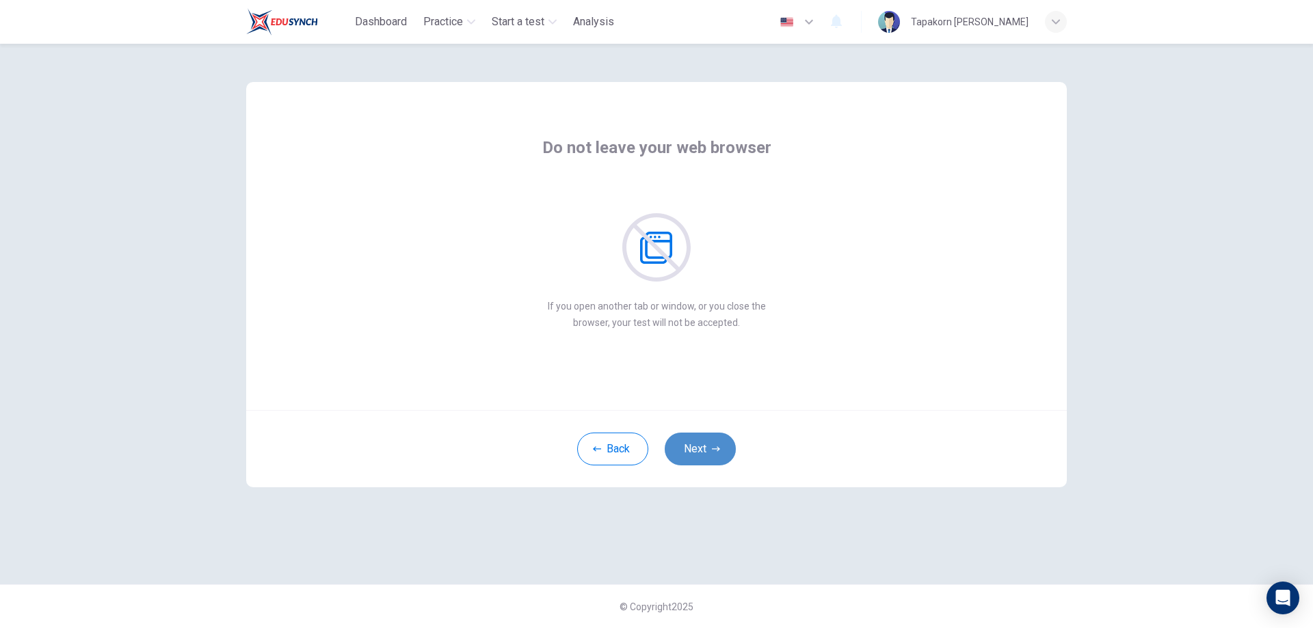
click at [710, 441] on button "Next" at bounding box center [700, 449] width 71 height 33
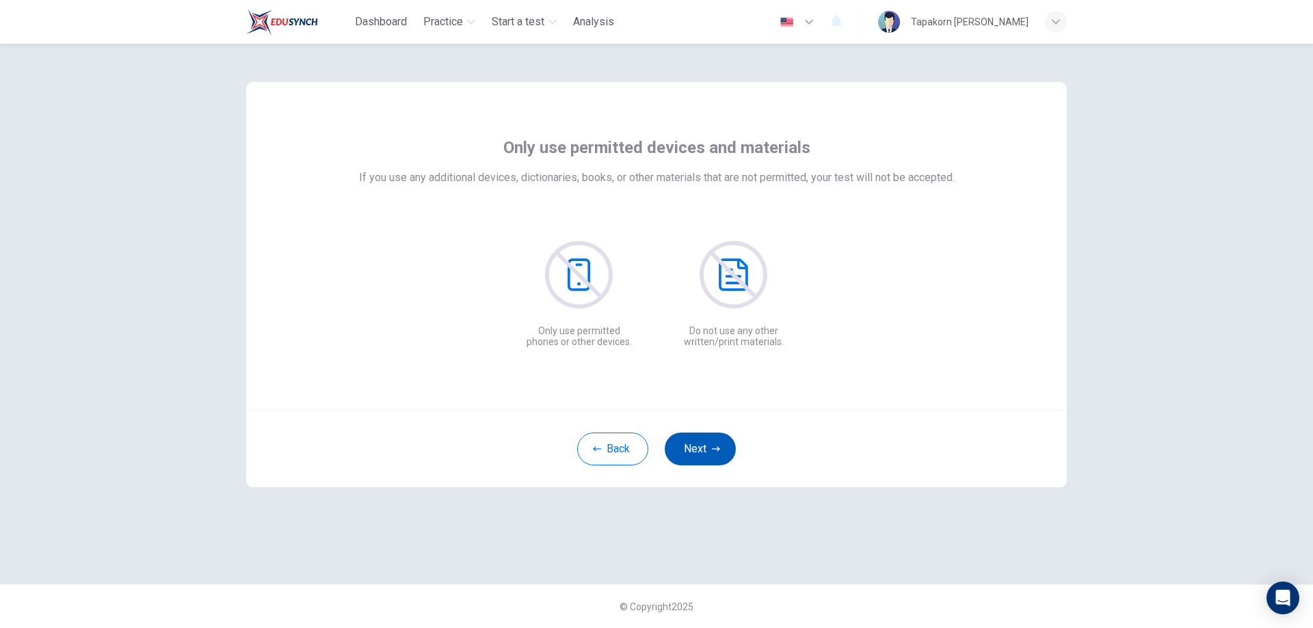
click at [710, 441] on button "Next" at bounding box center [700, 449] width 71 height 33
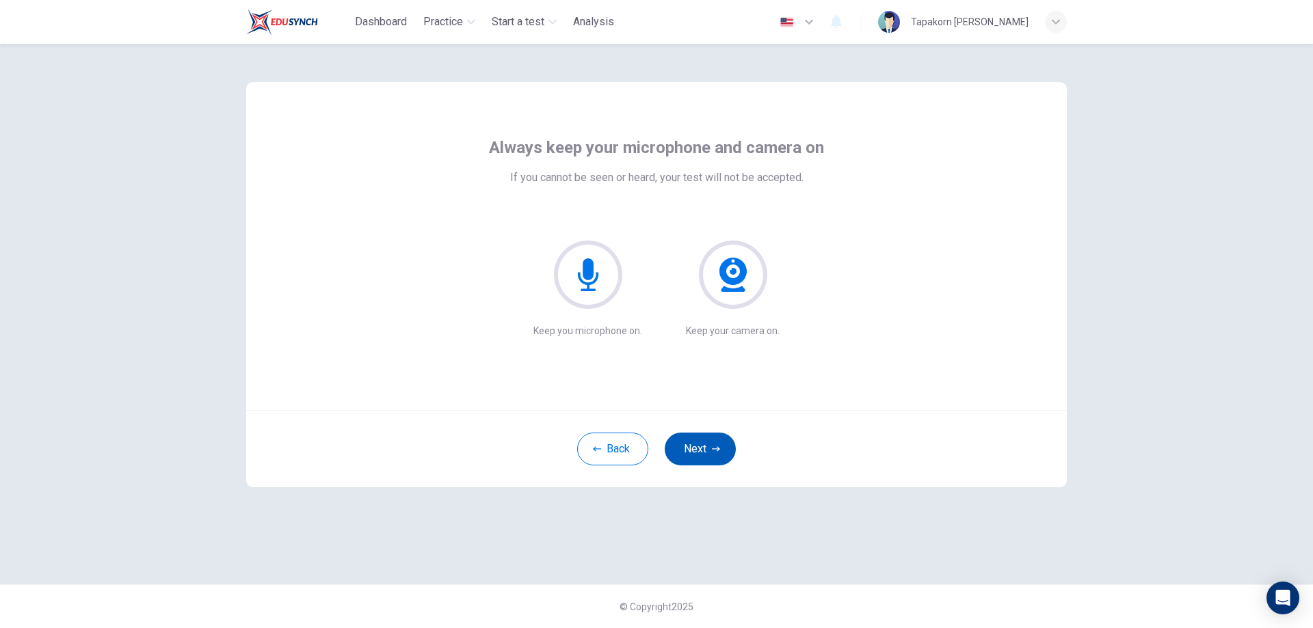
click at [710, 441] on button "Next" at bounding box center [700, 449] width 71 height 33
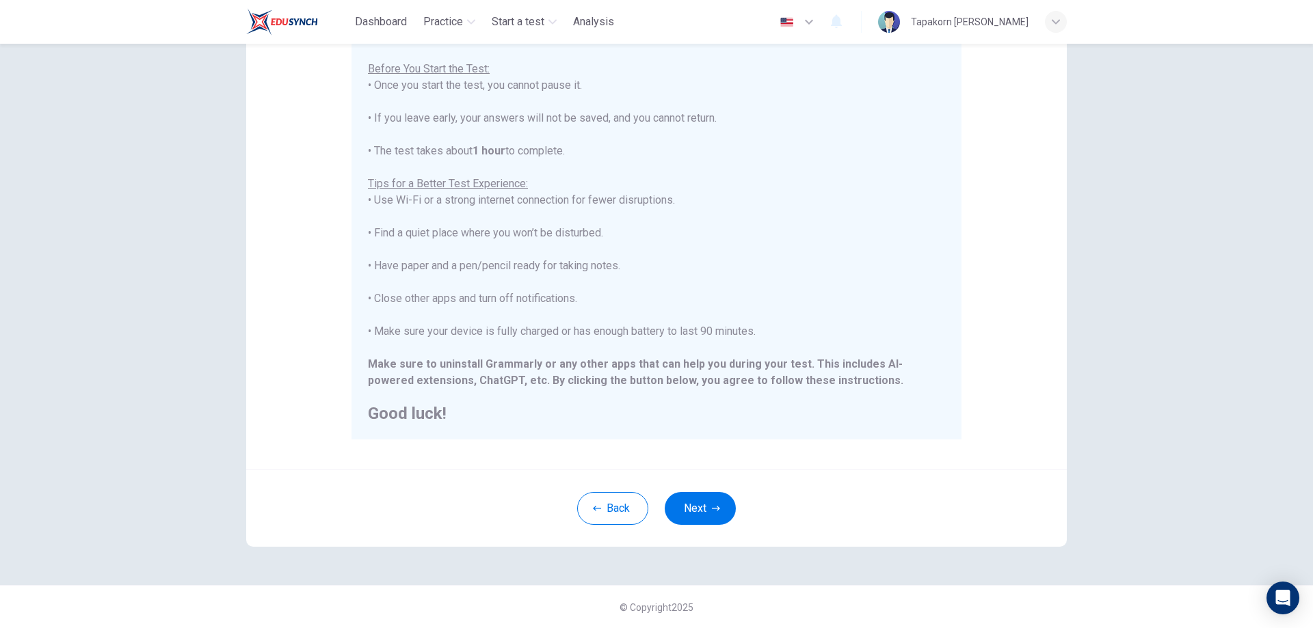
scroll to position [132, 0]
click at [712, 509] on icon "button" at bounding box center [716, 508] width 8 height 8
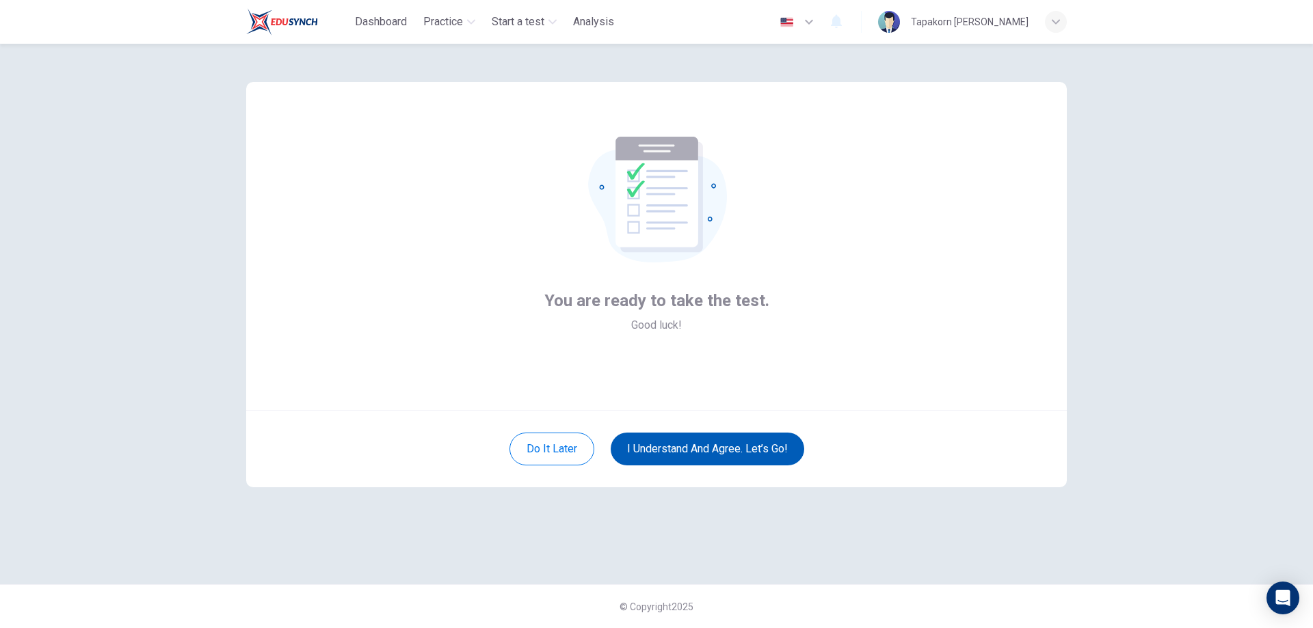
scroll to position [0, 0]
click at [753, 451] on button "I understand and agree. Let’s go!" at bounding box center [707, 449] width 193 height 33
